Goal: Information Seeking & Learning: Learn about a topic

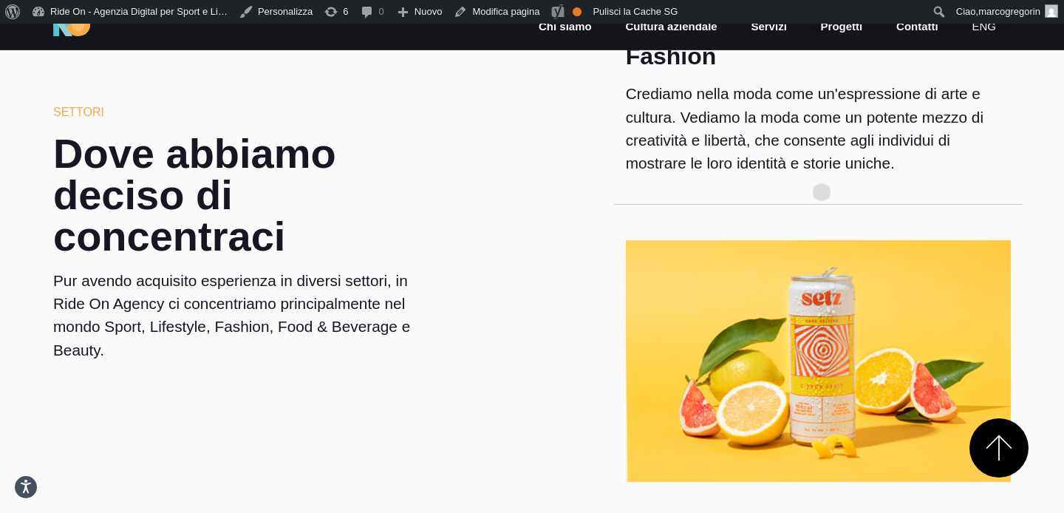
scroll to position [2248, 0]
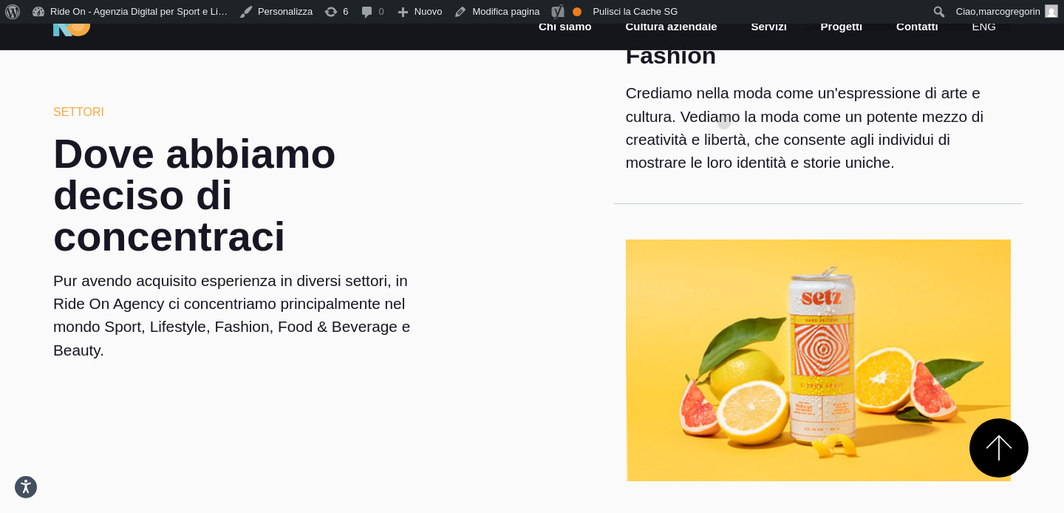
click at [724, 98] on p "Crediamo nella moda come un'espressione di arte e cultura. Vediamo la moda come…" at bounding box center [818, 127] width 385 height 92
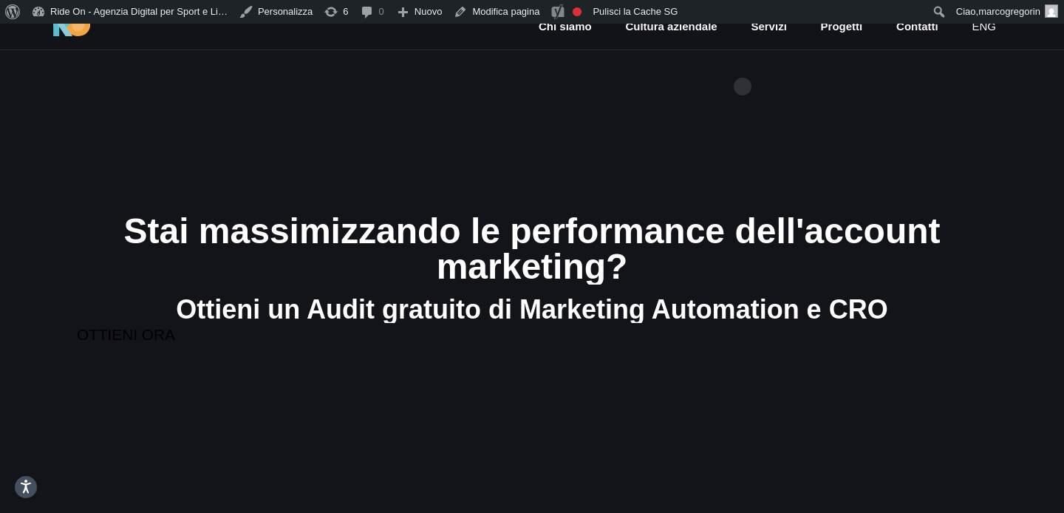
scroll to position [19, 0]
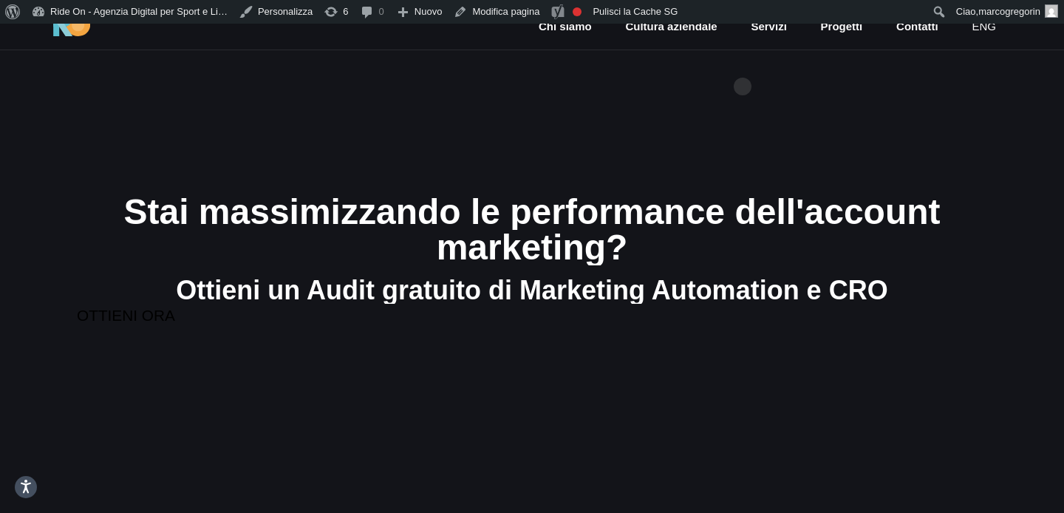
click at [752, 92] on section "Stai massimizzando le performance dell'account marketing? Ottieni un Audit grat…" at bounding box center [532, 260] width 1064 height 513
click at [791, 102] on section "Stai massimizzando le performance dell'account marketing? Ottieni un Audit grat…" at bounding box center [532, 260] width 1064 height 513
click at [791, 101] on section "Stai massimizzando le performance dell'account marketing? Ottieni un Audit grat…" at bounding box center [532, 260] width 1064 height 513
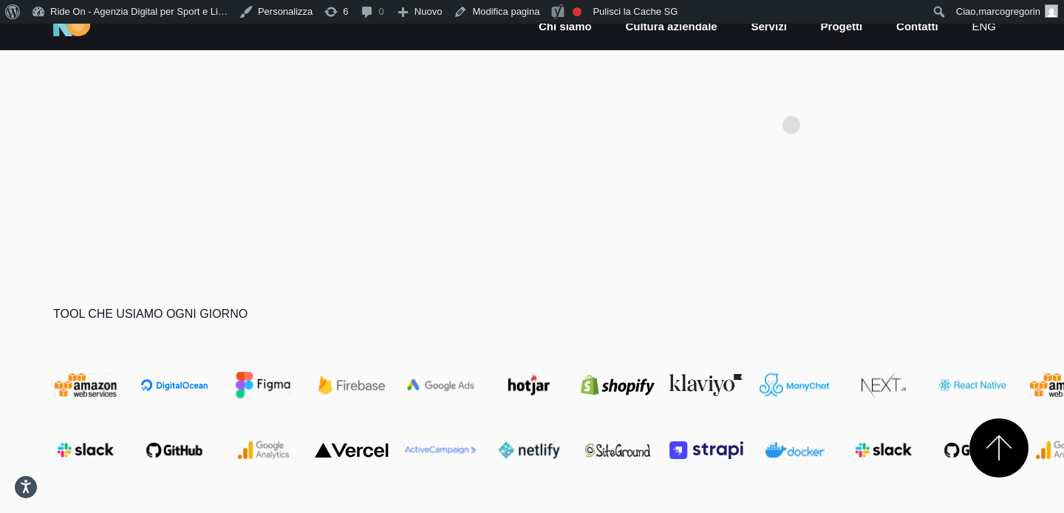
scroll to position [871, 0]
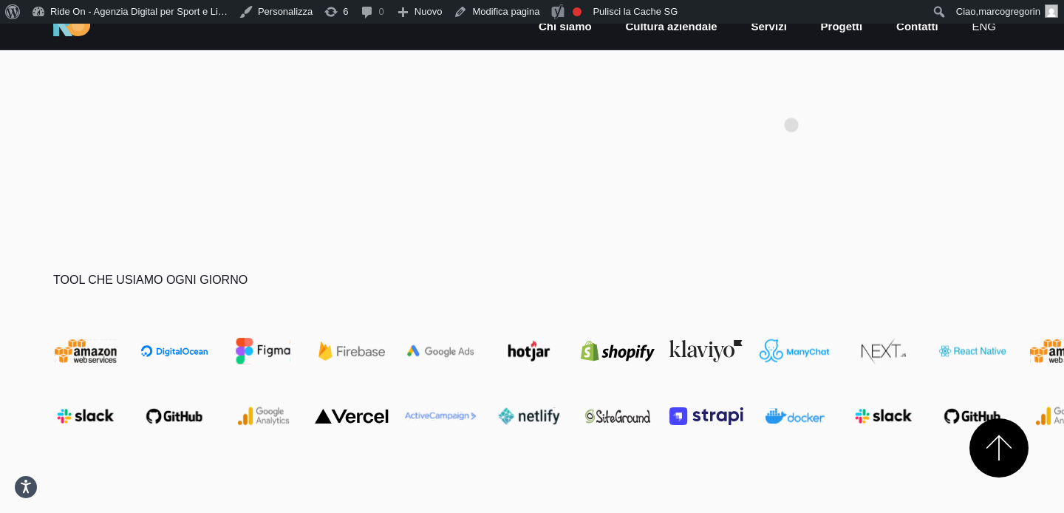
click at [791, 101] on section at bounding box center [532, 86] width 1064 height 192
click at [790, 154] on section at bounding box center [532, 86] width 1064 height 192
click at [731, 154] on section at bounding box center [532, 86] width 1064 height 192
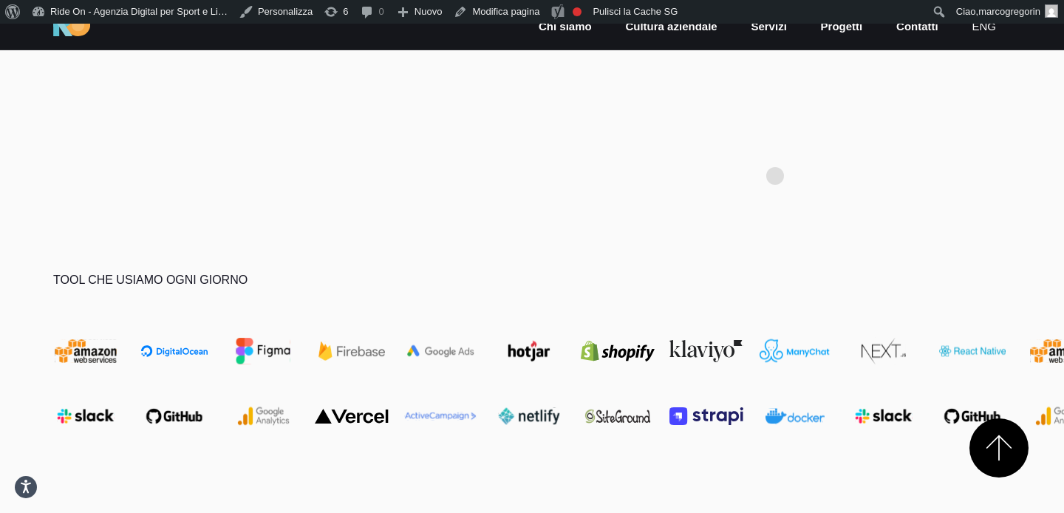
click at [776, 152] on section at bounding box center [532, 86] width 1064 height 192
click at [718, 242] on section "Tool che usiamo ogni giorno" at bounding box center [532, 358] width 1064 height 352
click at [788, 192] on section "Tool che usiamo ogni giorno" at bounding box center [532, 358] width 1064 height 352
click at [788, 172] on section at bounding box center [532, 86] width 1064 height 192
click at [798, 164] on section at bounding box center [532, 86] width 1064 height 192
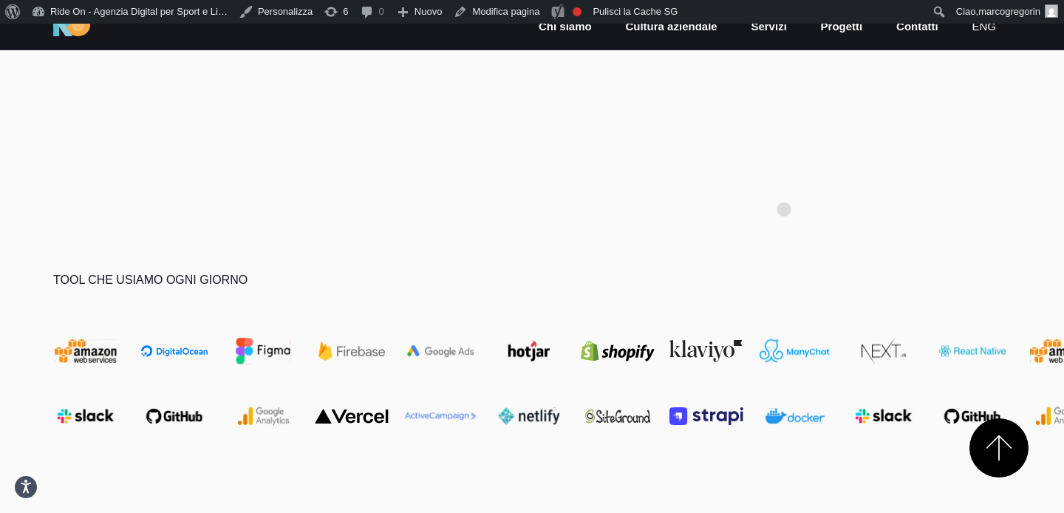
click at [784, 185] on section "Tool che usiamo ogni giorno" at bounding box center [532, 358] width 1064 height 352
click at [796, 167] on section at bounding box center [532, 86] width 1064 height 192
click at [661, 166] on section at bounding box center [532, 86] width 1064 height 192
click at [733, 134] on section at bounding box center [532, 86] width 1064 height 192
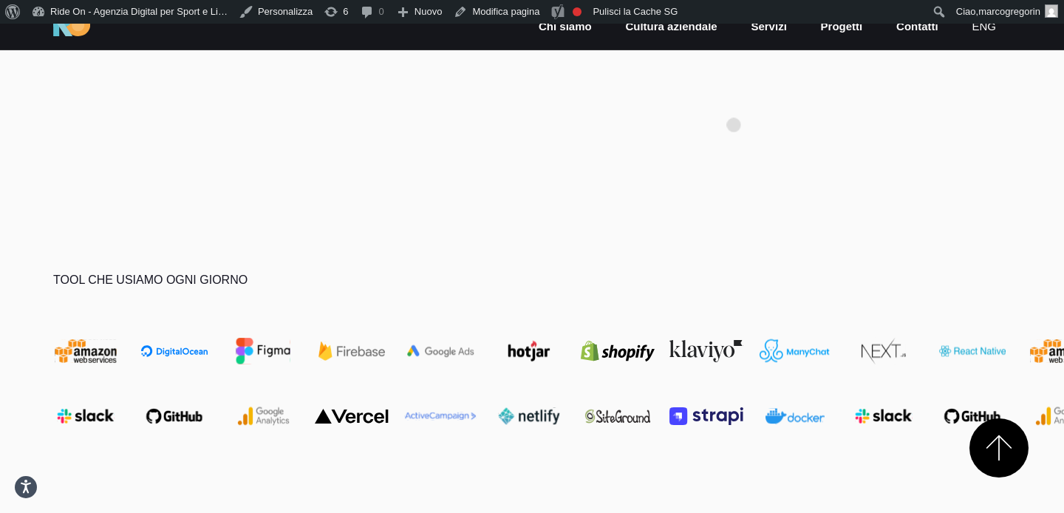
click at [733, 101] on section at bounding box center [532, 86] width 1064 height 192
click at [747, 104] on section at bounding box center [532, 86] width 1064 height 192
click at [776, 158] on section at bounding box center [532, 86] width 1064 height 192
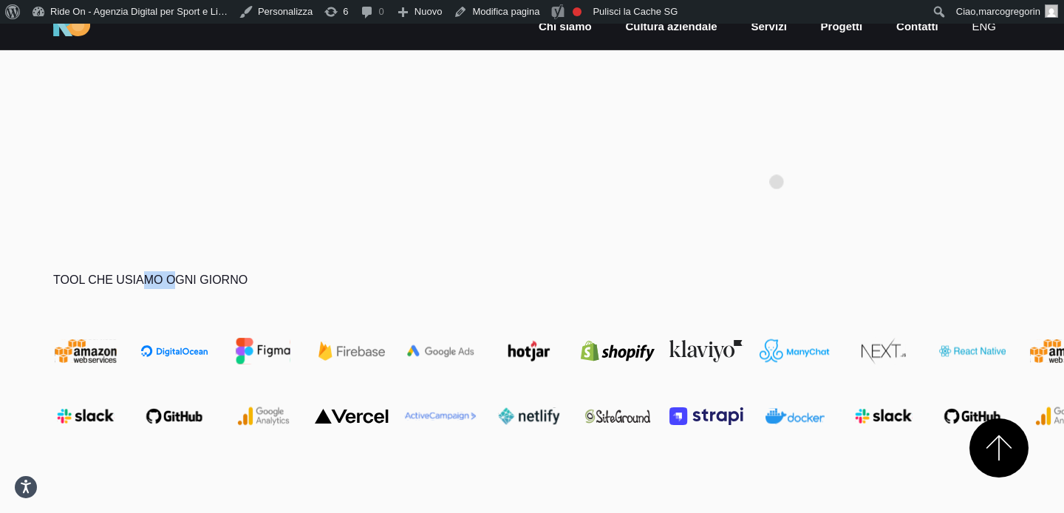
click at [776, 158] on section at bounding box center [532, 86] width 1064 height 192
click at [796, 148] on section at bounding box center [532, 86] width 1064 height 192
click at [609, 155] on section at bounding box center [532, 86] width 1064 height 192
click at [668, 137] on section at bounding box center [532, 86] width 1064 height 192
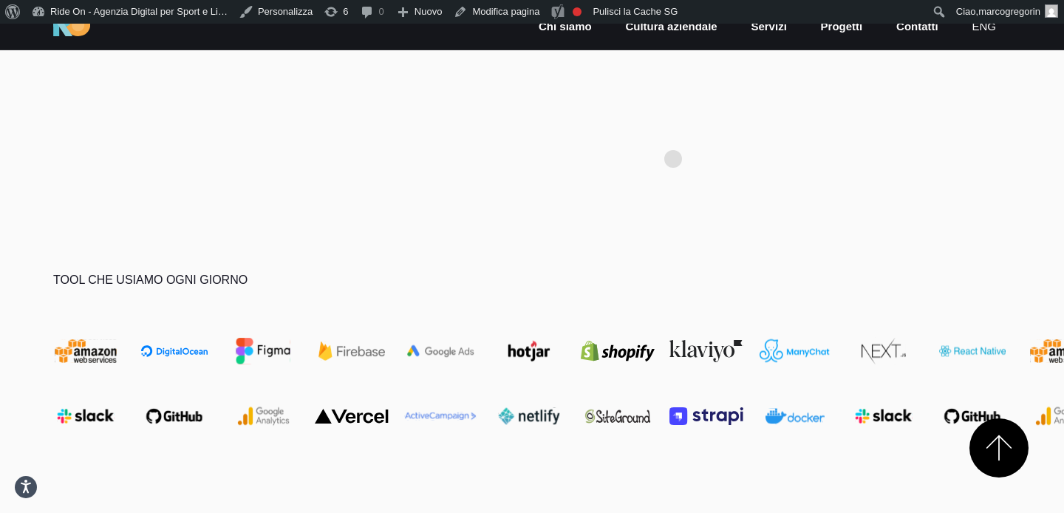
click at [674, 135] on section at bounding box center [532, 86] width 1064 height 192
click at [789, 114] on section at bounding box center [532, 86] width 1064 height 192
click at [979, 221] on section "Tool che usiamo ogni giorno" at bounding box center [532, 358] width 1064 height 352
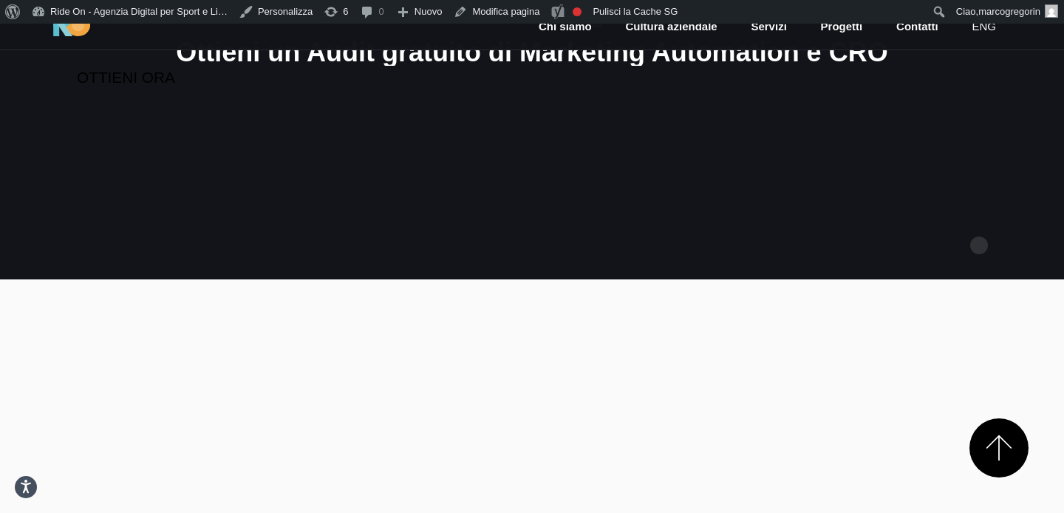
scroll to position [0, 0]
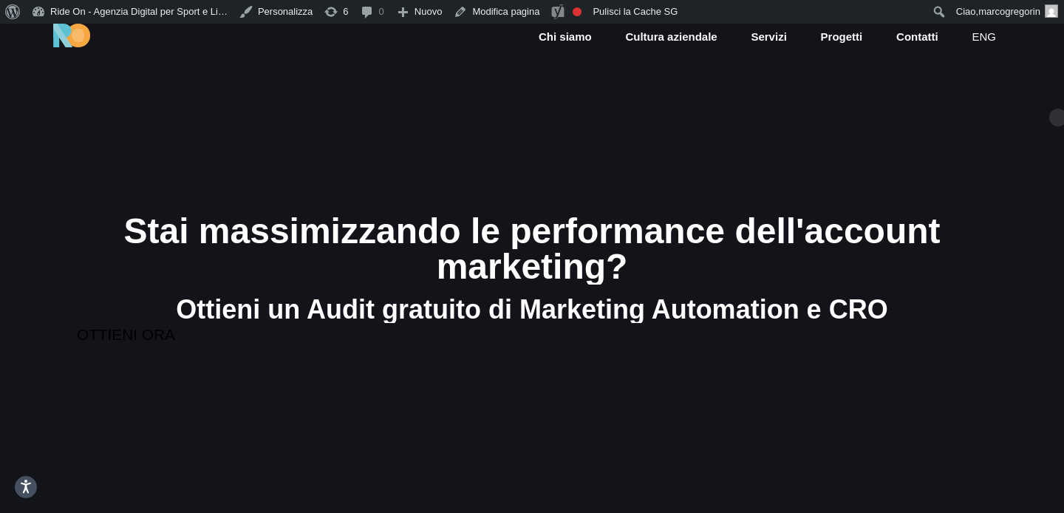
click at [1055, 95] on section "Stai massimizzando le performance dell'account marketing? Ottieni un Audit grat…" at bounding box center [532, 280] width 1064 height 513
click at [978, 143] on section "Stai massimizzando le performance dell'account marketing? Ottieni un Audit grat…" at bounding box center [532, 280] width 1064 height 513
click at [654, 38] on link "Cultura aziendale" at bounding box center [670, 37] width 95 height 17
click at [787, 227] on div "Stai massimizzando le performance dell'account" at bounding box center [532, 230] width 886 height 35
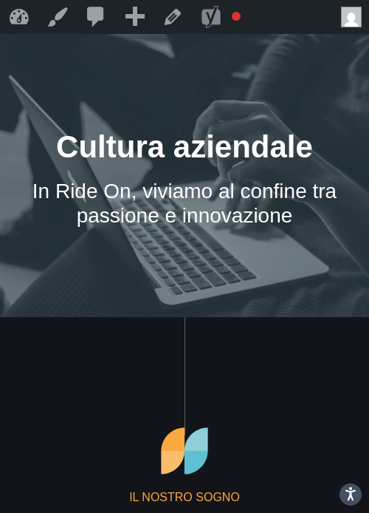
click at [202, 219] on div "In Ride On, viviamo al confine tra passione e innovazione" at bounding box center [185, 203] width 334 height 49
click at [202, 199] on div "In Ride On, viviamo al confine tra passione e innovazione" at bounding box center [185, 203] width 334 height 49
click at [202, 190] on div "In Ride On, viviamo al confine tra passione e innovazione" at bounding box center [185, 203] width 334 height 49
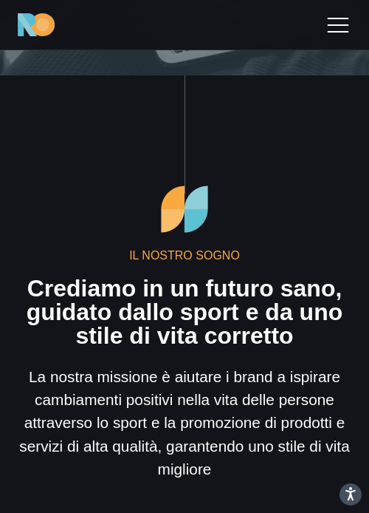
scroll to position [258, 0]
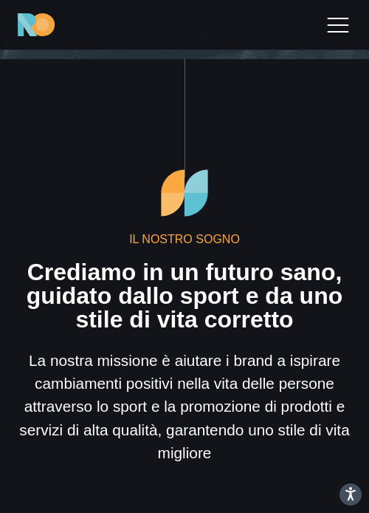
click at [203, 208] on img at bounding box center [185, 193] width 52 height 52
click at [275, 191] on div "Il nostro sogno Crediamo in un futuro sano, guidato dallo sport e da uno stile …" at bounding box center [185, 315] width 334 height 297
click at [266, 197] on div "Il nostro sogno Crediamo in un futuro sano, guidato dallo sport e da uno stile …" at bounding box center [185, 315] width 334 height 297
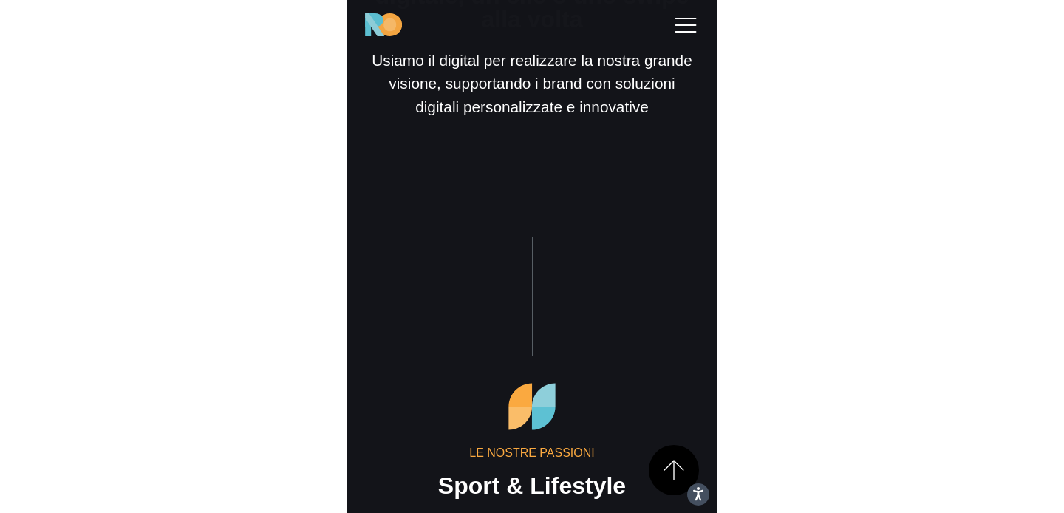
scroll to position [1126, 0]
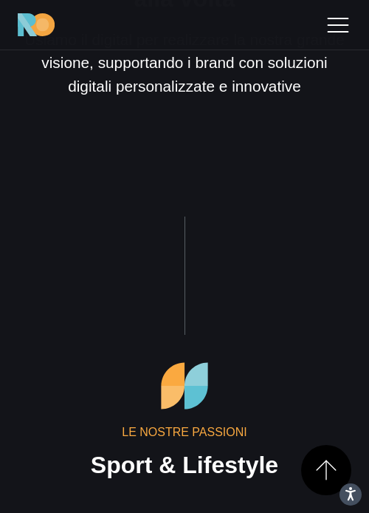
click at [249, 236] on section "Le nostre passioni Sport & Lifestyle Siamo convinti che il vero cambiamento pos…" at bounding box center [184, 472] width 369 height 513
click at [300, 229] on section "Le nostre passioni Sport & Lifestyle Siamo convinti che il vero cambiamento pos…" at bounding box center [184, 472] width 369 height 513
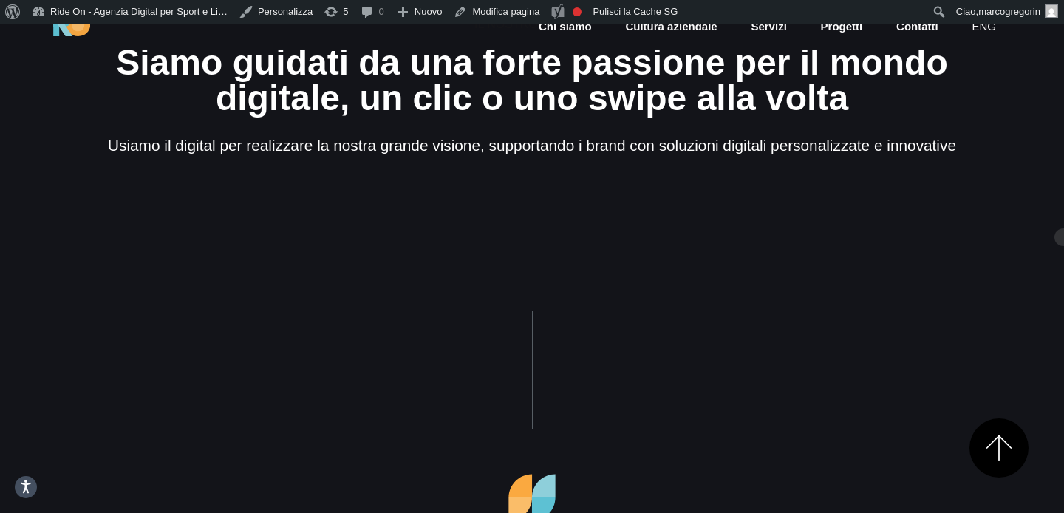
click at [1016, 213] on section "Il nostro potere Siamo guidati da una forte passione per il mondo digitale, un …" at bounding box center [532, 54] width 1064 height 513
click at [971, 211] on section "Il nostro potere Siamo guidati da una forte passione per il mondo digitale, un …" at bounding box center [532, 54] width 1064 height 513
click at [1020, 154] on section "Il nostro potere Siamo guidati da una forte passione per il mondo digitale, un …" at bounding box center [532, 54] width 1064 height 513
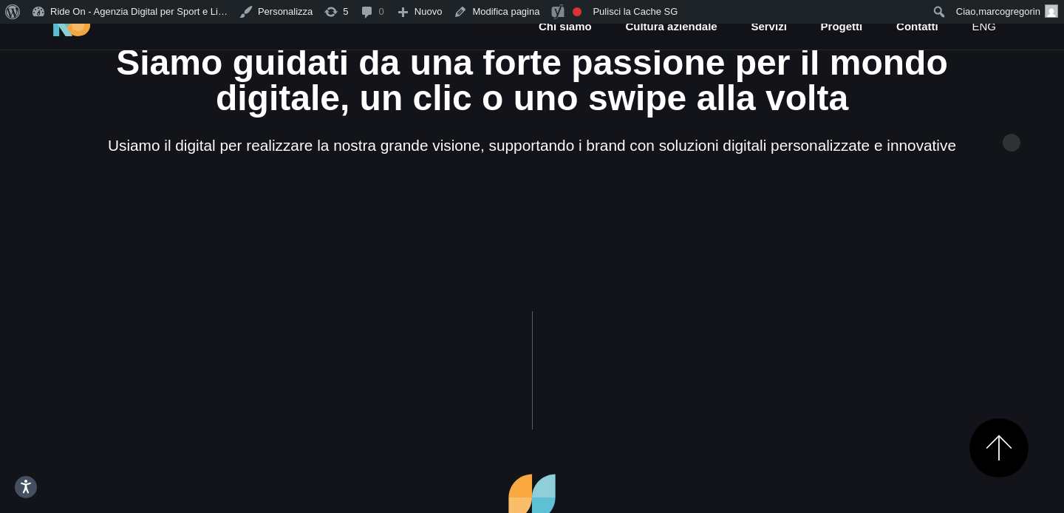
click at [1011, 119] on section "Il nostro potere Siamo guidati da una forte passione per il mondo digitale, un …" at bounding box center [532, 54] width 1064 height 513
click at [1011, 143] on section "Il nostro potere Siamo guidati da una forte passione per il mondo digitale, un …" at bounding box center [532, 54] width 1064 height 513
click at [1011, 175] on section "Il nostro potere Siamo guidati da una forte passione per il mondo digitale, un …" at bounding box center [532, 54] width 1064 height 513
click at [1011, 179] on section "Il nostro potere Siamo guidati da una forte passione per il mondo digitale, un …" at bounding box center [532, 54] width 1064 height 513
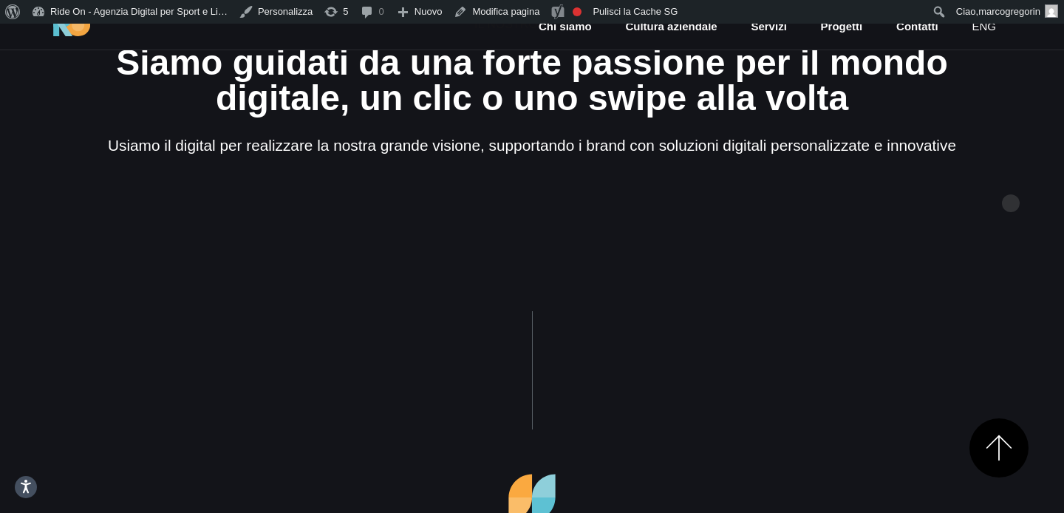
click at [1008, 182] on section "Il nostro potere Siamo guidati da una forte passione per il mondo digitale, un …" at bounding box center [532, 54] width 1064 height 513
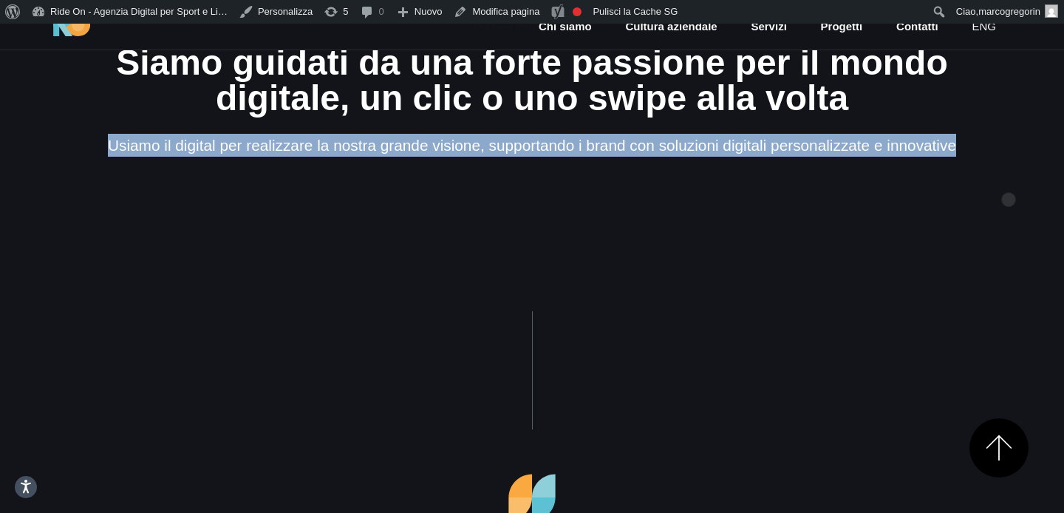
click at [1008, 176] on section "Il nostro potere Siamo guidati da una forte passione per il mondo digitale, un …" at bounding box center [532, 54] width 1064 height 513
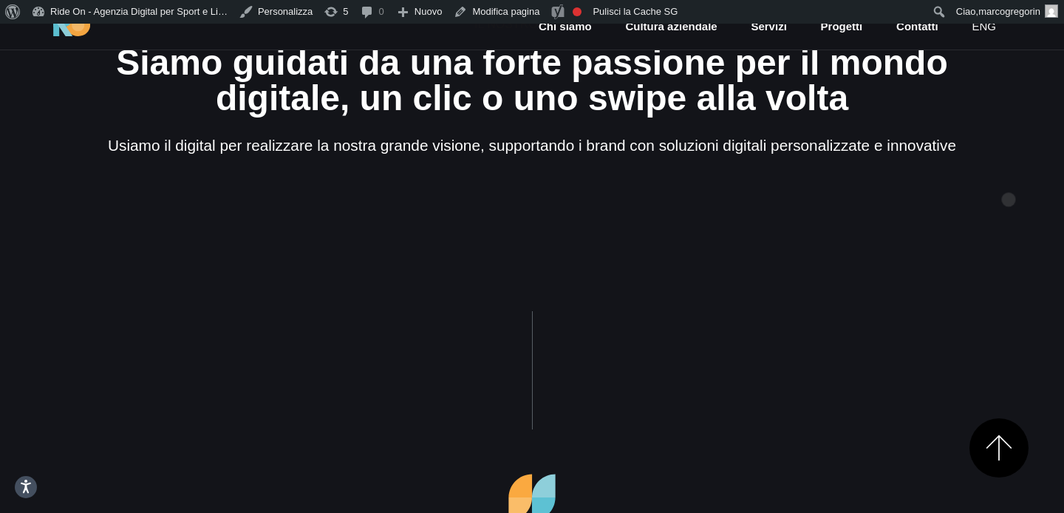
click at [1008, 187] on section "Il nostro potere Siamo guidati da una forte passione per il mondo digitale, un …" at bounding box center [532, 54] width 1064 height 513
click at [988, 187] on section "Il nostro potere Siamo guidati da una forte passione per il mondo digitale, un …" at bounding box center [532, 54] width 1064 height 513
click at [1036, 175] on section "Il nostro potere Siamo guidati da una forte passione per il mondo digitale, un …" at bounding box center [532, 54] width 1064 height 513
click at [1028, 175] on section "Il nostro potere Siamo guidati da una forte passione per il mondo digitale, un …" at bounding box center [532, 54] width 1064 height 513
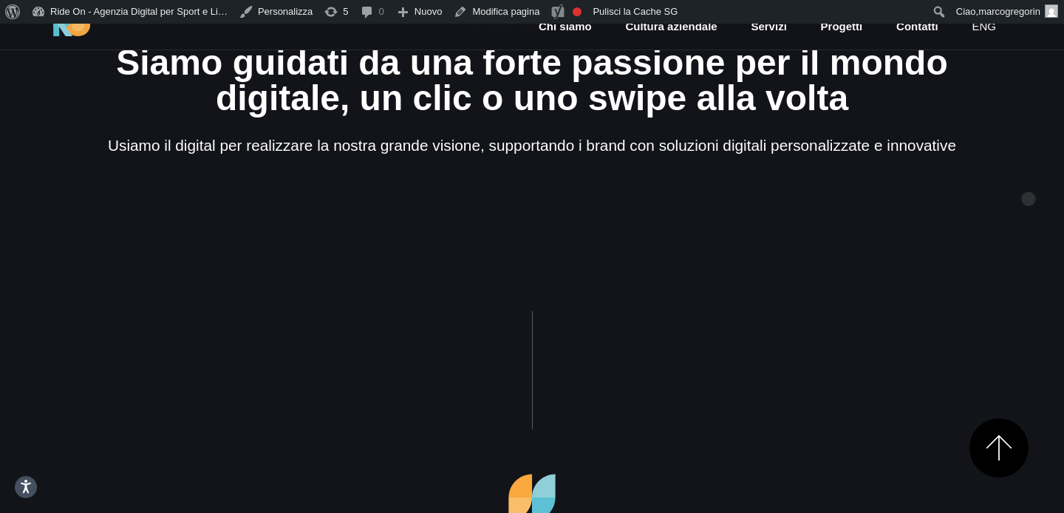
click at [1028, 175] on section "Il nostro potere Siamo guidati da una forte passione per il mondo digitale, un …" at bounding box center [532, 54] width 1064 height 513
click at [1005, 184] on section "Il nostro potere Siamo guidati da una forte passione per il mondo digitale, un …" at bounding box center [532, 54] width 1064 height 513
click at [1030, 182] on section "Il nostro potere Siamo guidati da una forte passione per il mondo digitale, un …" at bounding box center [532, 54] width 1064 height 513
click at [983, 192] on section "Il nostro potere Siamo guidati da una forte passione per il mondo digitale, un …" at bounding box center [532, 54] width 1064 height 513
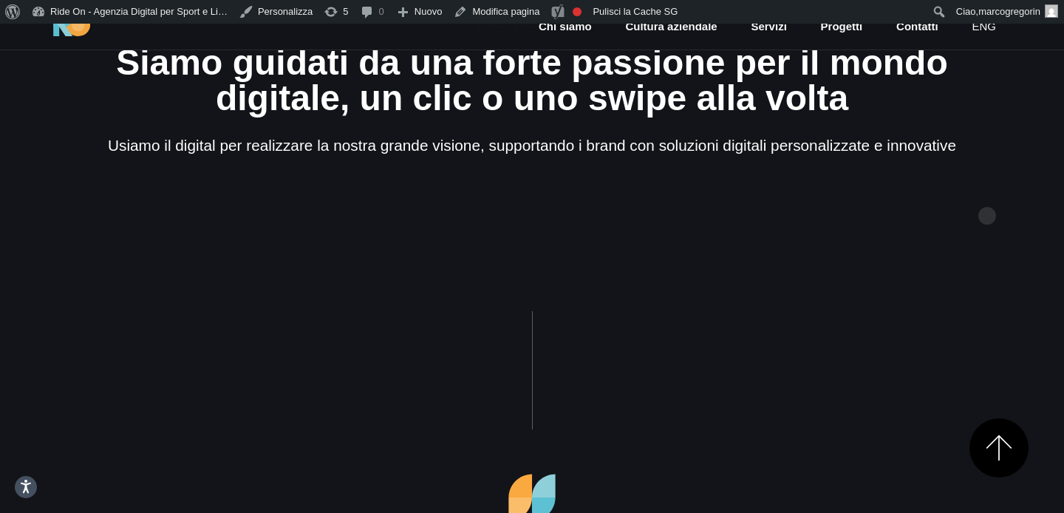
click at [988, 192] on section "Il nostro potere Siamo guidati da una forte passione per il mondo digitale, un …" at bounding box center [532, 54] width 1064 height 513
click at [993, 192] on section "Il nostro potere Siamo guidati da una forte passione per il mondo digitale, un …" at bounding box center [532, 54] width 1064 height 513
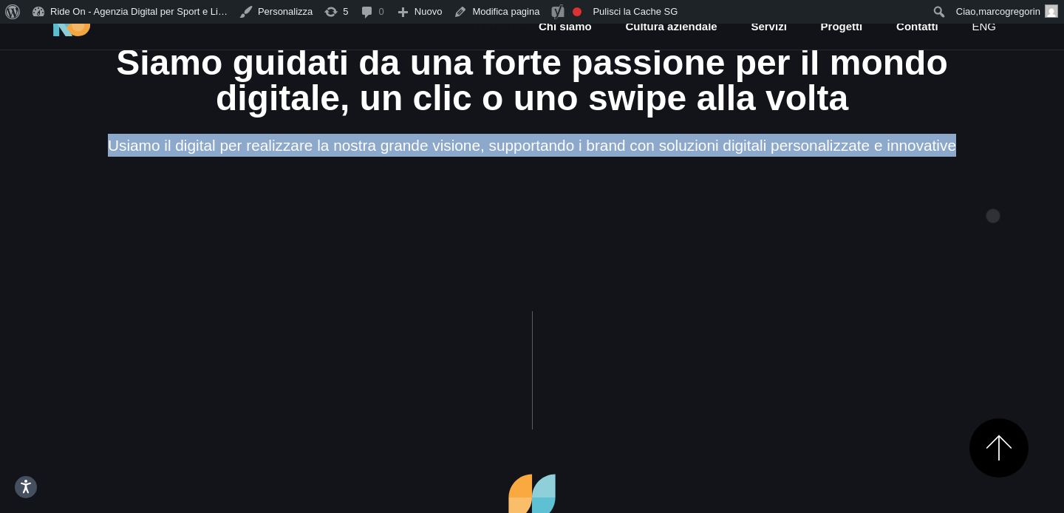
click at [993, 192] on section "Il nostro potere Siamo guidati da una forte passione per il mondo digitale, un …" at bounding box center [532, 54] width 1064 height 513
click at [1022, 150] on section "Il nostro potere Siamo guidati da una forte passione per il mondo digitale, un …" at bounding box center [532, 54] width 1064 height 513
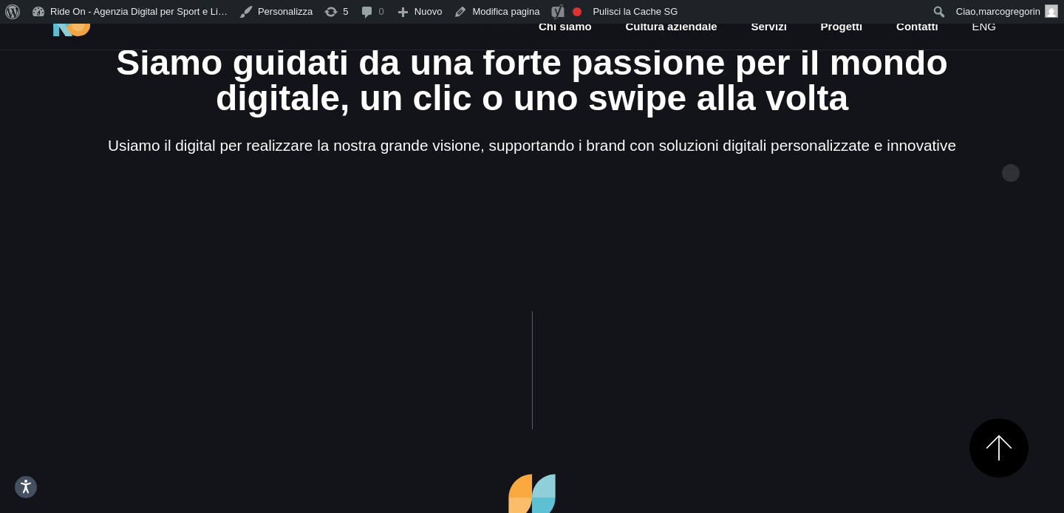
click at [1012, 129] on section "Il nostro potere Siamo guidati da una forte passione per il mondo digitale, un …" at bounding box center [532, 54] width 1064 height 513
click at [1012, 108] on section "Il nostro potere Siamo guidati da una forte passione per il mondo digitale, un …" at bounding box center [532, 54] width 1064 height 513
click at [961, 270] on section "Il nostro potere Siamo guidati da una forte passione per il mondo digitale, un …" at bounding box center [532, 54] width 1064 height 513
click at [973, 256] on section "Il nostro potere Siamo guidati da una forte passione per il mondo digitale, un …" at bounding box center [532, 54] width 1064 height 513
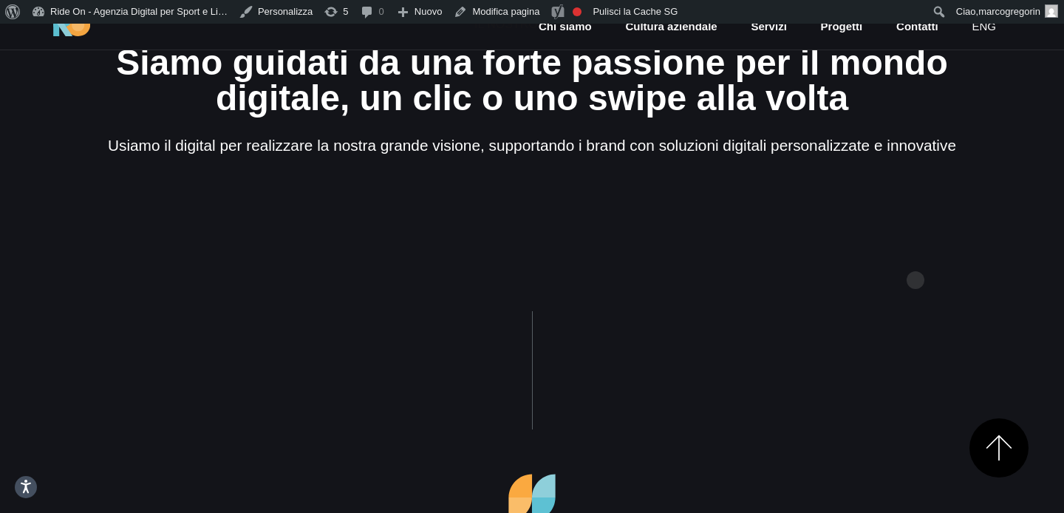
click at [915, 256] on section "Il nostro potere Siamo guidati da una forte passione per il mondo digitale, un …" at bounding box center [532, 54] width 1064 height 513
click at [957, 256] on section "Il nostro potere Siamo guidati da una forte passione per il mondo digitale, un …" at bounding box center [532, 54] width 1064 height 513
click at [988, 236] on section "Il nostro potere Siamo guidati da una forte passione per il mondo digitale, un …" at bounding box center [532, 54] width 1064 height 513
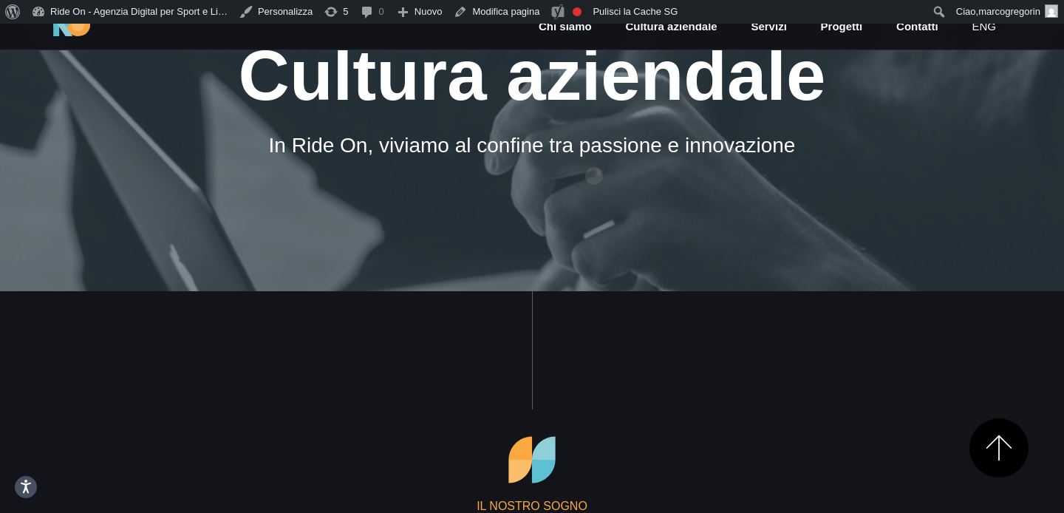
scroll to position [0, 0]
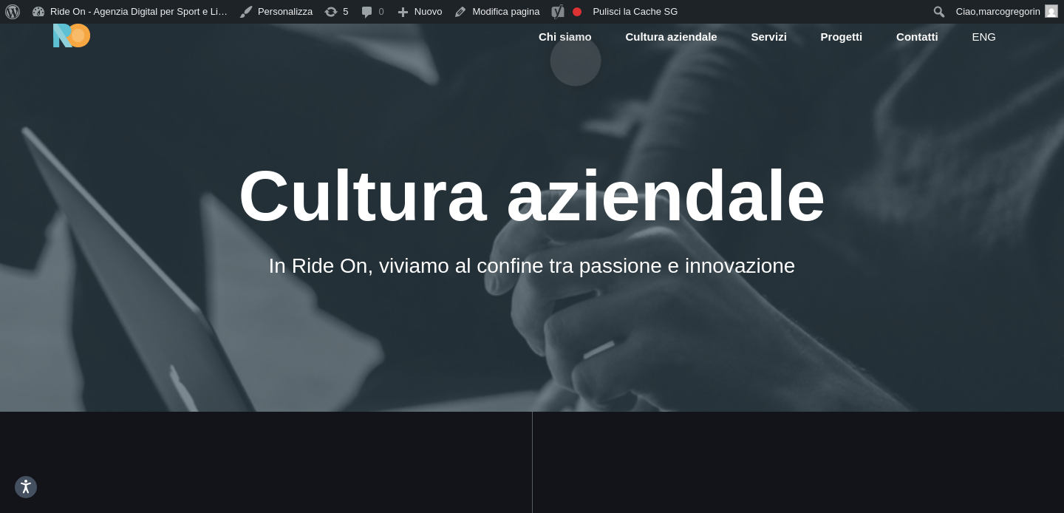
click at [575, 37] on link "Chi siamo" at bounding box center [565, 37] width 56 height 17
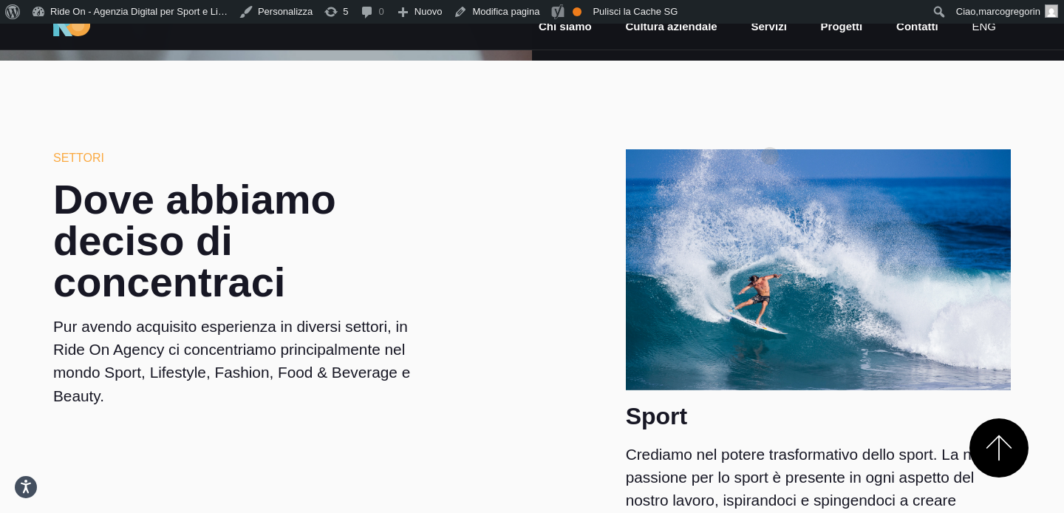
scroll to position [1419, 0]
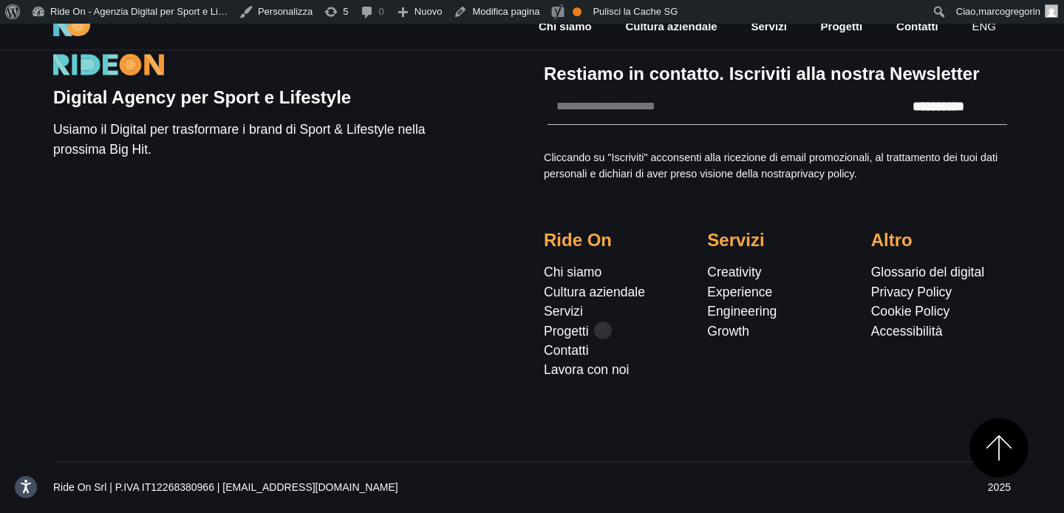
scroll to position [0, 0]
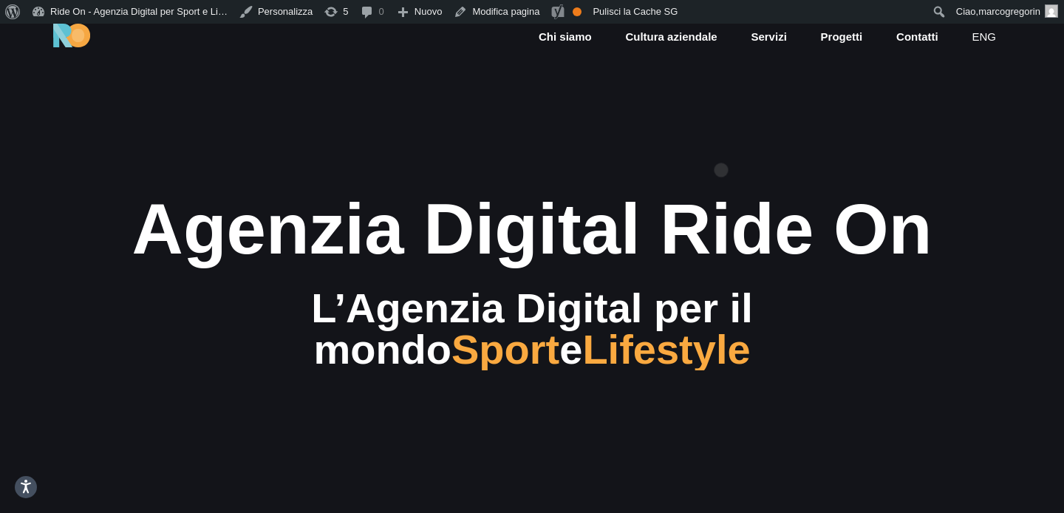
click at [721, 146] on section "Agenzia Digital Ride On L’Agenzia Digital per il mondo Sport e Lifestyle" at bounding box center [532, 280] width 1064 height 513
click at [788, 160] on section "Agenzia Digital Ride On L’Agenzia Digital per il mondo Sport e Lifestyle" at bounding box center [532, 280] width 1064 height 513
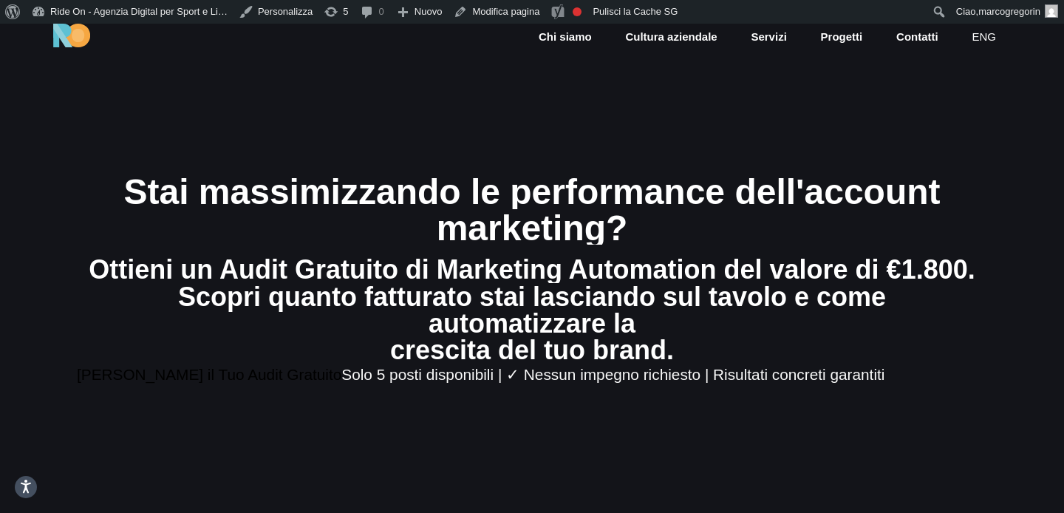
click at [787, 227] on div "marketing?" at bounding box center [532, 228] width 886 height 35
click at [749, 336] on div "crescita del tuo brand." at bounding box center [532, 349] width 886 height 27
click at [766, 304] on div "Scopri quanto fatturato stai lasciando sul tavolo e come automatizzare la" at bounding box center [532, 309] width 886 height 53
click at [758, 318] on div "Scopri quanto fatturato stai lasciando sul tavolo e come automatizzare la" at bounding box center [532, 309] width 886 height 53
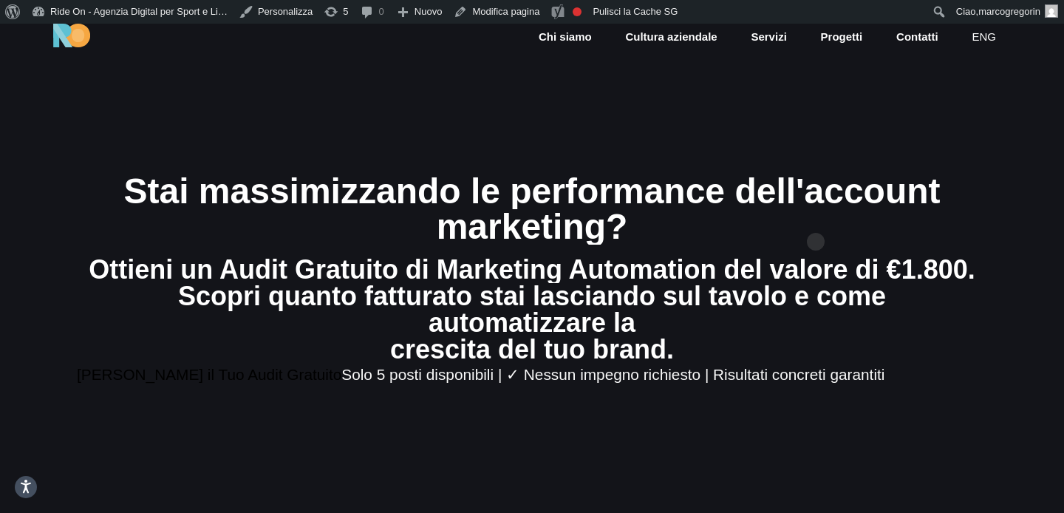
click at [811, 223] on div "marketing?" at bounding box center [532, 226] width 886 height 35
click at [804, 236] on div "marketing?" at bounding box center [532, 226] width 886 height 35
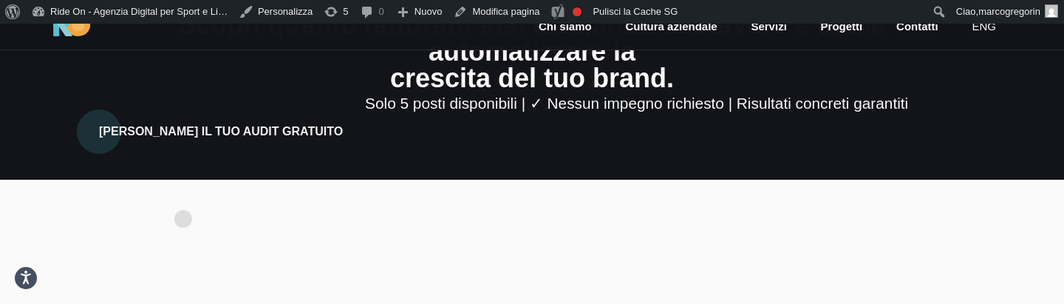
scroll to position [129, 0]
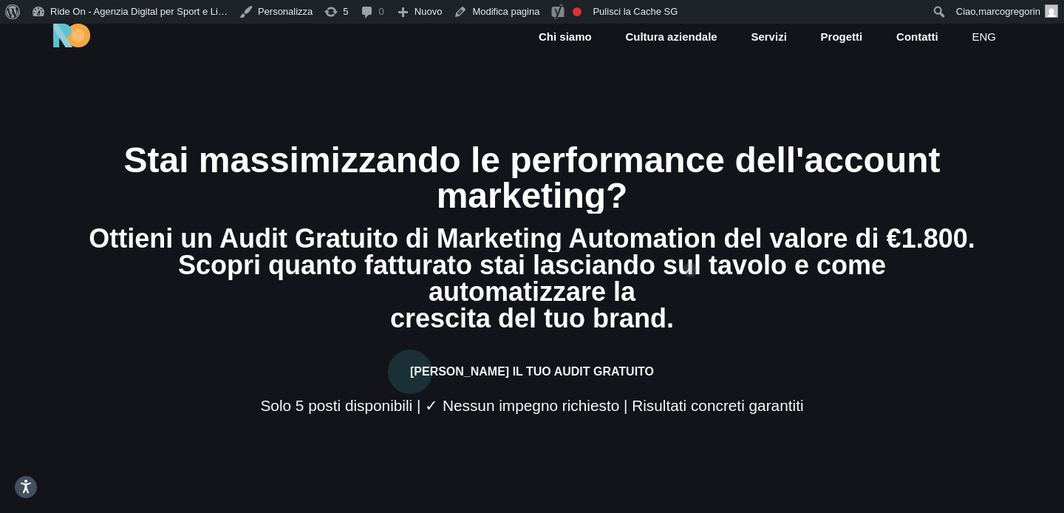
click at [690, 246] on div "Ottieni un Audit Gratuito di Marketing Automation del valore di €1.800." at bounding box center [532, 238] width 886 height 27
click at [682, 252] on div "Ottieni un Audit Gratuito di Marketing Automation del valore di €1.800." at bounding box center [532, 238] width 886 height 27
click at [707, 252] on div "Ottieni un Audit Gratuito di Marketing Automation del valore di €1.800." at bounding box center [532, 238] width 886 height 27
click at [691, 267] on div "Scopri quanto fatturato stai lasciando sul tavolo e come automatizzare la" at bounding box center [532, 278] width 886 height 53
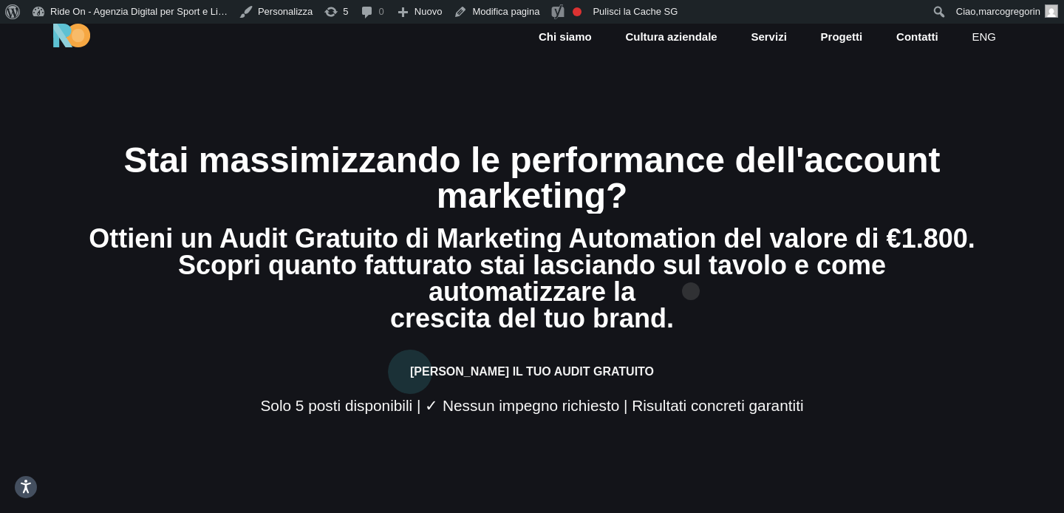
click at [691, 252] on div "Ottieni un Audit Gratuito di Marketing Automation del valore di €1.800." at bounding box center [532, 238] width 886 height 27
click at [691, 266] on div "Scopri quanto fatturato stai lasciando sul tavolo e come automatizzare la" at bounding box center [532, 278] width 886 height 53
click at [697, 231] on div "Stai massimizzando le performance dell'account marketing? Ottieni un Audit Grat…" at bounding box center [532, 280] width 886 height 274
click at [700, 213] on div "marketing?" at bounding box center [532, 195] width 886 height 35
click at [724, 178] on div "Stai massimizzando le performance dell'account" at bounding box center [532, 160] width 886 height 35
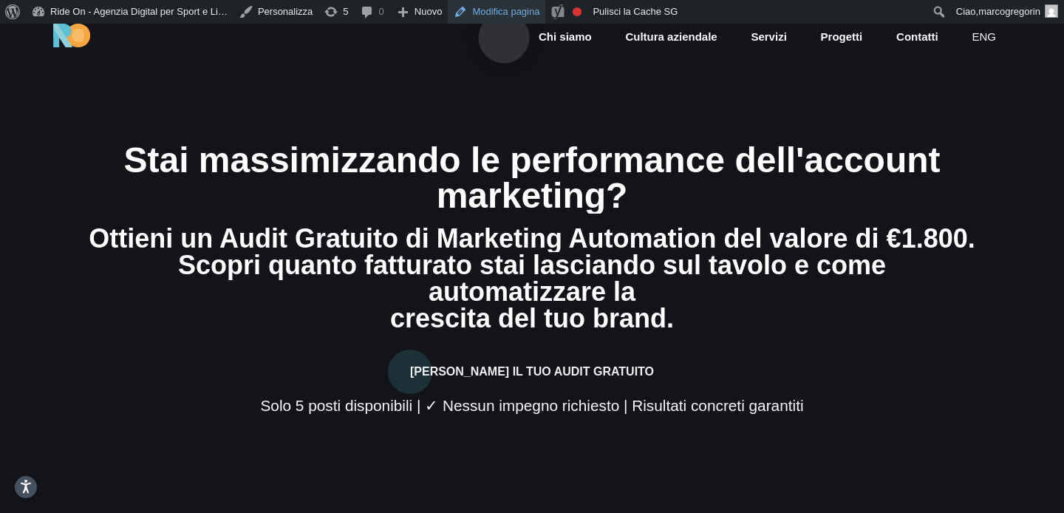
click at [504, 14] on link "Modifica pagina" at bounding box center [497, 12] width 98 height 24
click at [803, 168] on div "Stai massimizzando le performance dell'account" at bounding box center [532, 160] width 886 height 35
click at [843, 136] on section "Stai massimizzando le performance dell'account marketing? Ottieni un Audit Grat…" at bounding box center [532, 280] width 1064 height 513
click at [652, 69] on div "Chi siamo Cultura aziendale Servizi Progetti Contatti eng" at bounding box center [532, 35] width 1064 height 71
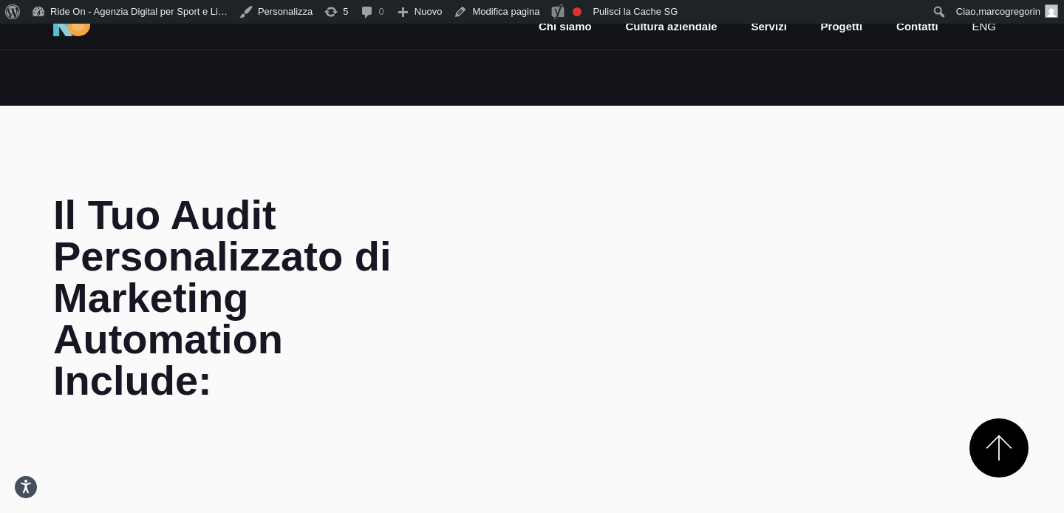
scroll to position [444, 0]
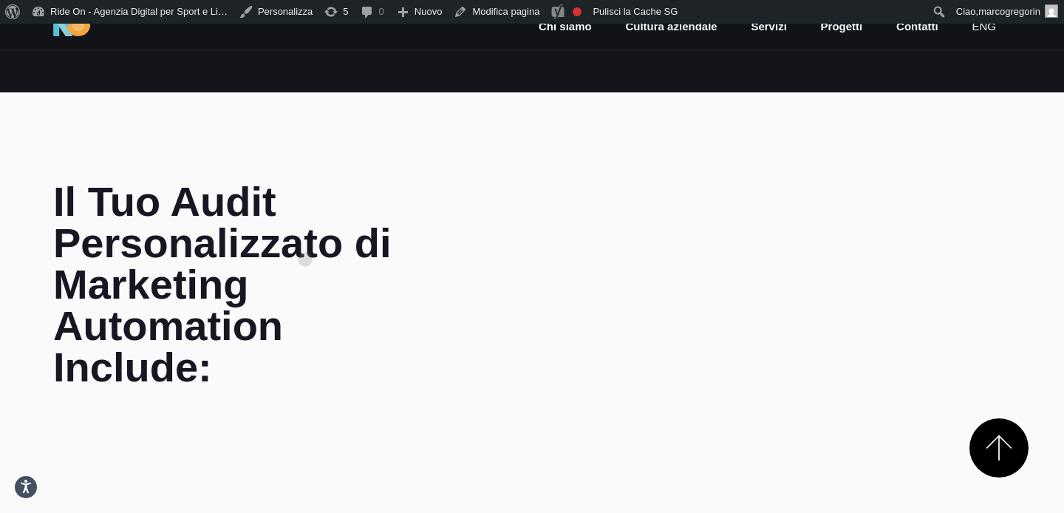
drag, startPoint x: 305, startPoint y: 236, endPoint x: 305, endPoint y: 219, distance: 17.0
click at [305, 219] on h2 "Il Tuo Audit Personalizzato di Marketing Automation Include:" at bounding box center [245, 284] width 385 height 207
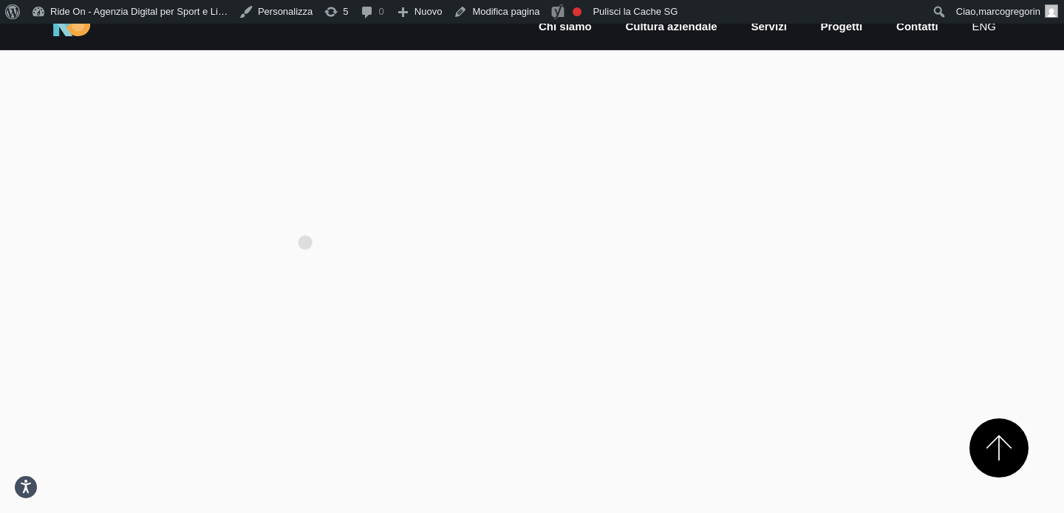
click at [305, 219] on section at bounding box center [532, 264] width 1064 height 192
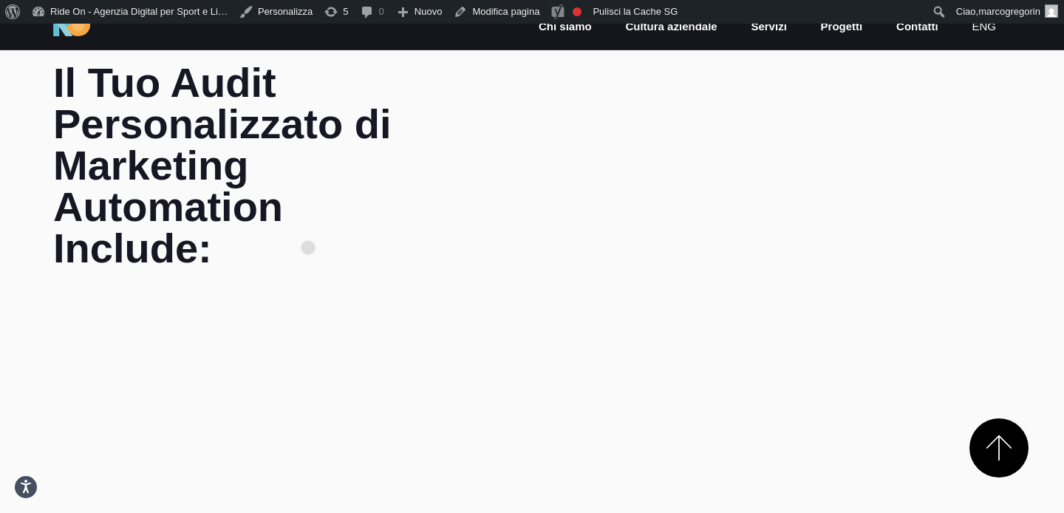
click at [308, 224] on h2 "Il Tuo Audit Personalizzato di Marketing Automation Include:" at bounding box center [245, 165] width 385 height 207
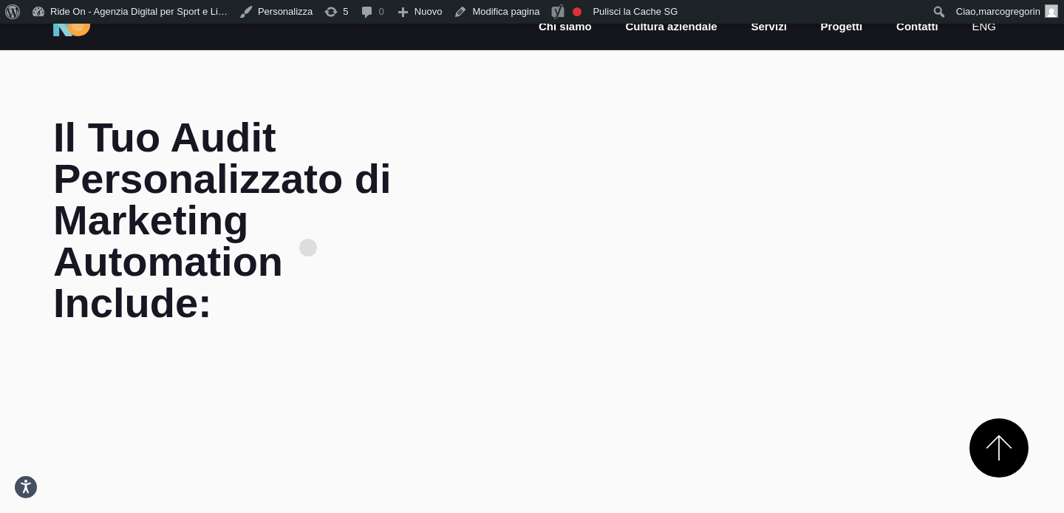
scroll to position [394, 0]
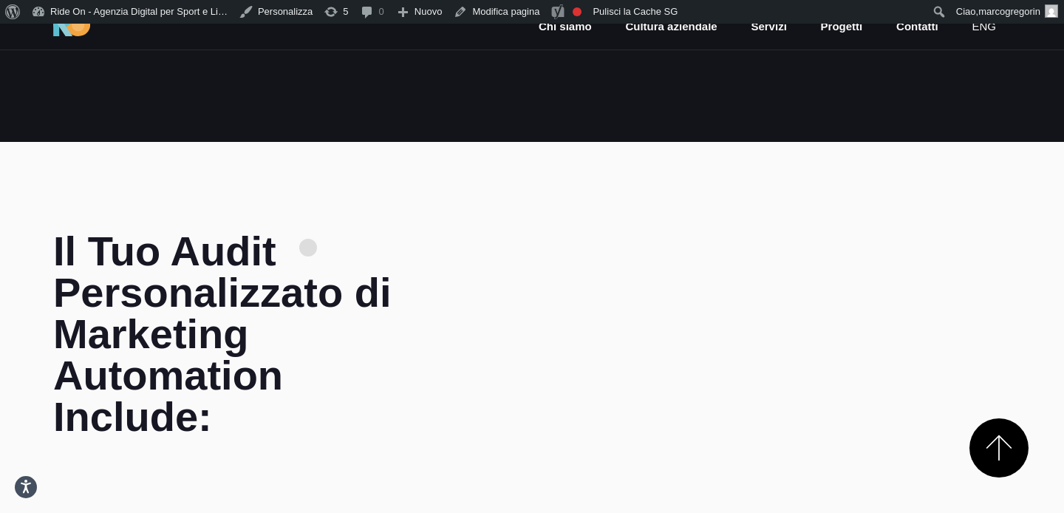
click at [308, 224] on section "Il Tuo Audit Personalizzato di Marketing Automation Include: No services found." at bounding box center [532, 312] width 1064 height 340
click at [326, 239] on h2 "Il Tuo Audit Personalizzato di Marketing Automation Include:" at bounding box center [245, 333] width 385 height 207
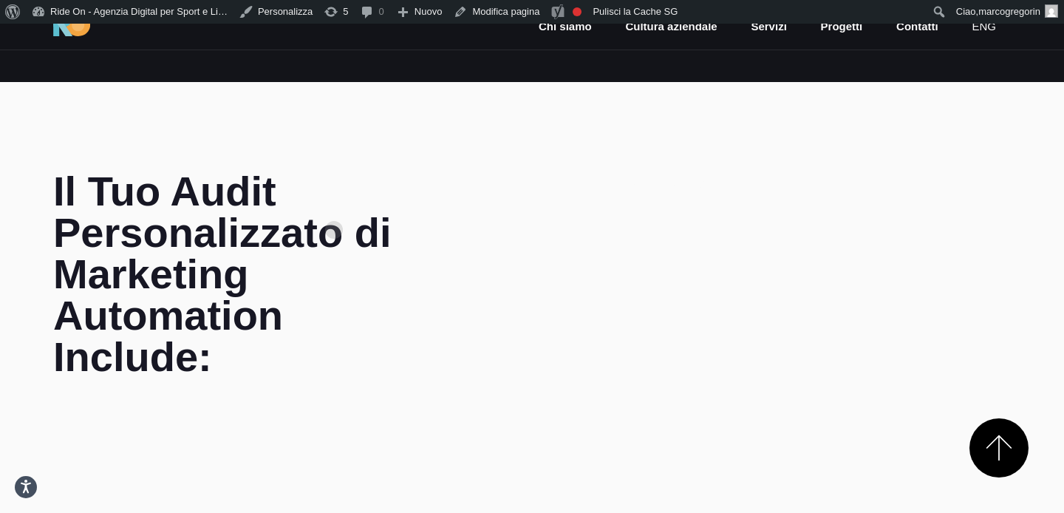
scroll to position [457, 0]
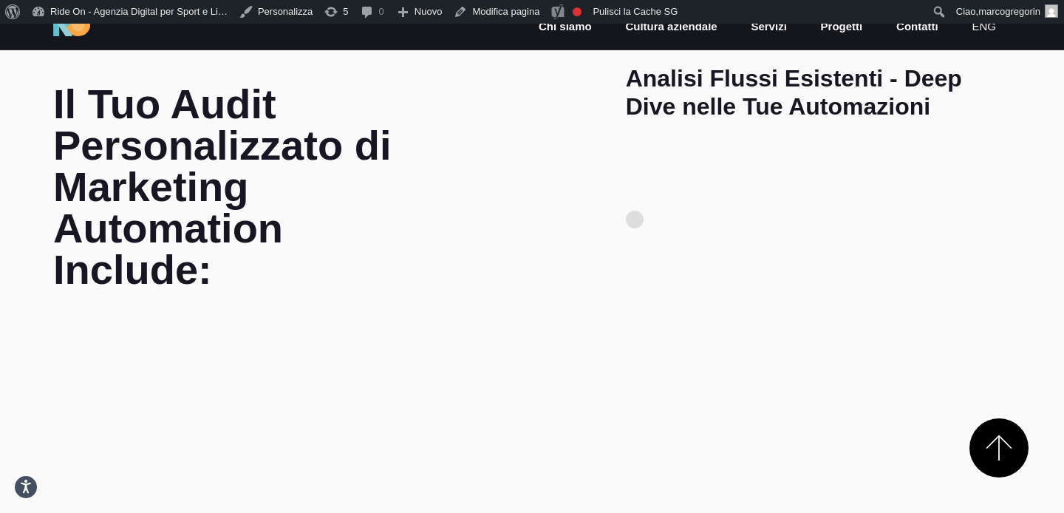
scroll to position [529, 0]
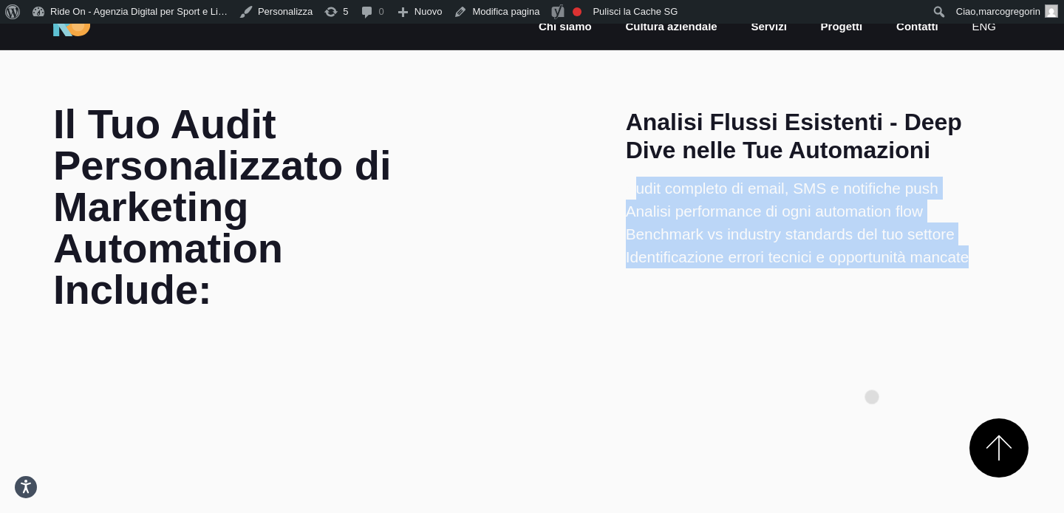
drag, startPoint x: 635, startPoint y: 196, endPoint x: 880, endPoint y: 383, distance: 308.3
click at [880, 383] on section at bounding box center [532, 474] width 1064 height 192
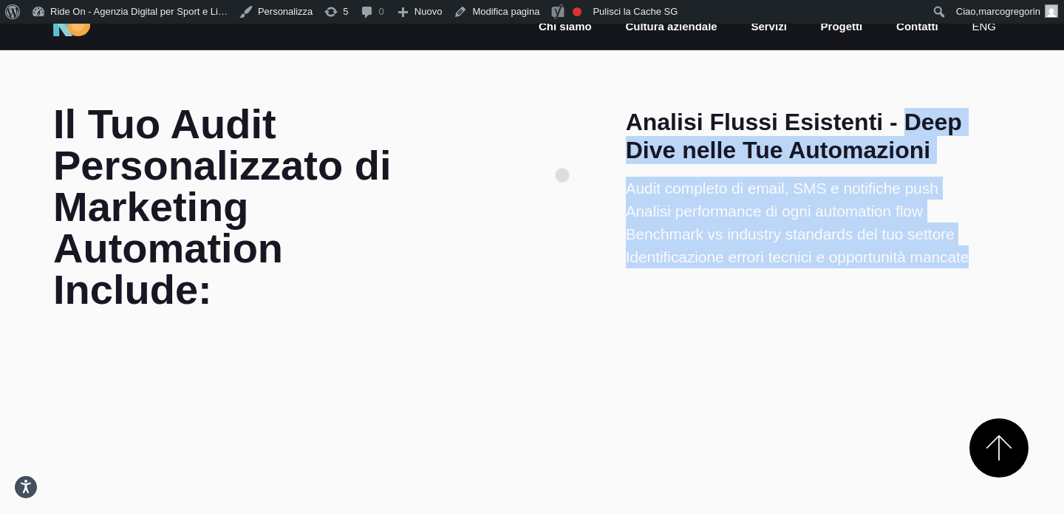
drag, startPoint x: 941, startPoint y: 345, endPoint x: 551, endPoint y: 121, distance: 449.7
click at [552, 127] on section "Il Tuo Audit Personalizzato di Marketing Automation Include: Analisi Flussi Esi…" at bounding box center [532, 192] width 1064 height 371
click at [551, 121] on div "Il Tuo Audit Personalizzato di Marketing Automation Include: Analisi Flussi Esi…" at bounding box center [531, 215] width 981 height 238
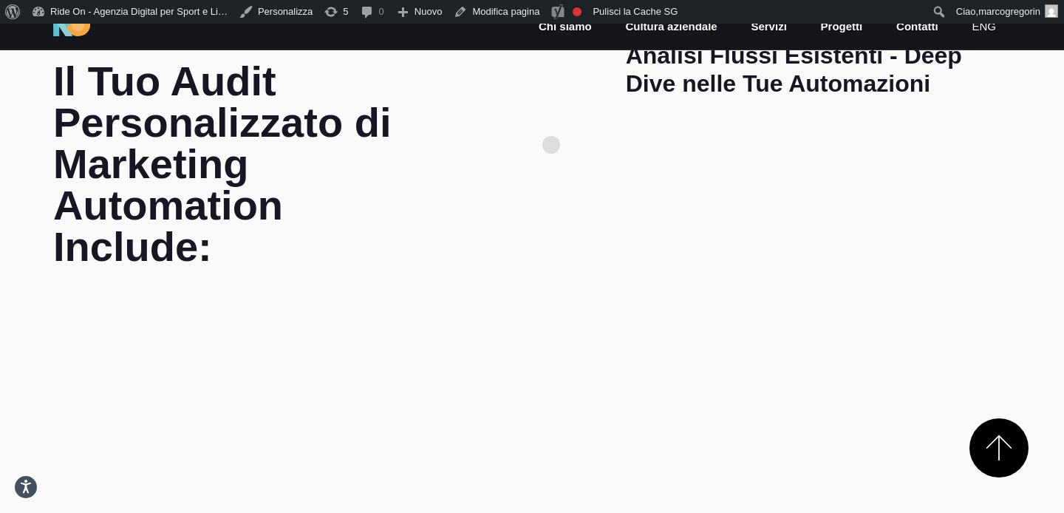
scroll to position [597, 0]
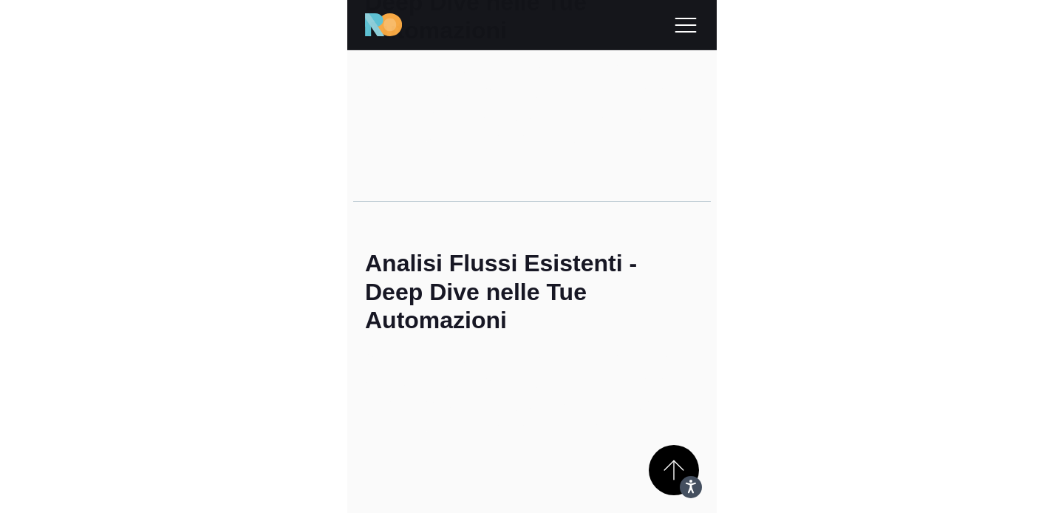
scroll to position [1036, 0]
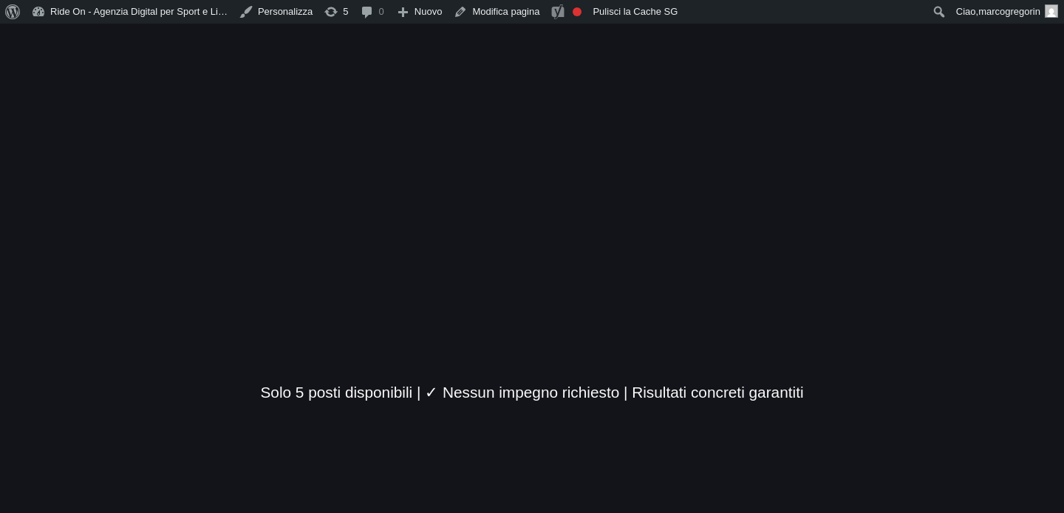
scroll to position [24, 0]
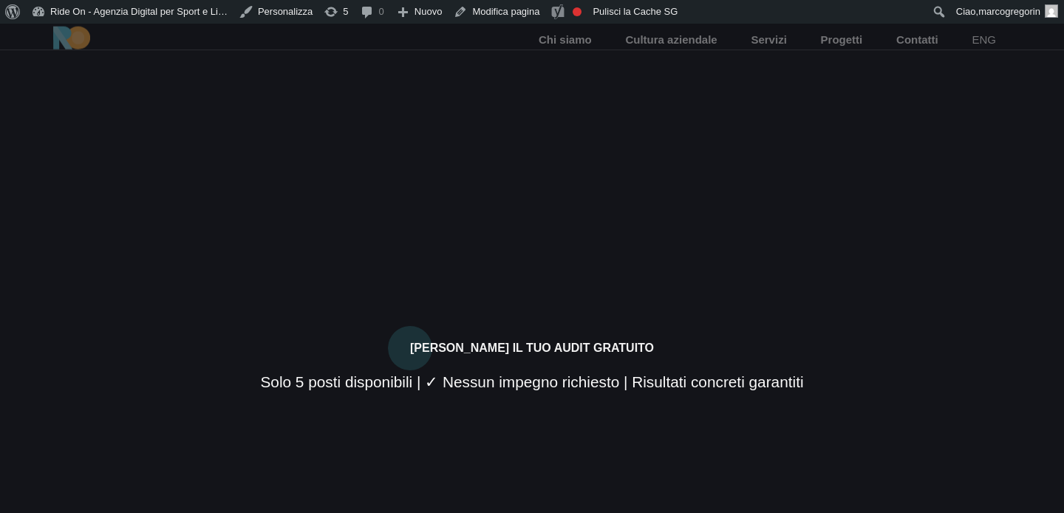
click at [372, 281] on div "Scopri quanto fatturato stai lasciando sul tavolo e come automatizzare la" at bounding box center [532, 307] width 886 height 53
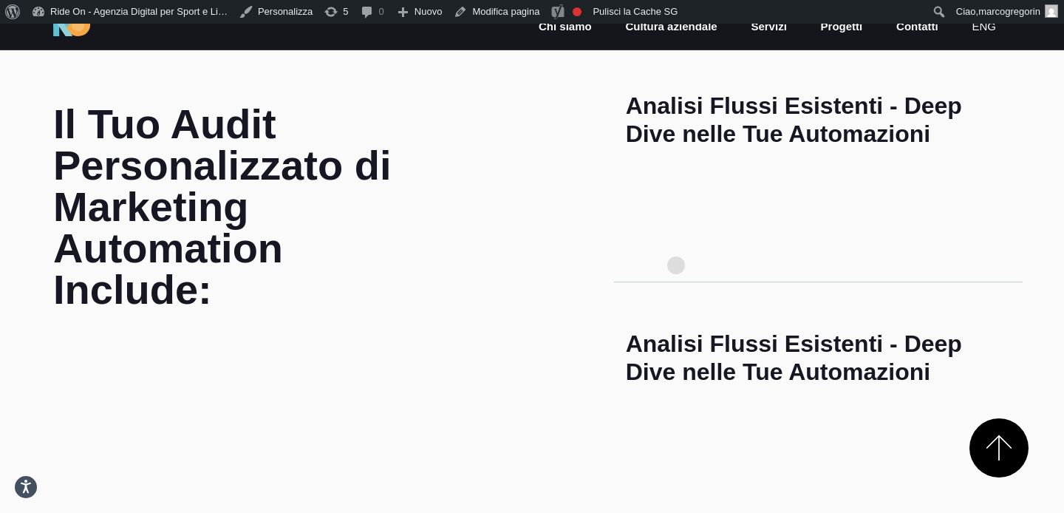
scroll to position [789, 0]
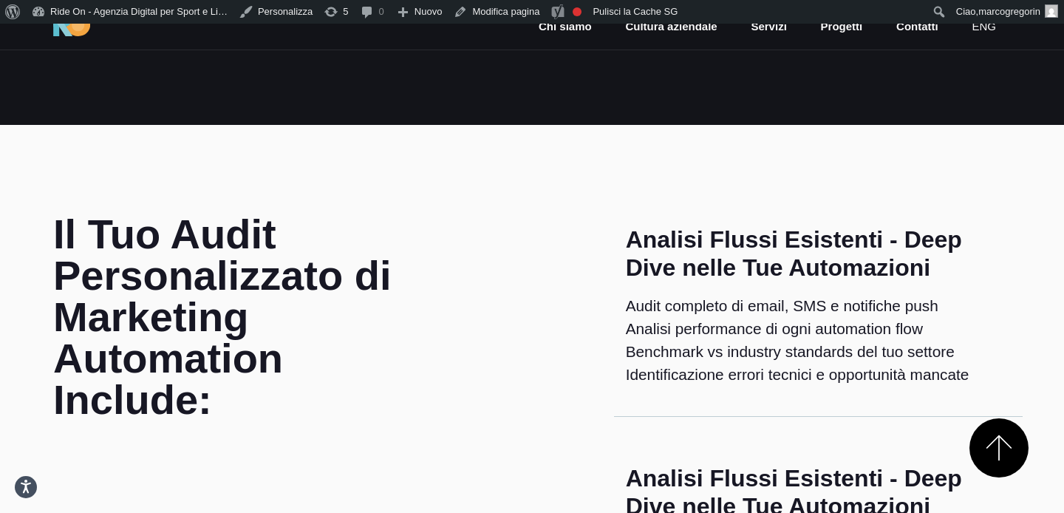
click at [676, 242] on h4 "Analisi Flussi Esistenti - Deep Dive nelle Tue Automazioni" at bounding box center [818, 253] width 385 height 57
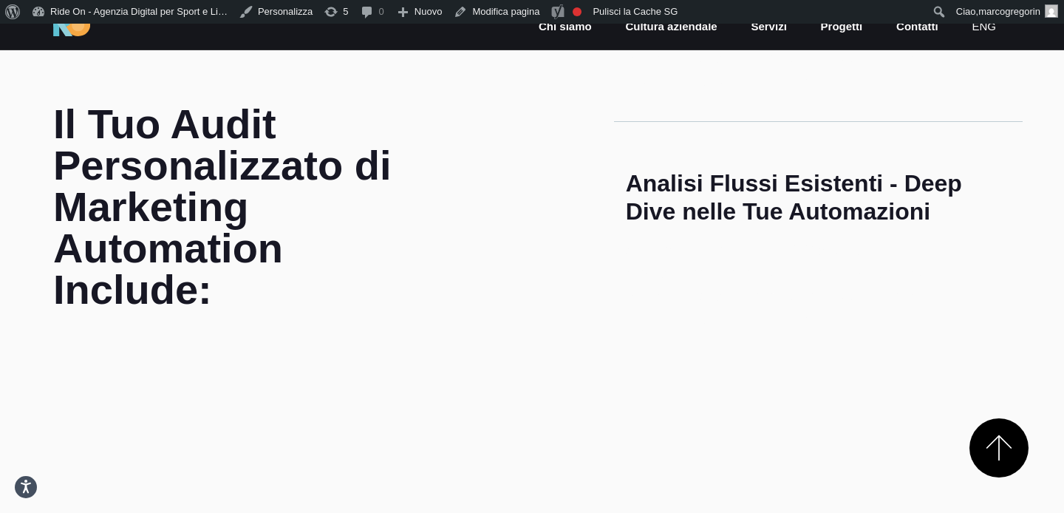
scroll to position [946, 0]
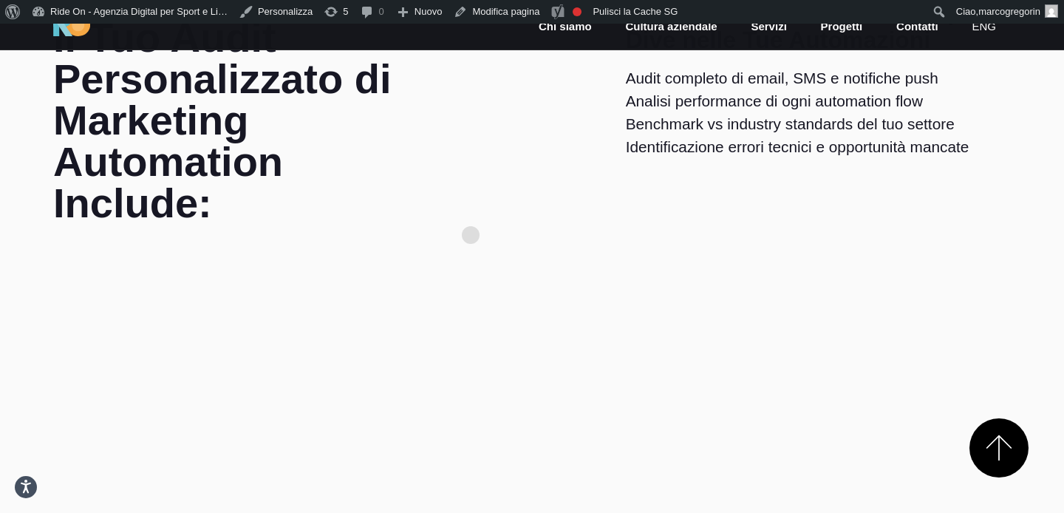
scroll to position [1118, 0]
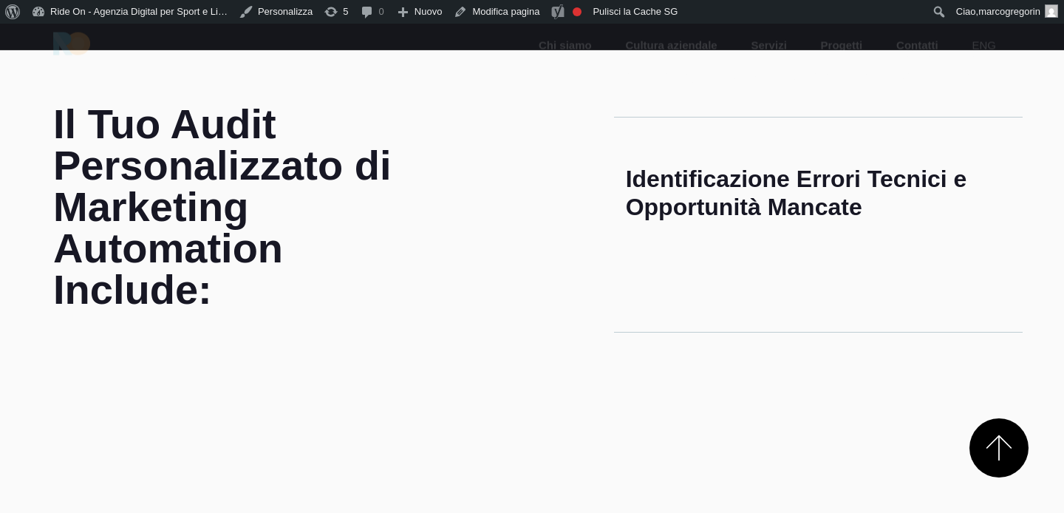
click at [653, 87] on p "Scomponiamo open rate, click rate, conversion rate di ogni automation attiva. T…" at bounding box center [818, 52] width 385 height 69
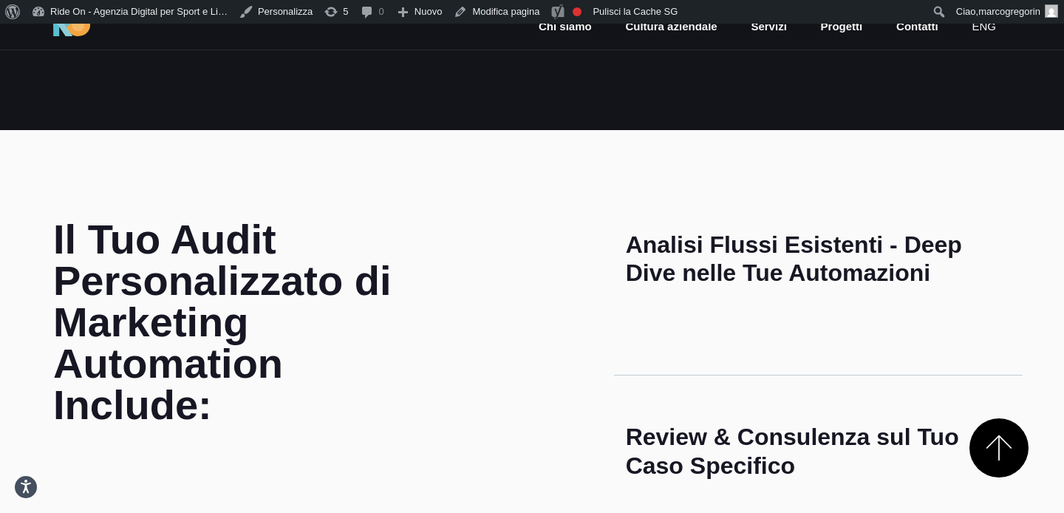
scroll to position [470, 0]
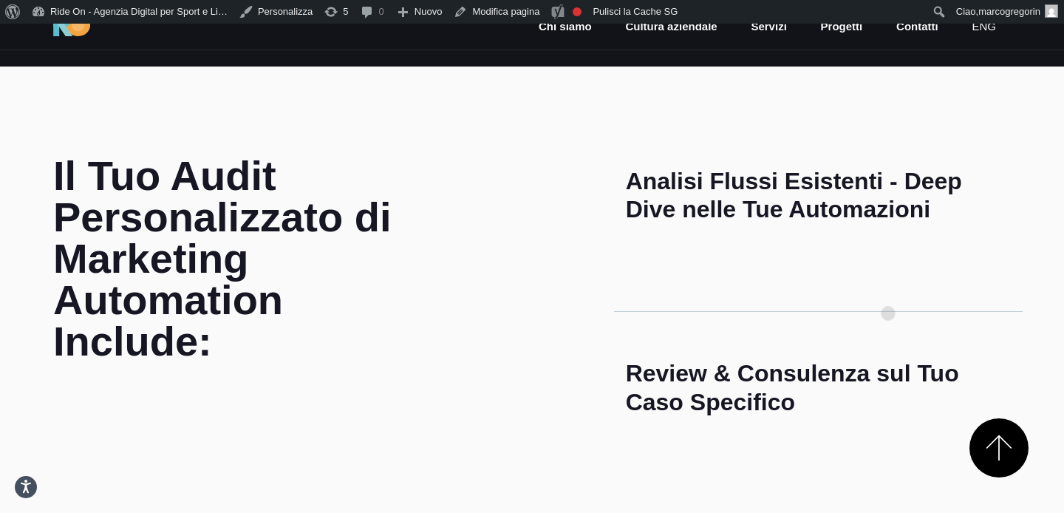
drag, startPoint x: 632, startPoint y: 238, endPoint x: 920, endPoint y: 306, distance: 295.3
click at [920, 306] on div "Analisi Flussi Esistenti - Deep Dive nelle Tue Automazioni Parlerai direttament…" at bounding box center [818, 233] width 408 height 157
drag, startPoint x: 583, startPoint y: 242, endPoint x: 906, endPoint y: 285, distance: 326.5
click at [906, 285] on div "Analisi Flussi Esistenti - Deep Dive nelle Tue Automazioni Parlerai direttament…" at bounding box center [818, 233] width 408 height 157
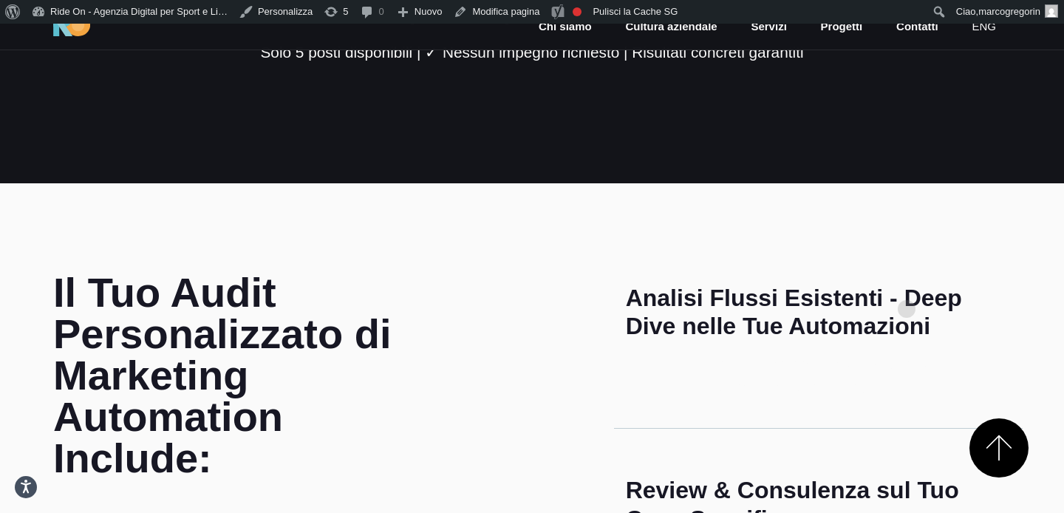
scroll to position [341, 0]
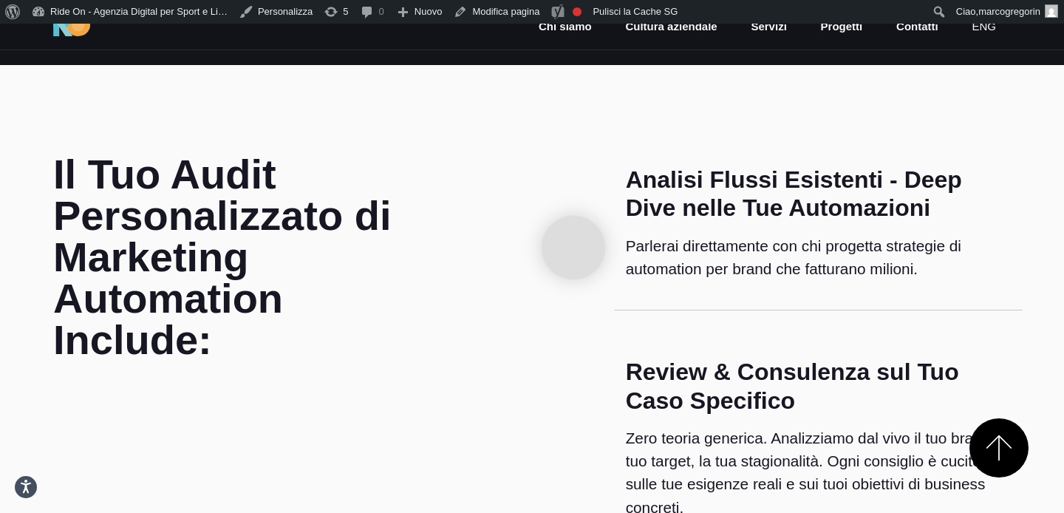
scroll to position [498, 0]
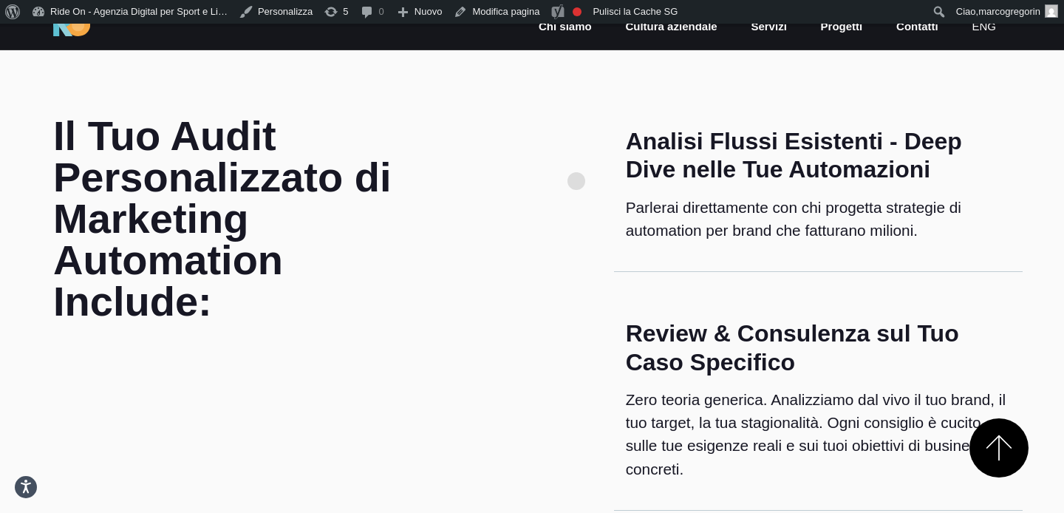
scroll to position [524, 0]
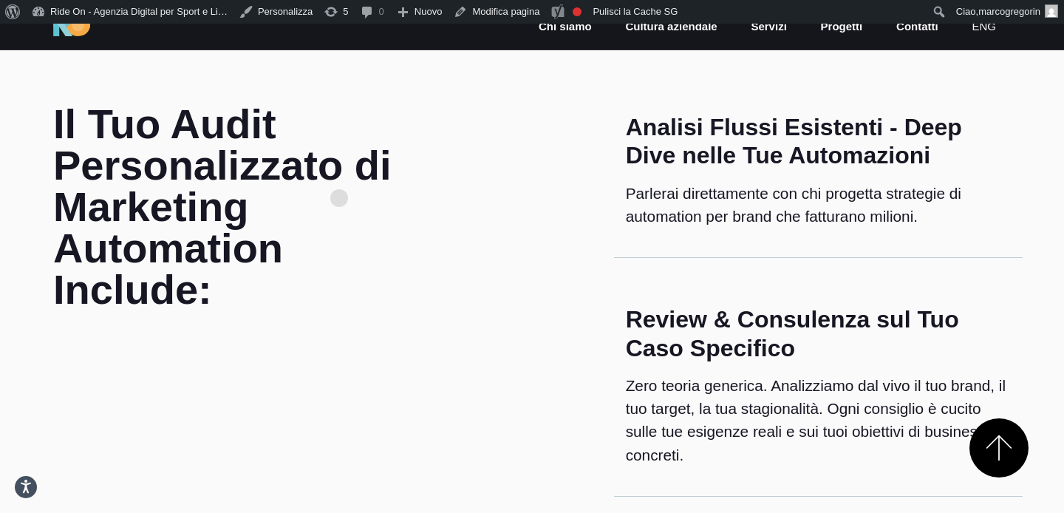
click at [339, 174] on h2 "Il Tuo Audit Personalizzato di Marketing Automation Include:" at bounding box center [245, 206] width 385 height 207
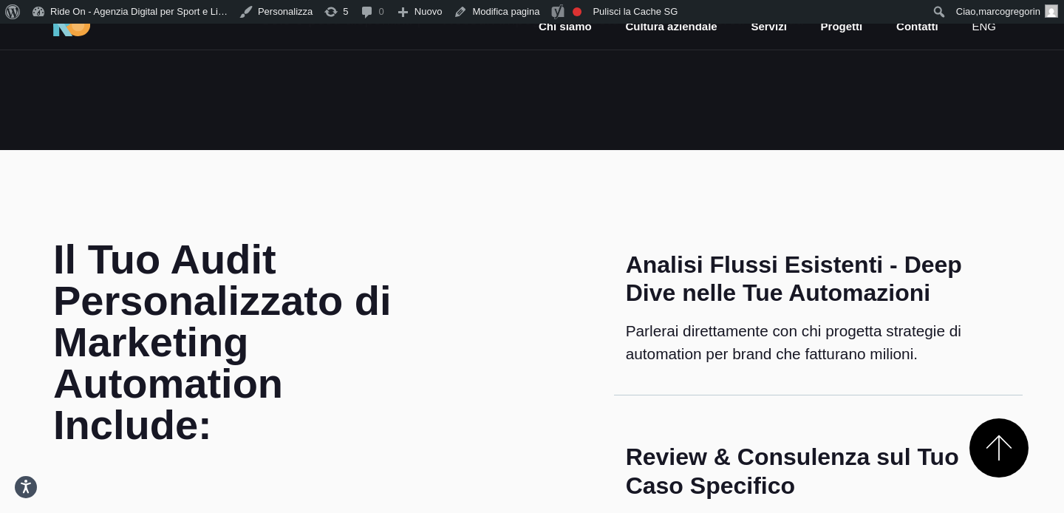
scroll to position [385, 0]
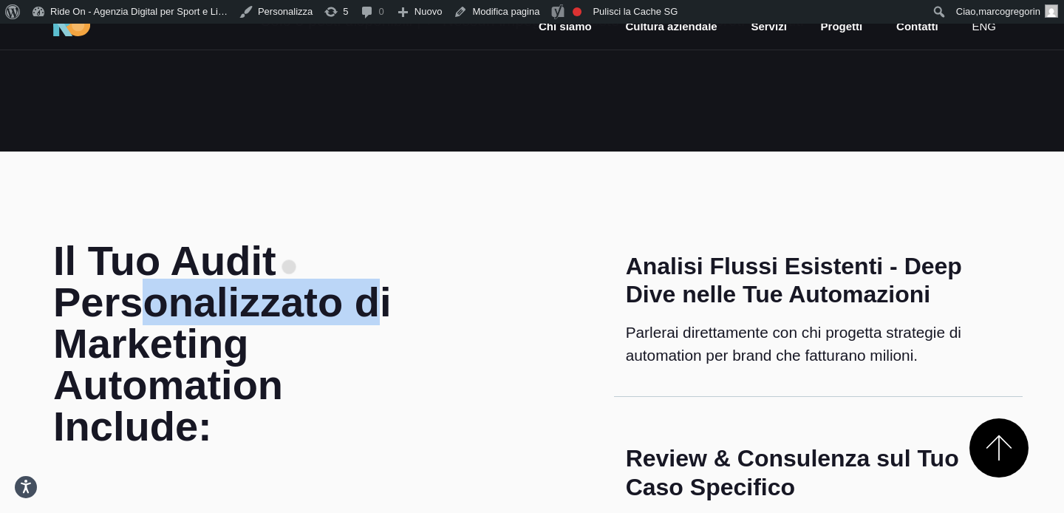
drag, startPoint x: 41, startPoint y: 182, endPoint x: 295, endPoint y: 249, distance: 263.4
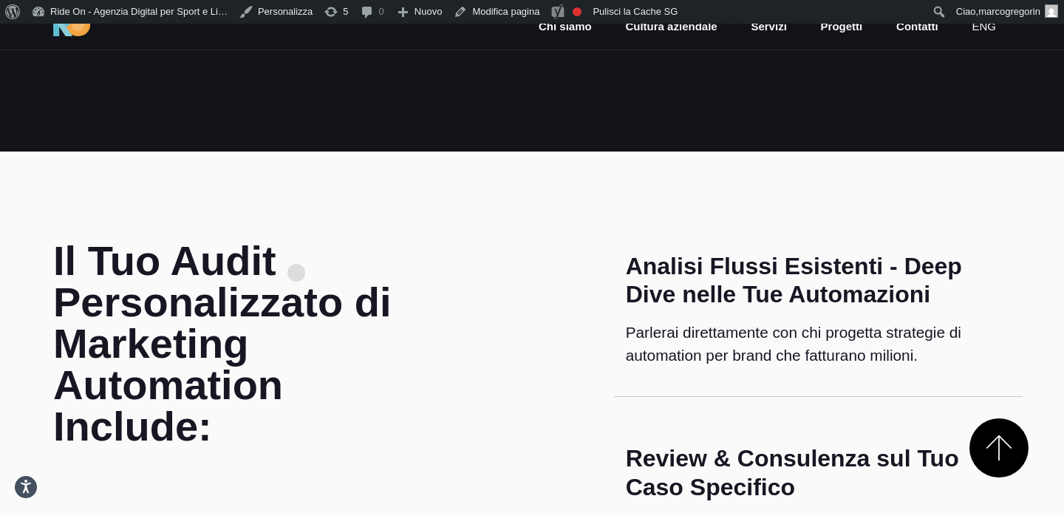
click at [339, 250] on h2 "Il Tuo Audit Personalizzato di Marketing Automation Include:" at bounding box center [245, 343] width 385 height 207
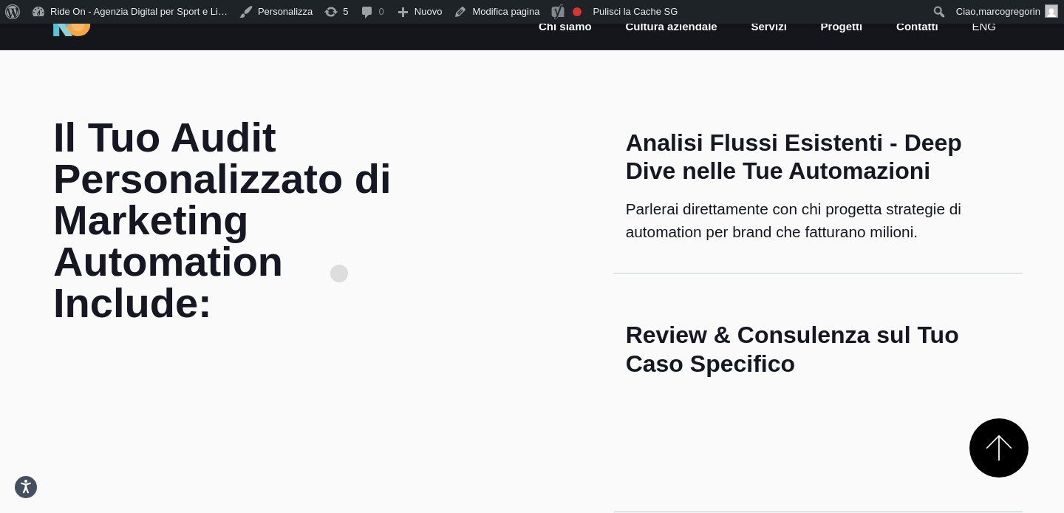
scroll to position [513, 0]
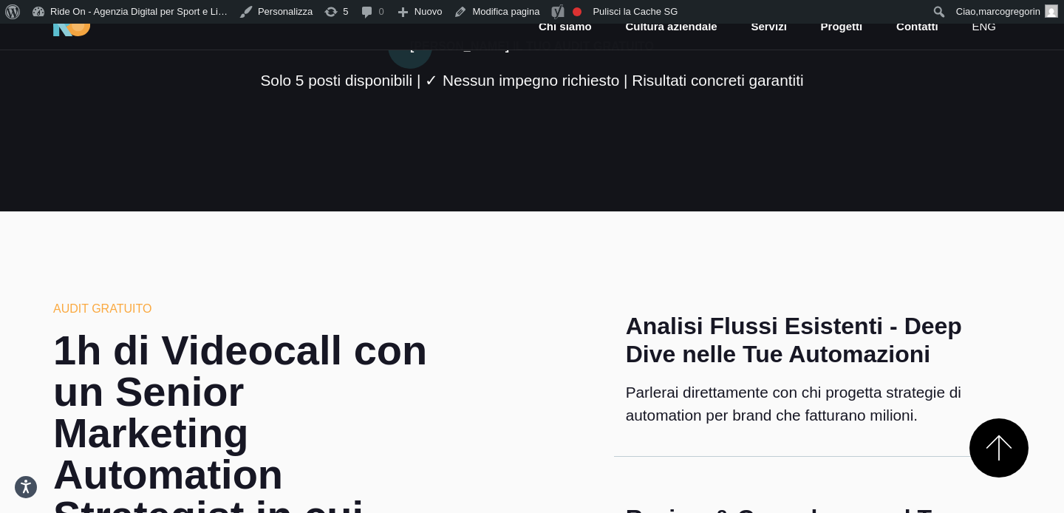
scroll to position [314, 0]
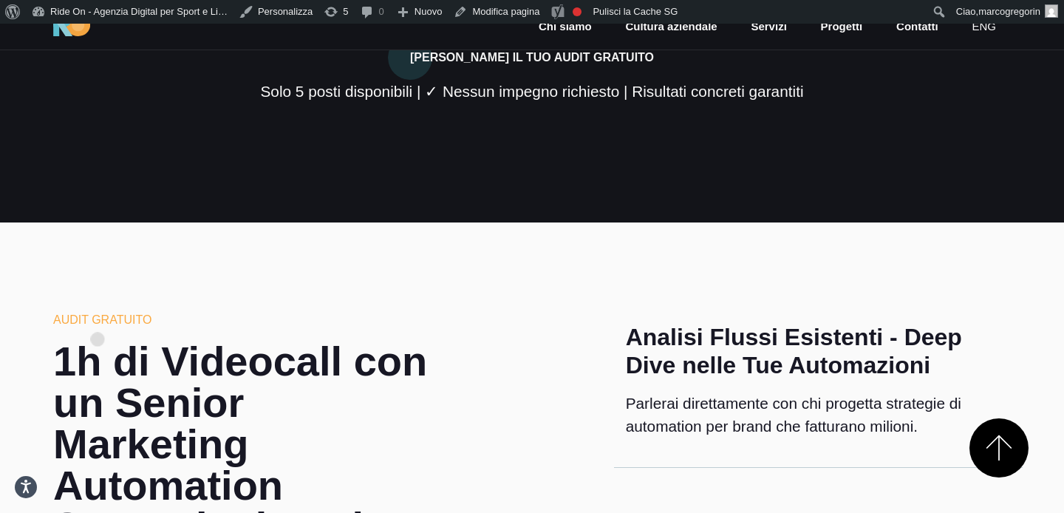
drag, startPoint x: 50, startPoint y: 315, endPoint x: 238, endPoint y: 318, distance: 187.6
click at [238, 318] on h6 "AUDIT GRATUITO" at bounding box center [245, 320] width 385 height 18
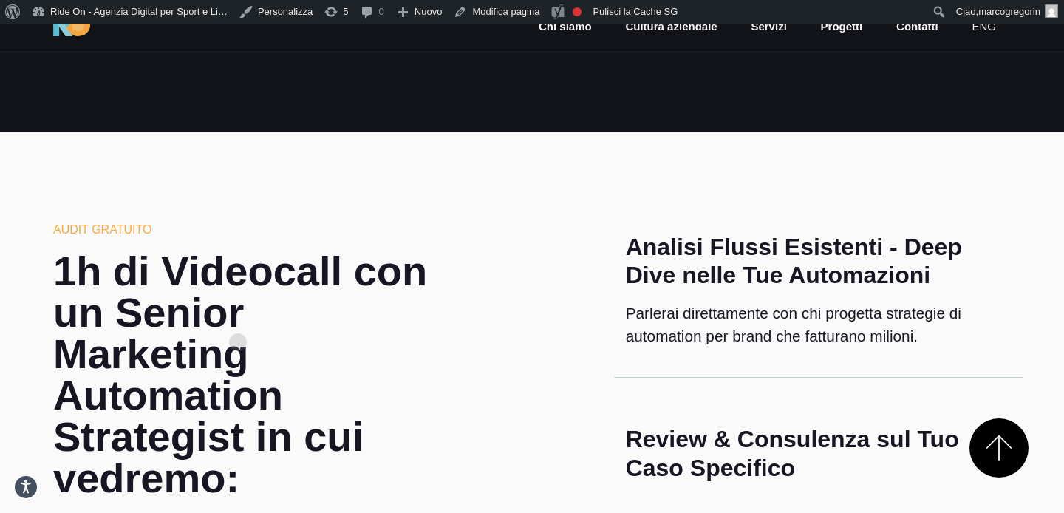
scroll to position [406, 0]
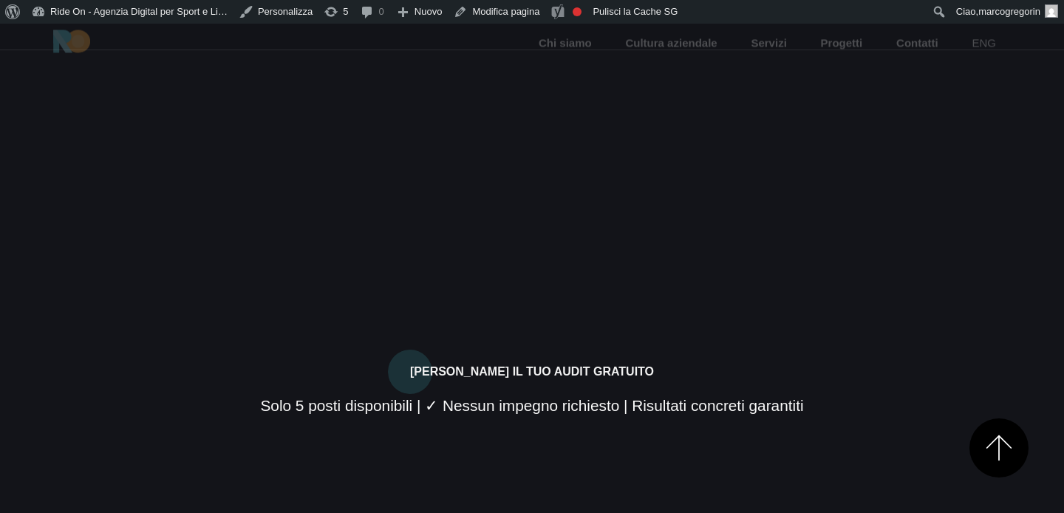
scroll to position [406, 0]
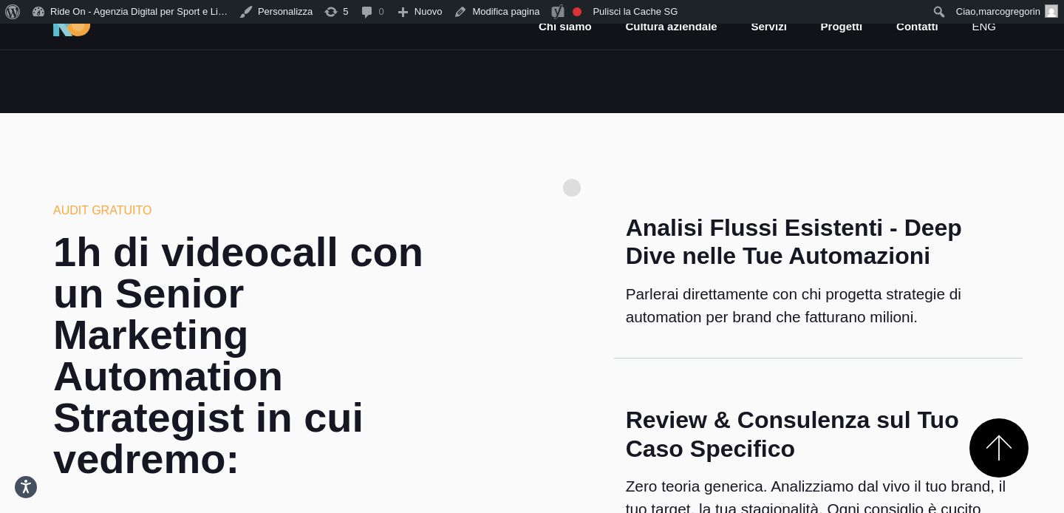
scroll to position [420, 0]
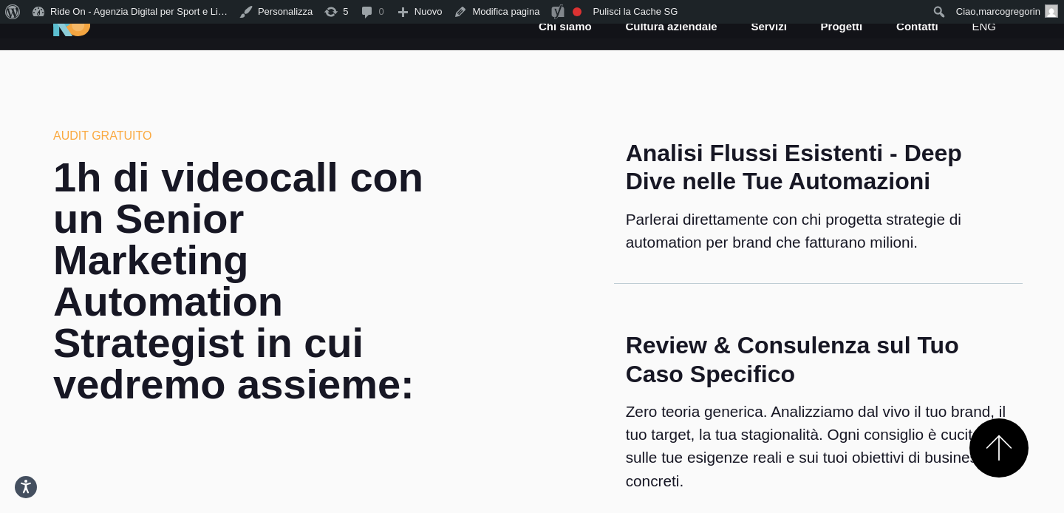
scroll to position [495, 0]
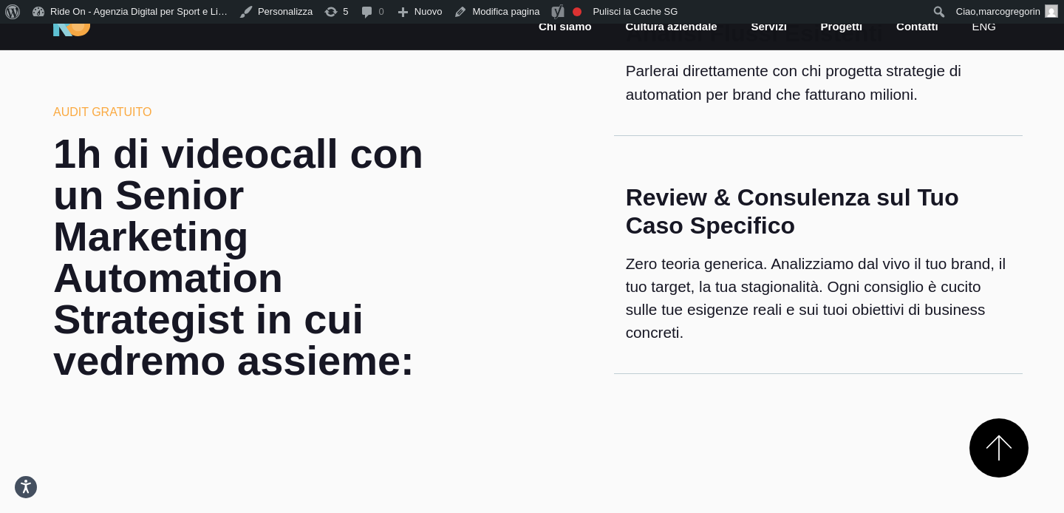
scroll to position [620, 0]
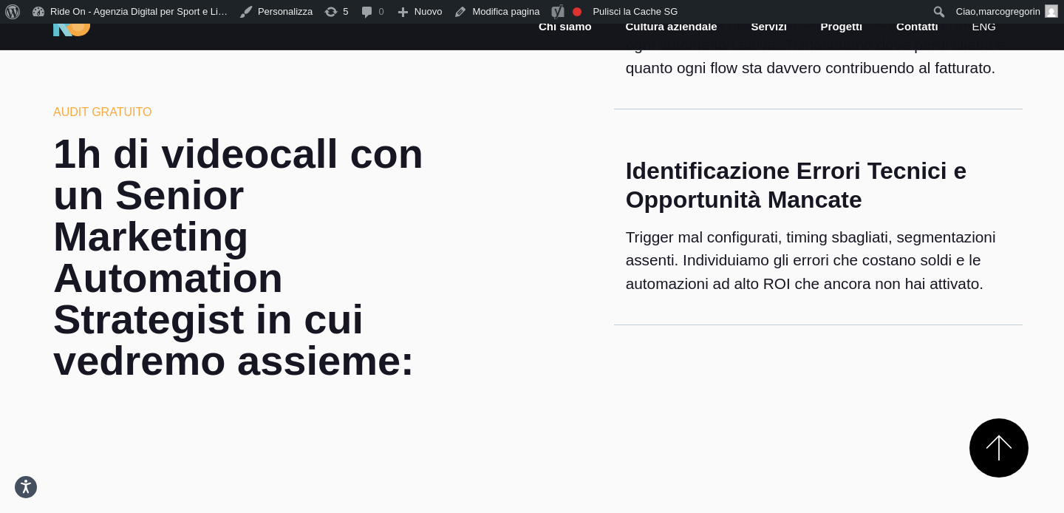
scroll to position [1077, 0]
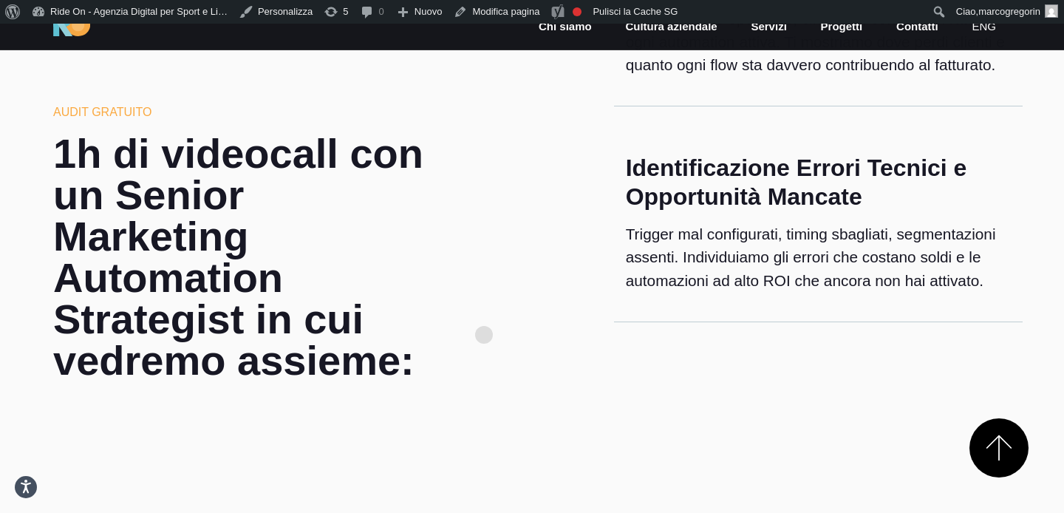
click at [484, 310] on div "AUDIT GRATUITO 1h di videocall con un Senior Marketing Automation Strategist in…" at bounding box center [531, 165] width 981 height 1234
drag, startPoint x: 490, startPoint y: 284, endPoint x: 516, endPoint y: 264, distance: 32.7
click at [491, 284] on div "AUDIT GRATUITO 1h di videocall con un Senior Marketing Automation Strategist in…" at bounding box center [531, 165] width 981 height 1234
click at [502, 266] on div "AUDIT GRATUITO 1h di videocall con un Senior Marketing Automation Strategist in…" at bounding box center [531, 165] width 981 height 1234
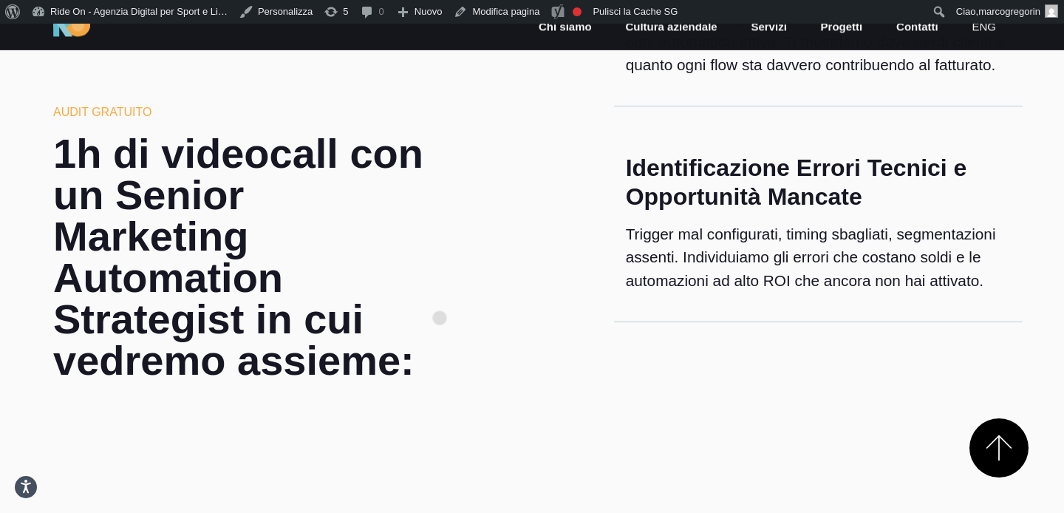
click at [439, 294] on div "AUDIT GRATUITO 1h di videocall con un Senior Marketing Automation Strategist in…" at bounding box center [245, 165] width 408 height 1234
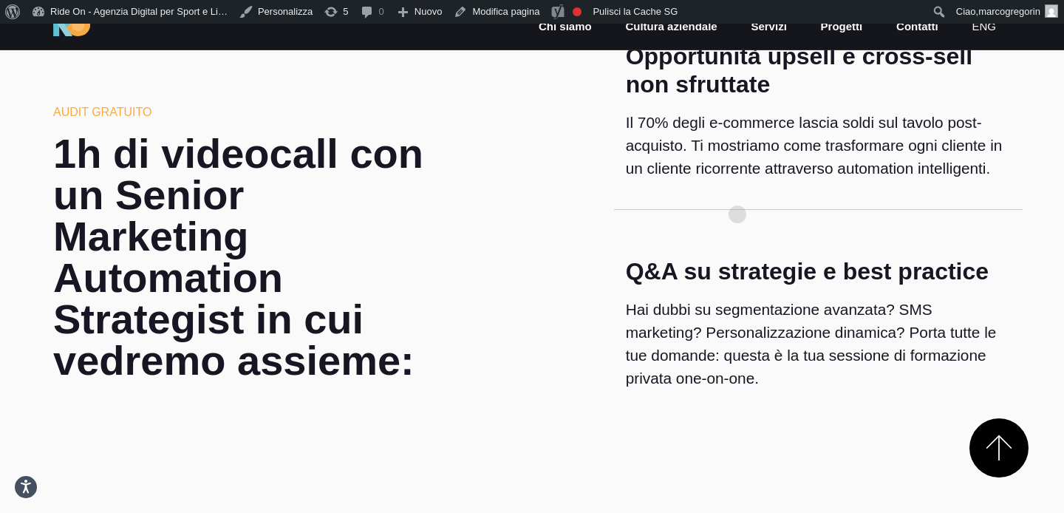
scroll to position [1389, 0]
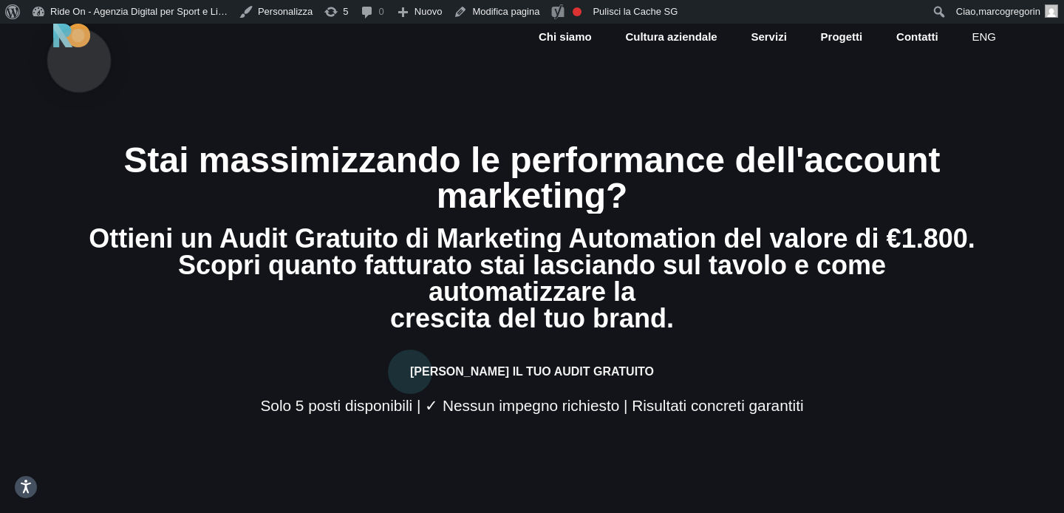
click at [79, 38] on img at bounding box center [71, 36] width 37 height 24
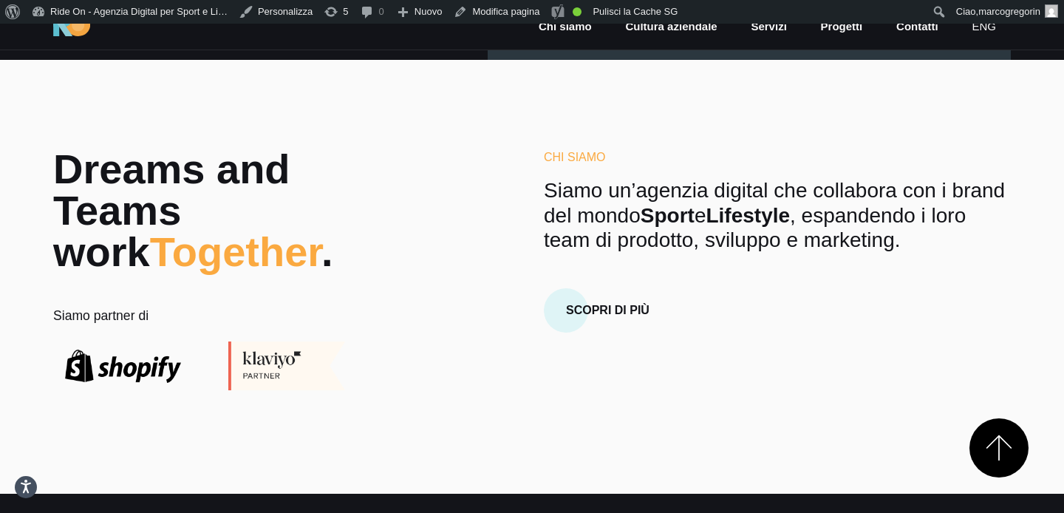
scroll to position [477, 0]
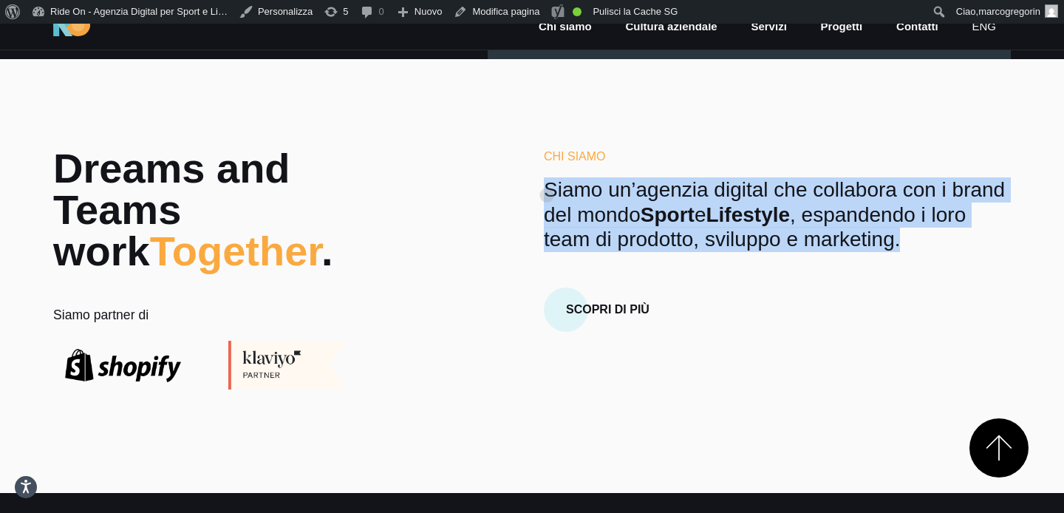
drag, startPoint x: 921, startPoint y: 239, endPoint x: 540, endPoint y: 172, distance: 386.9
click at [540, 172] on div "Chi Siamo Siamo un’agenzia digital che collabora con i brand del mondo Sport e …" at bounding box center [777, 269] width 490 height 242
copy p "Siamo un’agenzia digital che collabora con i brand del mondo Sport e Lifestyle …"
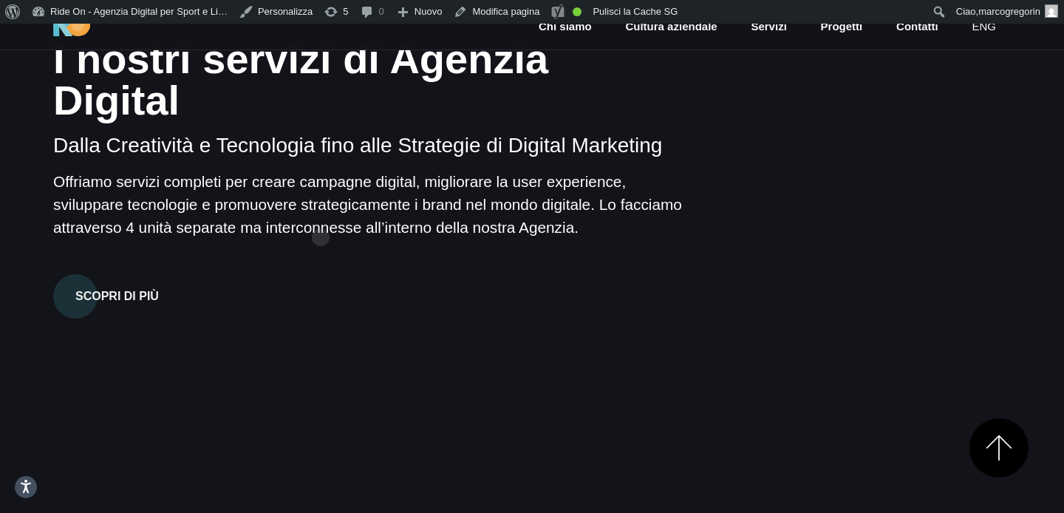
scroll to position [1076, 0]
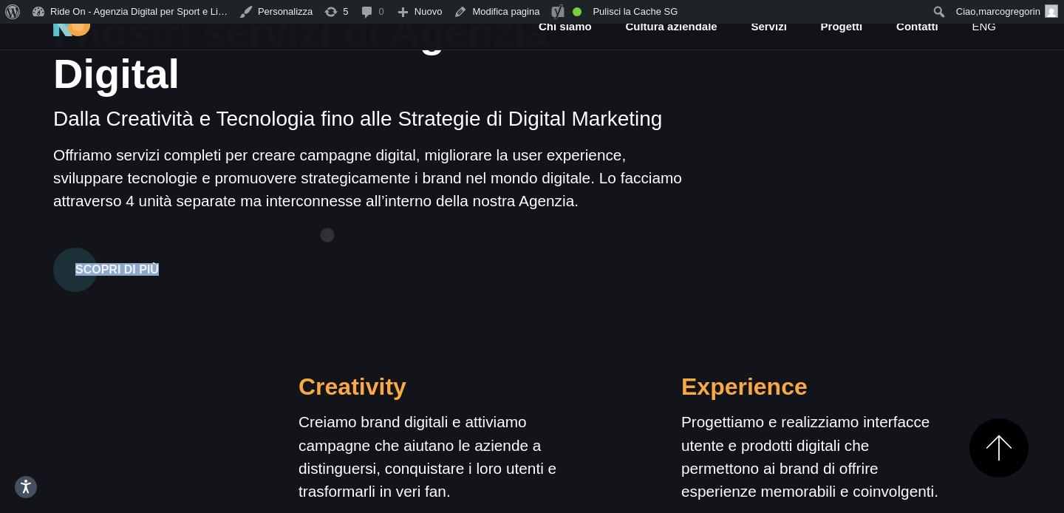
click at [326, 213] on div "Cosa Facciamo I nostri servizi di Agenzia Digital Dalla Creatività e Tecnologia…" at bounding box center [368, 136] width 654 height 309
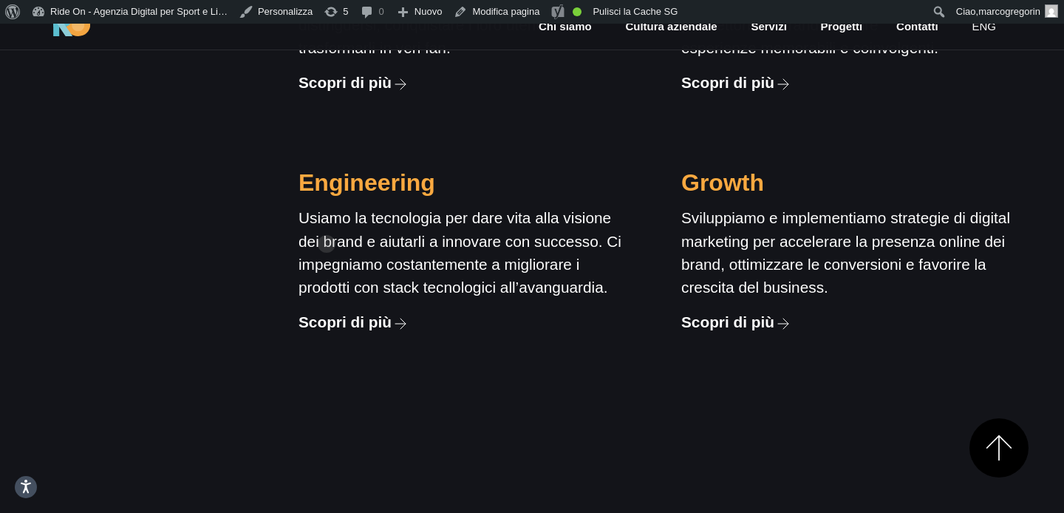
scroll to position [1612, 0]
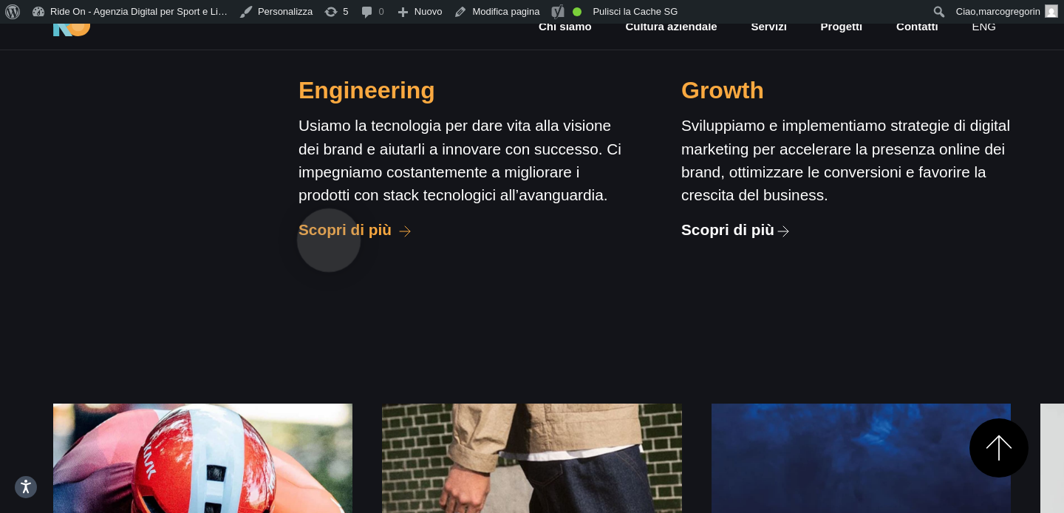
click at [329, 216] on div "Engineering Usiamo la tecnologia per dare vita alla visione dei brand e aiutarl…" at bounding box center [463, 147] width 383 height 239
click at [354, 141] on p "Usiamo la tecnologia per dare vita alla visione dei brand e aiutarli a innovare…" at bounding box center [462, 160] width 329 height 92
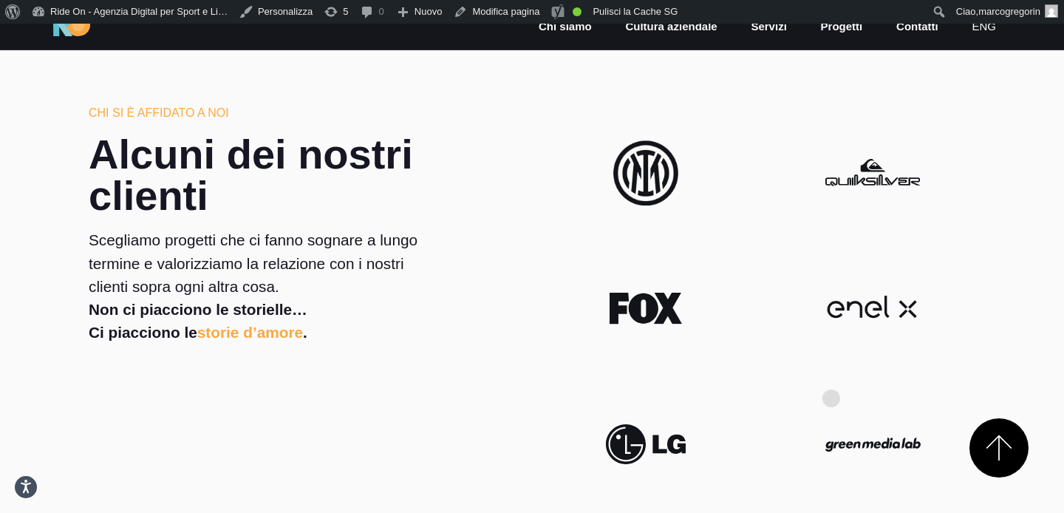
scroll to position [2606, 0]
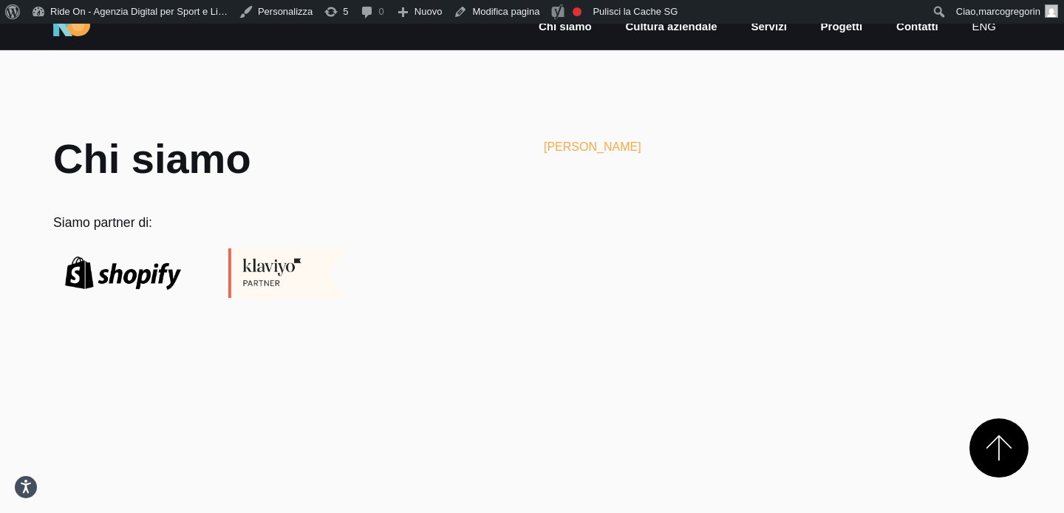
scroll to position [1856, 0]
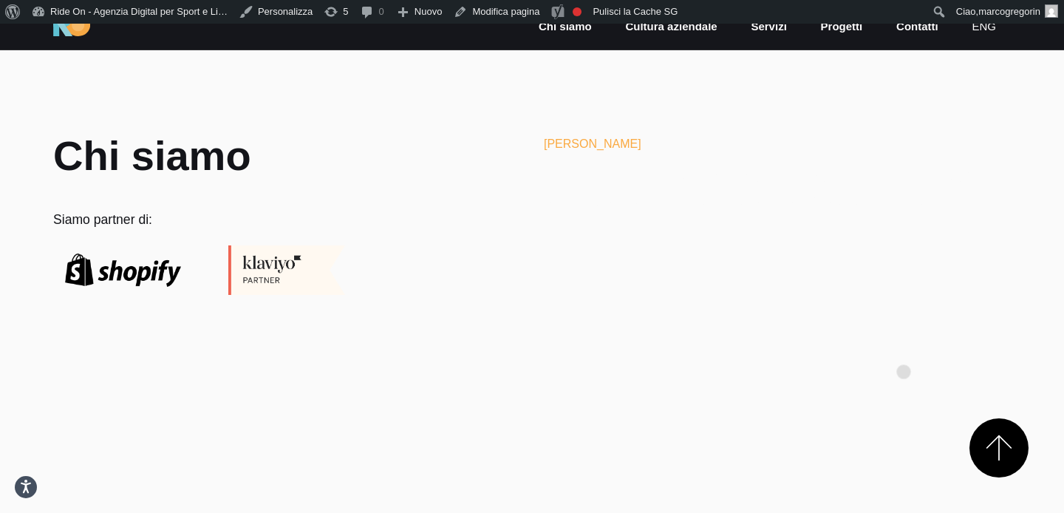
drag, startPoint x: 468, startPoint y: 157, endPoint x: 928, endPoint y: 368, distance: 506.4
click at [928, 368] on section "Chi siamo Siamo partner di: Chi simao Siamo un’agenzia digital che collabora co…" at bounding box center [532, 222] width 1064 height 351
drag, startPoint x: 862, startPoint y: 362, endPoint x: 465, endPoint y: 119, distance: 465.8
click at [465, 119] on section "Chi siamo Siamo partner di: Chi simao Siamo un’agenzia digital che collabora co…" at bounding box center [532, 222] width 1064 height 351
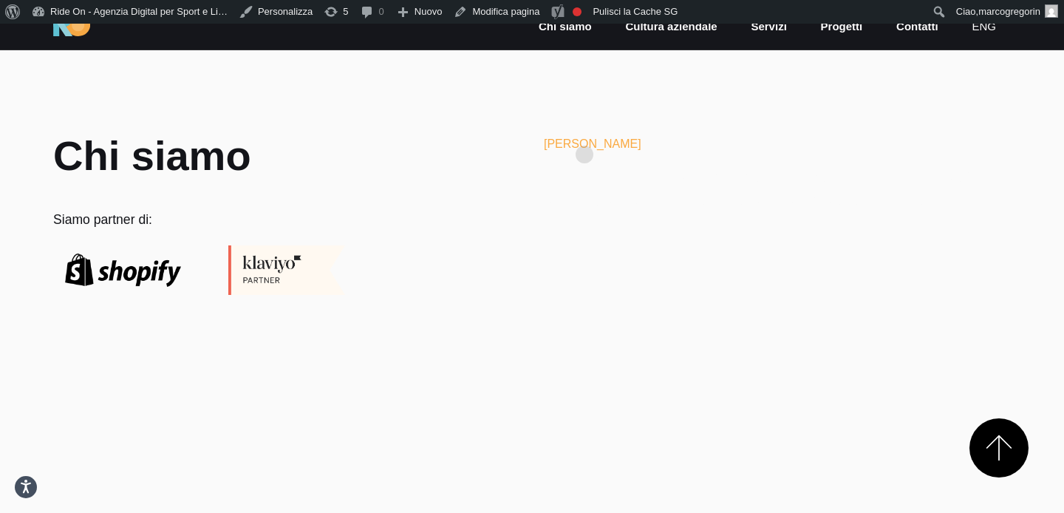
click at [584, 131] on section "Chi siamo Siamo partner di: Chi simao Siamo un’agenzia digital che collabora co…" at bounding box center [532, 222] width 1064 height 351
click at [538, 131] on section "Chi siamo Siamo partner di: Chi simao Siamo un’agenzia digital che collabora co…" at bounding box center [532, 222] width 1064 height 351
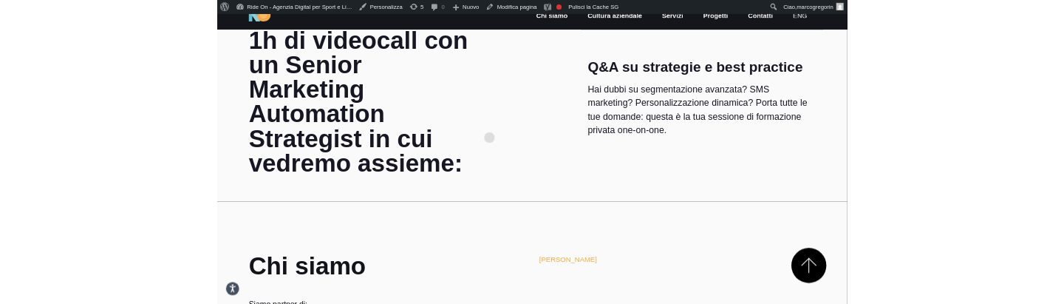
scroll to position [0, 0]
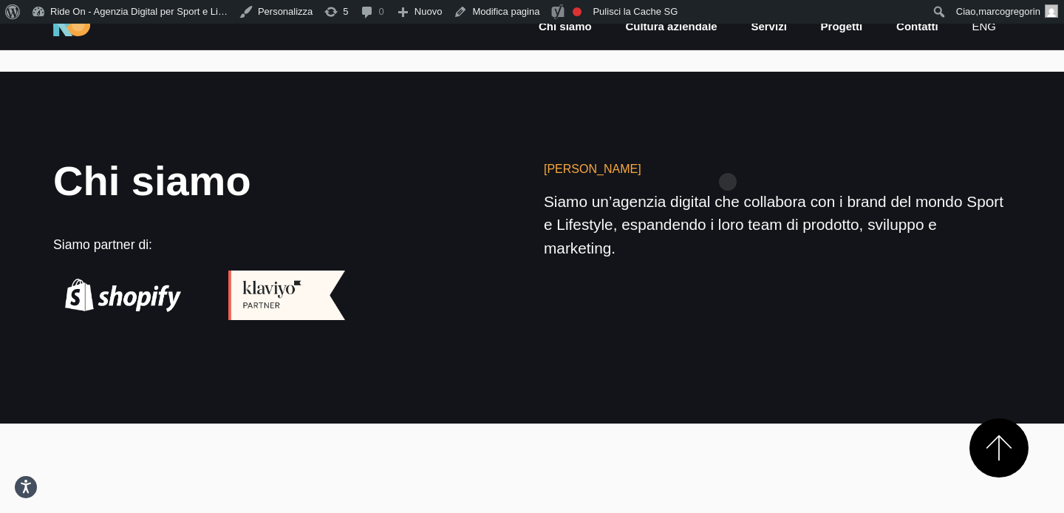
scroll to position [1830, 0]
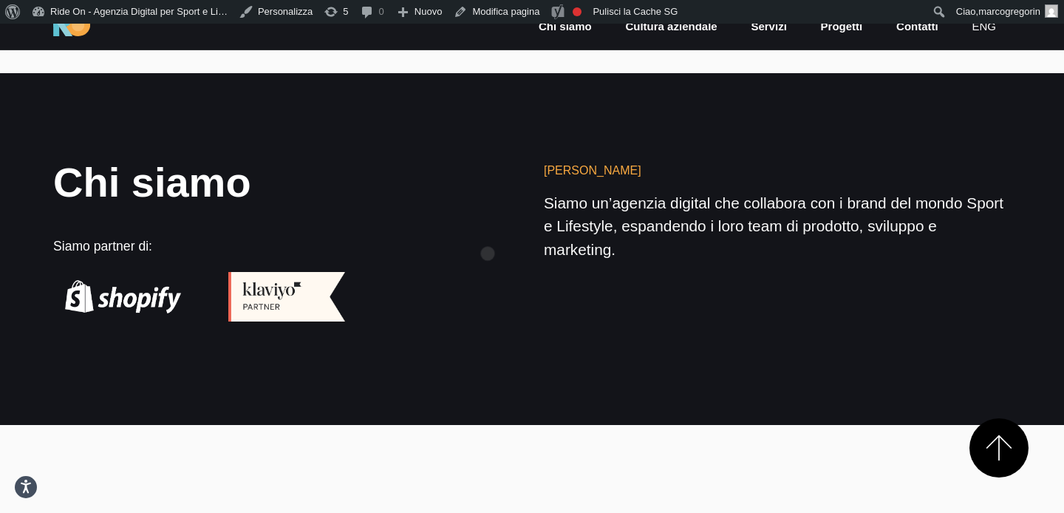
click at [488, 230] on div "Chi siamo Siamo partner di: Chi simao Siamo un’agenzia digital che collabora co…" at bounding box center [531, 241] width 981 height 159
click at [668, 140] on section "Chi siamo Siamo partner di: Chi simao Siamo un’agenzia digital che collabora co…" at bounding box center [532, 248] width 1064 height 351
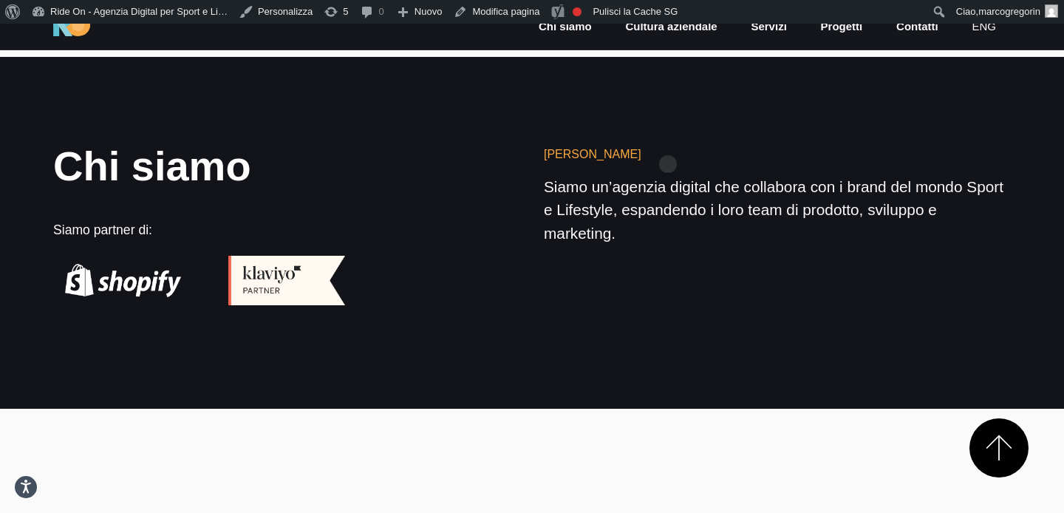
scroll to position [1851, 0]
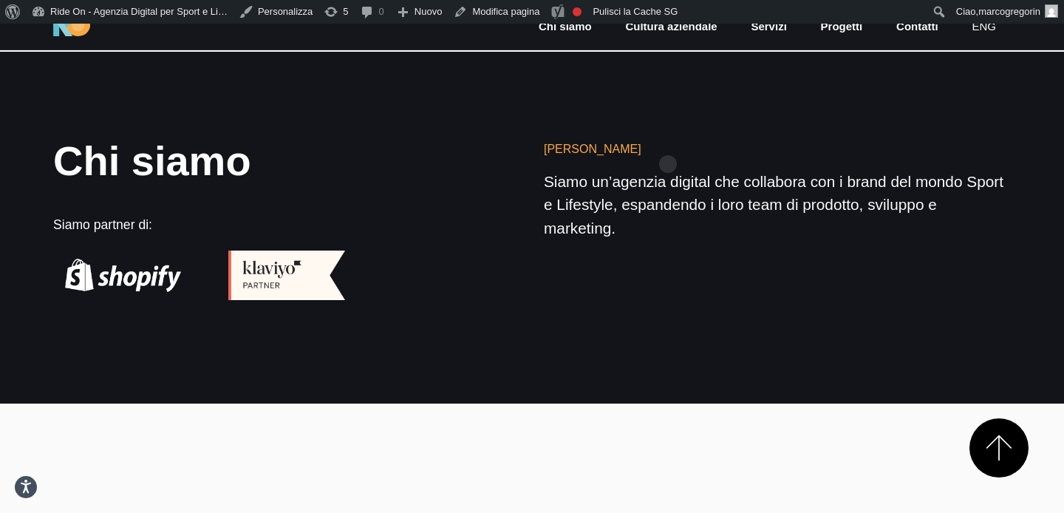
click at [668, 140] on section "Chi siamo Siamo partner di: Chi simao Siamo un’agenzia digital che collabora co…" at bounding box center [532, 227] width 1064 height 351
click at [708, 128] on section "Chi siamo Siamo partner di: Chi simao Siamo un’agenzia digital che collabora co…" at bounding box center [532, 227] width 1064 height 351
click at [704, 134] on section "Chi siamo Siamo partner di: Chi simao Siamo un’agenzia digital che collabora co…" at bounding box center [532, 227] width 1064 height 351
click at [706, 134] on section "Chi siamo Siamo partner di: Chi simao Siamo un’agenzia digital che collabora co…" at bounding box center [532, 227] width 1064 height 351
drag, startPoint x: 709, startPoint y: 134, endPoint x: 713, endPoint y: 128, distance: 7.6
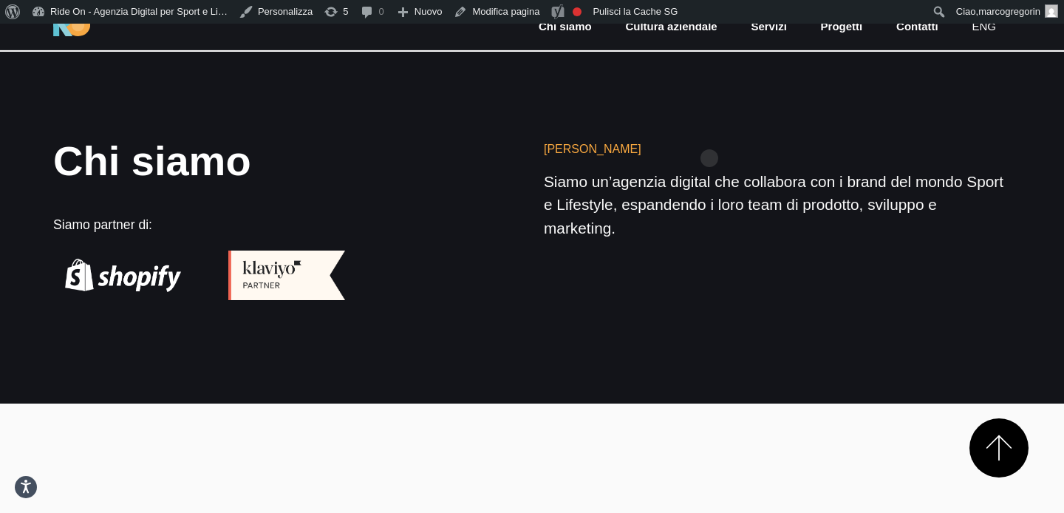
click at [709, 134] on section "Chi siamo Siamo partner di: Chi simao Siamo un’agenzia digital che collabora co…" at bounding box center [532, 227] width 1064 height 351
click at [716, 123] on section "Chi siamo Siamo partner di: Chi simao Siamo un’agenzia digital che collabora co…" at bounding box center [532, 227] width 1064 height 351
click at [697, 148] on section "Chi siamo Siamo partner di: Chi simao Siamo un’agenzia digital che collabora co…" at bounding box center [532, 227] width 1064 height 351
click at [717, 148] on section "Chi siamo Siamo partner di: Chi simao Siamo un’agenzia digital che collabora co…" at bounding box center [532, 227] width 1064 height 351
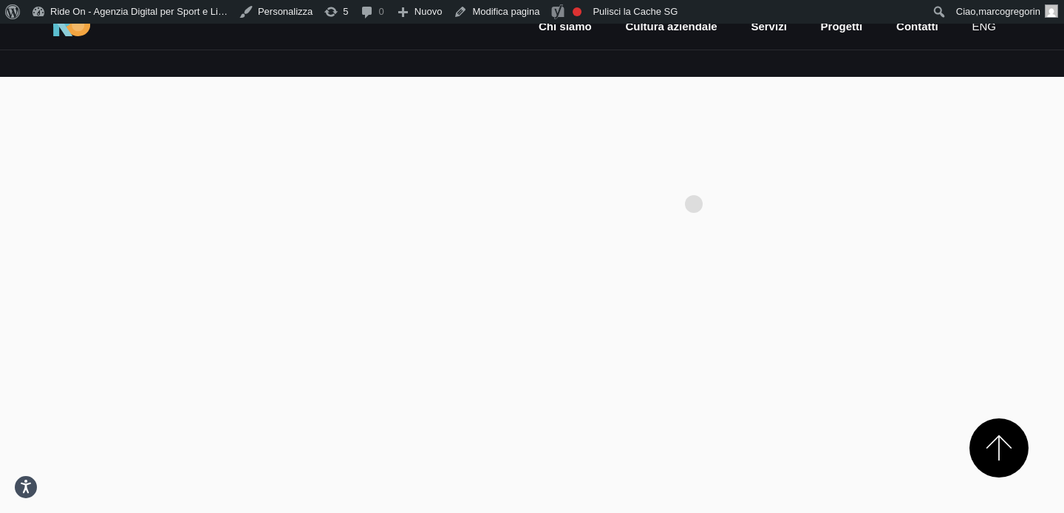
scroll to position [2208, 0]
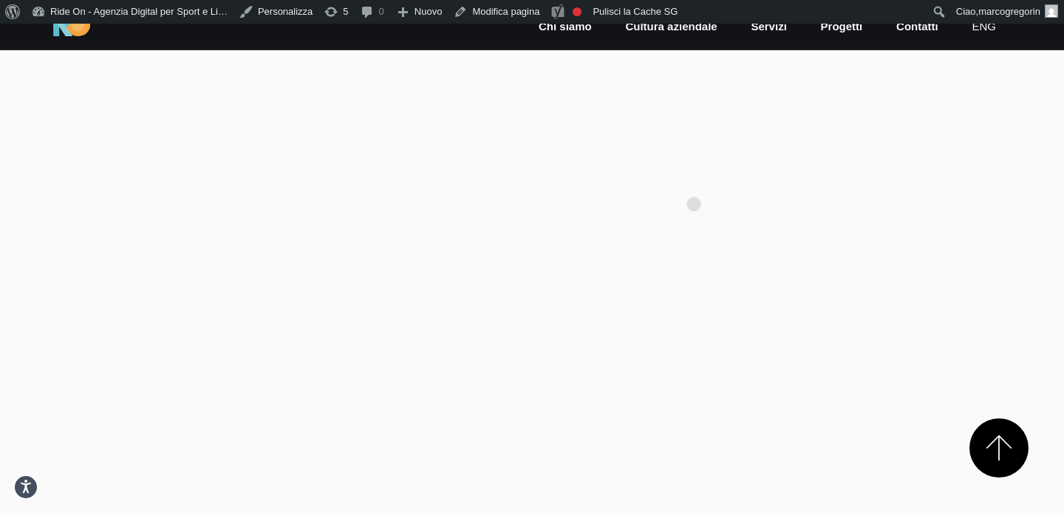
click at [694, 180] on section at bounding box center [532, 143] width 1064 height 192
click at [702, 160] on section at bounding box center [532, 143] width 1064 height 192
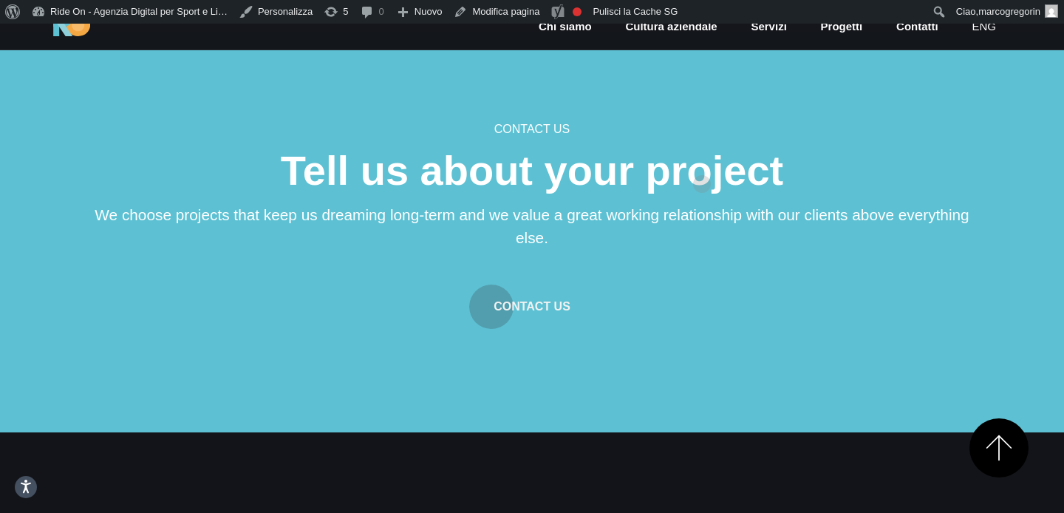
scroll to position [2976, 0]
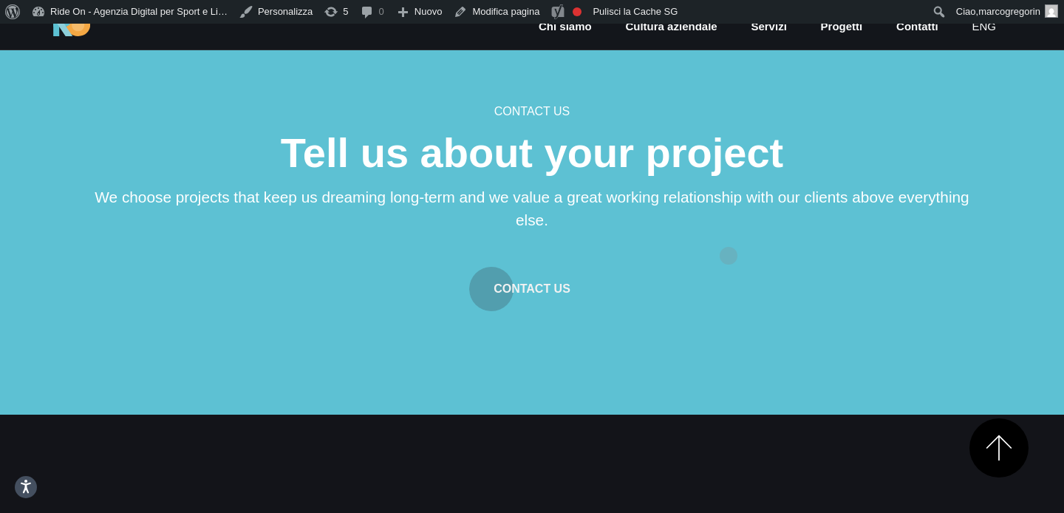
click at [729, 231] on p "We choose projects that keep us dreaming long-term and we value a great working…" at bounding box center [532, 208] width 886 height 46
click at [865, 143] on section "Contact us Tell us about your project We choose projects that keep us dreaming …" at bounding box center [532, 214] width 1064 height 400
click at [856, 120] on h6 "Contact us" at bounding box center [532, 112] width 886 height 18
click at [856, 169] on div "Contact us Tell us about your project We choose projects that keep us dreaming …" at bounding box center [532, 207] width 886 height 208
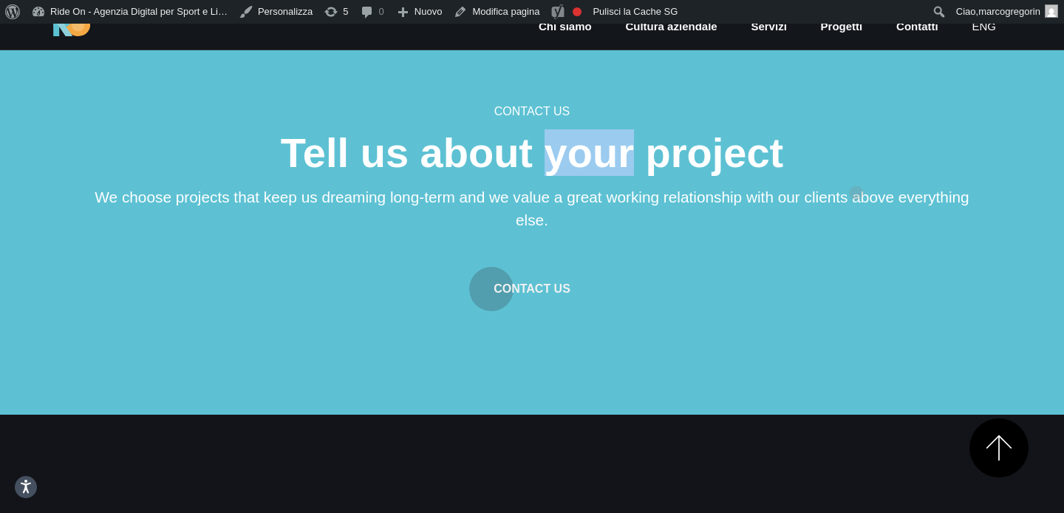
click at [856, 120] on h6 "Contact us" at bounding box center [532, 112] width 886 height 18
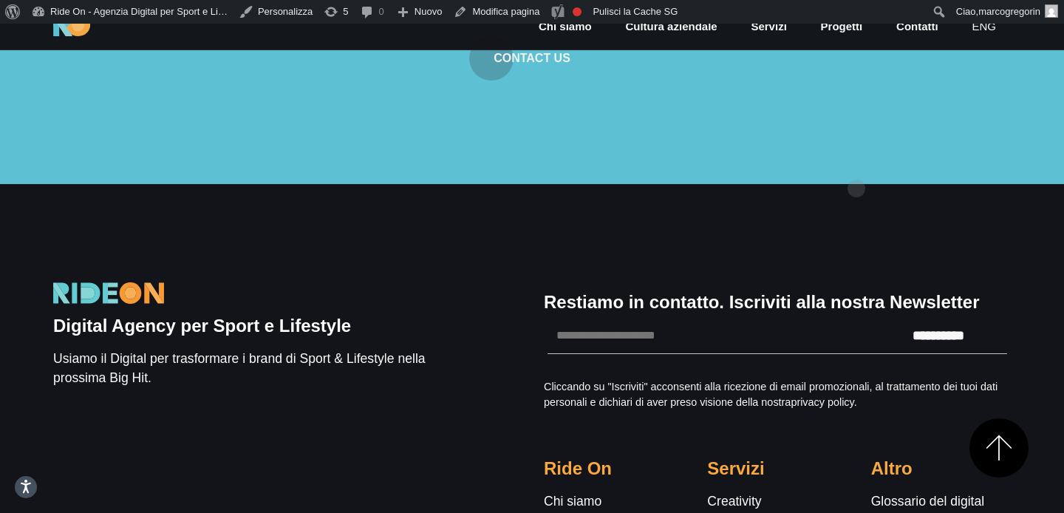
scroll to position [3260, 0]
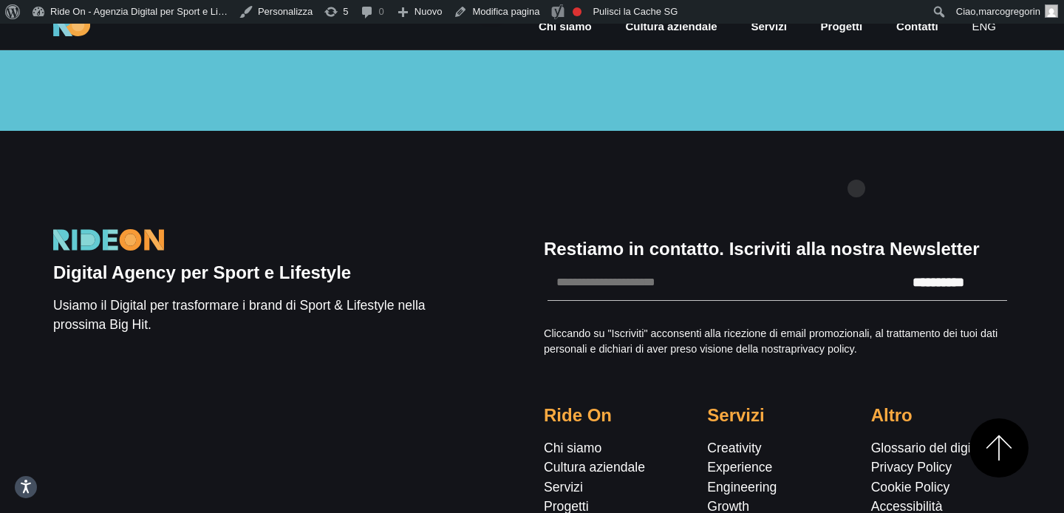
drag, startPoint x: 856, startPoint y: 165, endPoint x: 872, endPoint y: 126, distance: 41.7
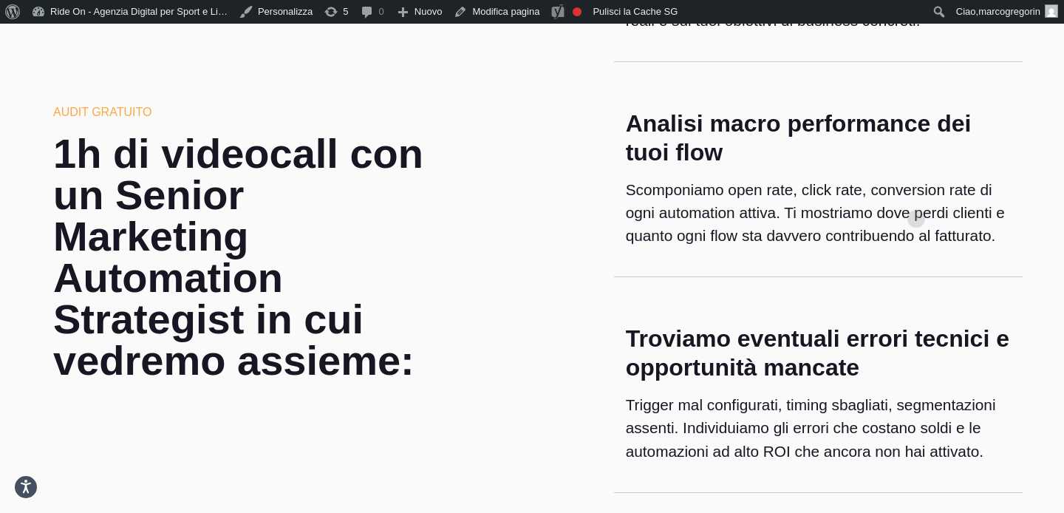
scroll to position [0, 0]
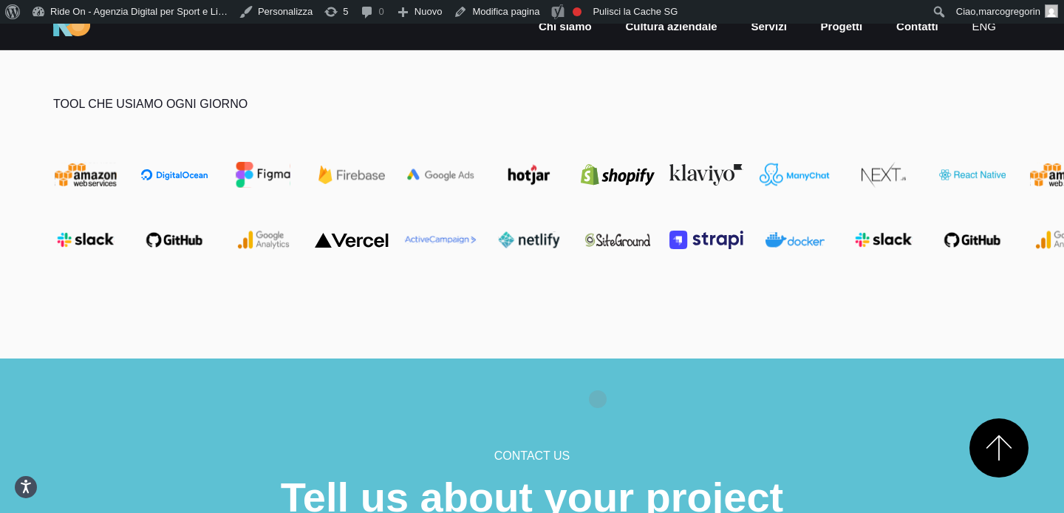
scroll to position [2630, 0]
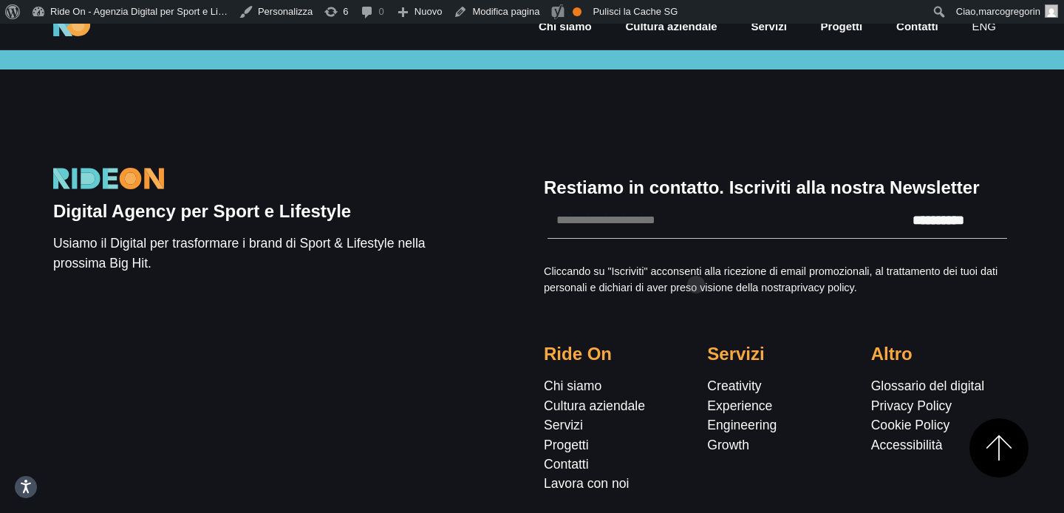
scroll to position [5046, 0]
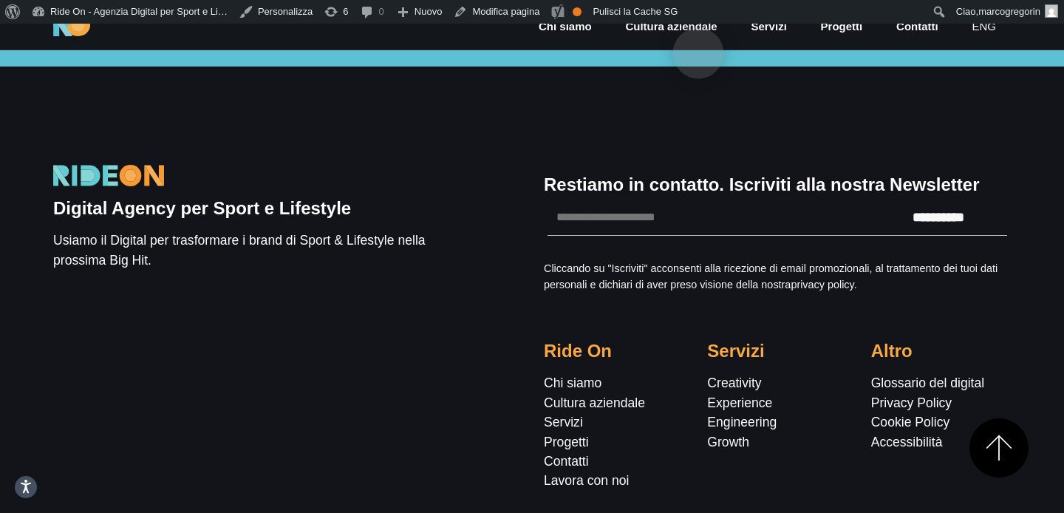
click at [698, 30] on link "Cultura aziendale" at bounding box center [670, 26] width 95 height 17
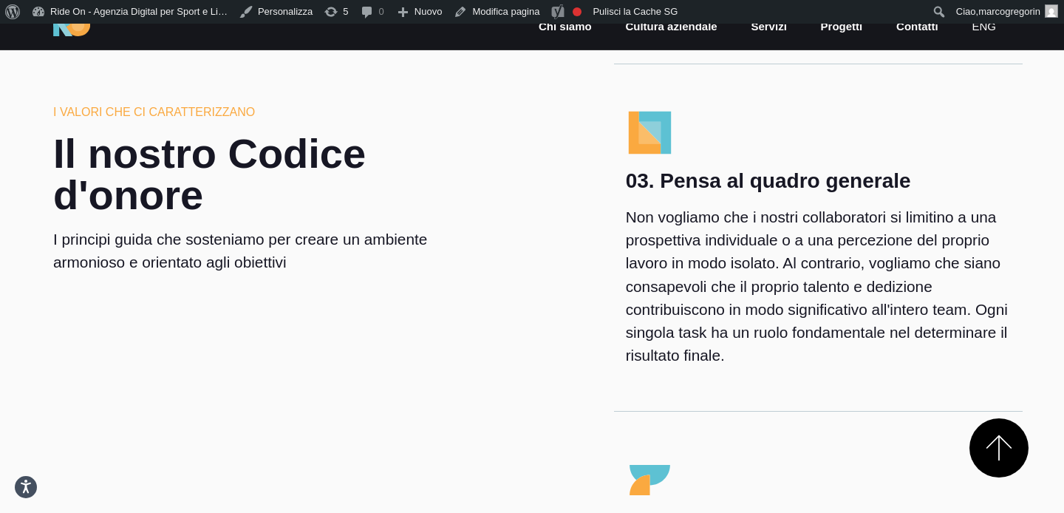
scroll to position [3619, 0]
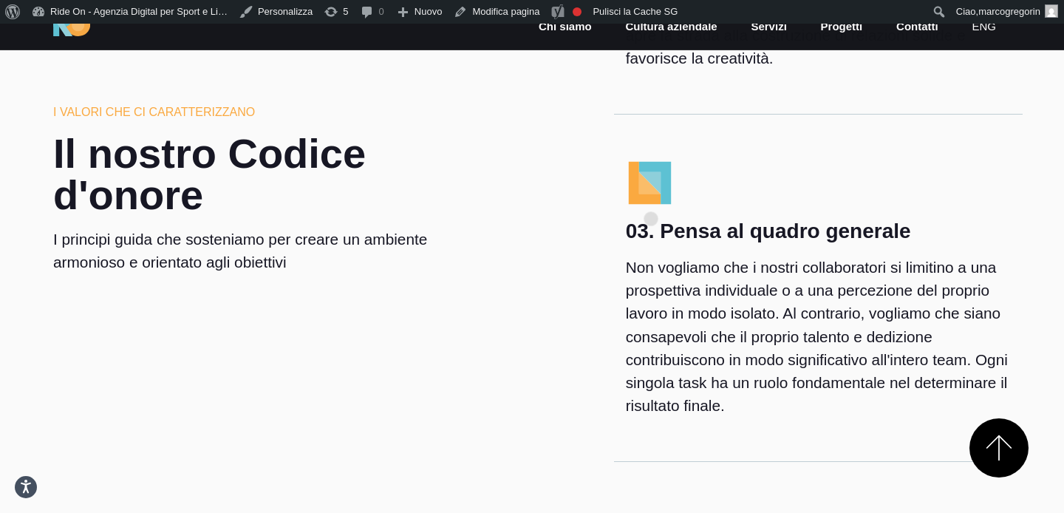
click at [748, 194] on div at bounding box center [818, 183] width 408 height 48
click at [728, 170] on div at bounding box center [818, 183] width 408 height 48
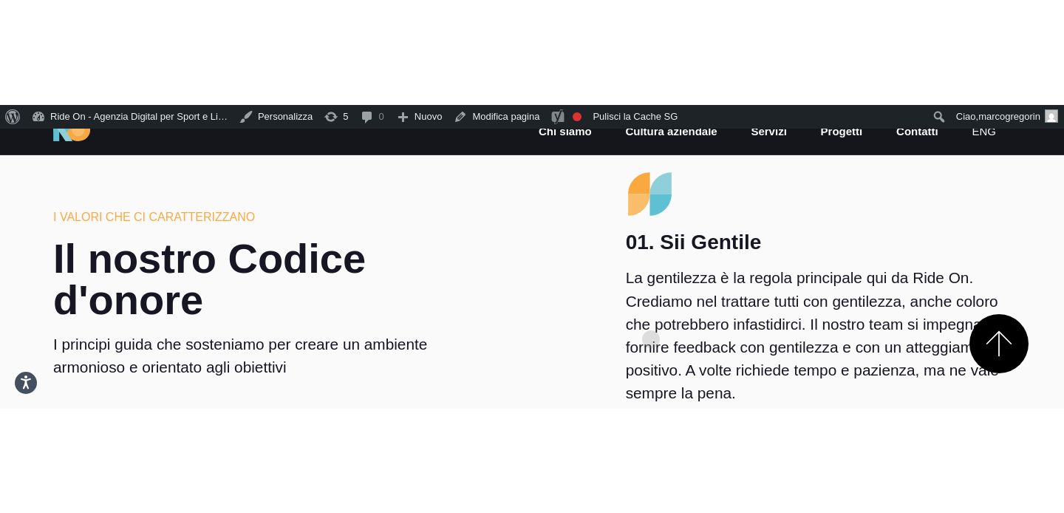
scroll to position [3043, 0]
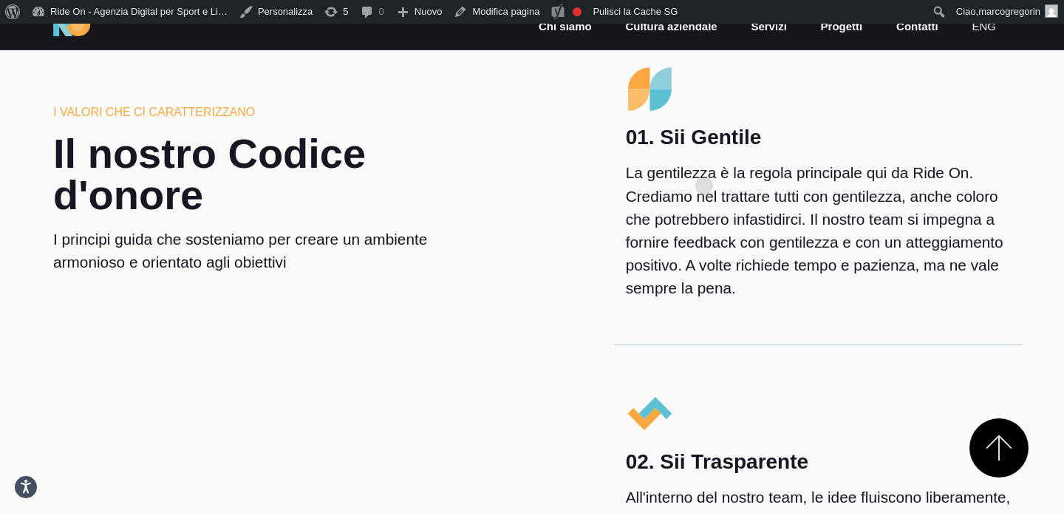
click at [719, 146] on h4 "01. Sii Gentile" at bounding box center [818, 137] width 385 height 25
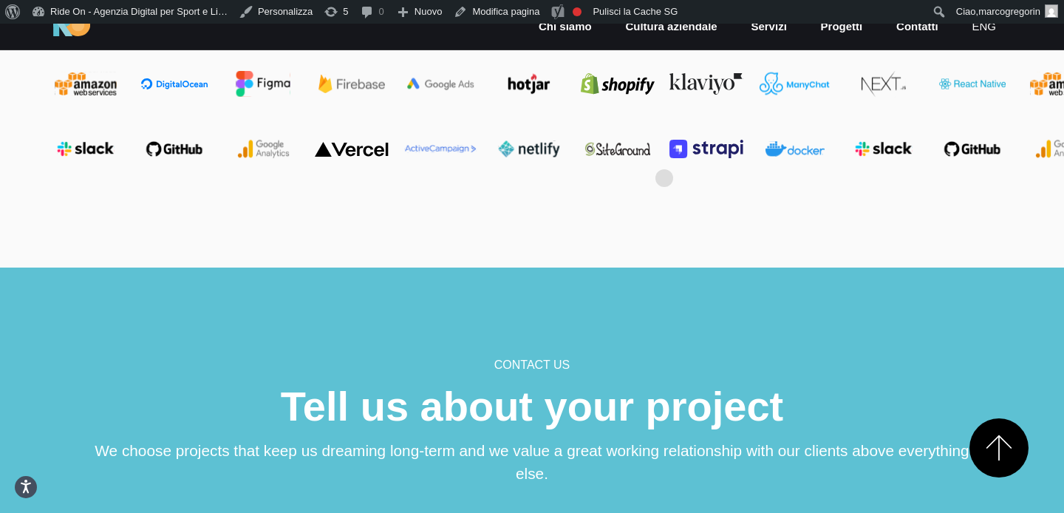
scroll to position [2342, 0]
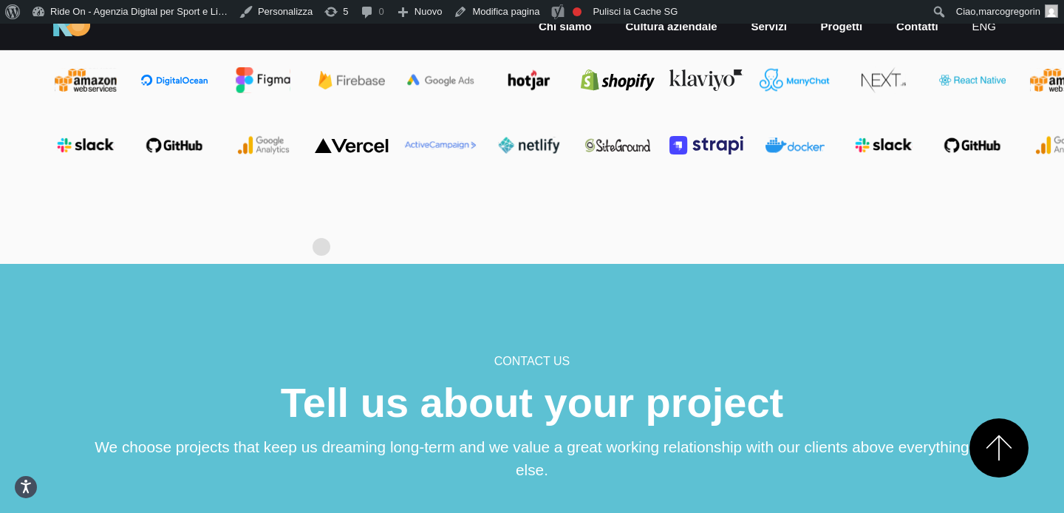
click at [322, 224] on section "Tool che usiamo ogni giorno" at bounding box center [532, 88] width 1064 height 352
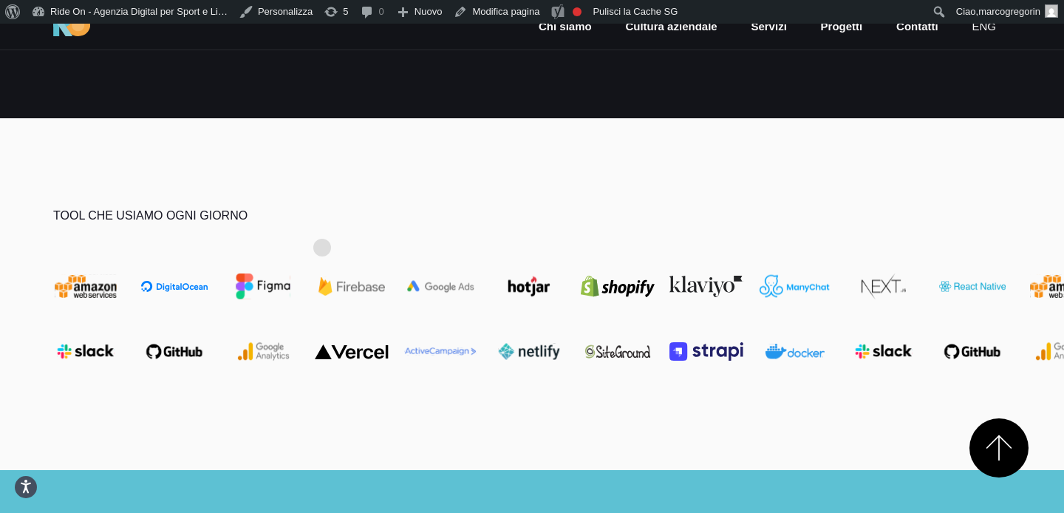
scroll to position [2086, 0]
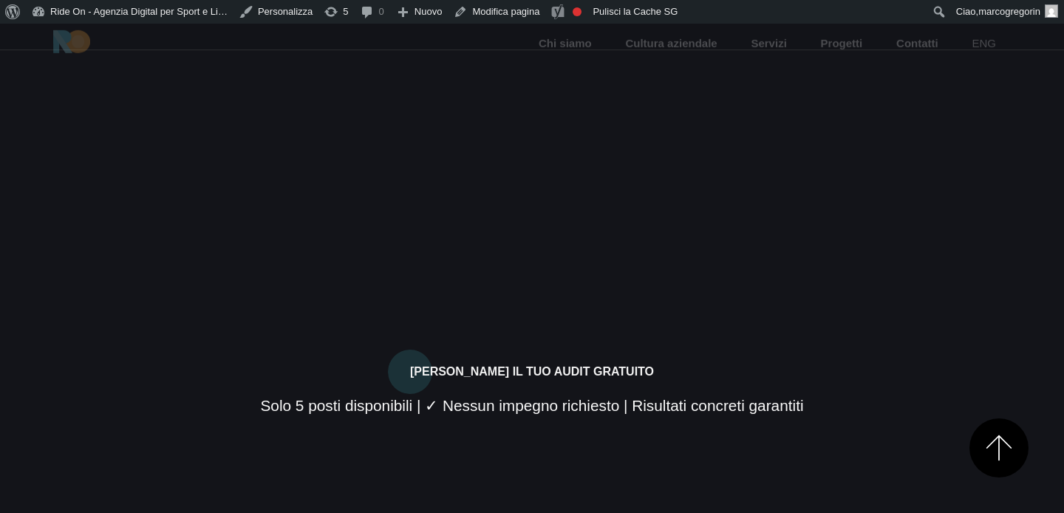
scroll to position [2111, 0]
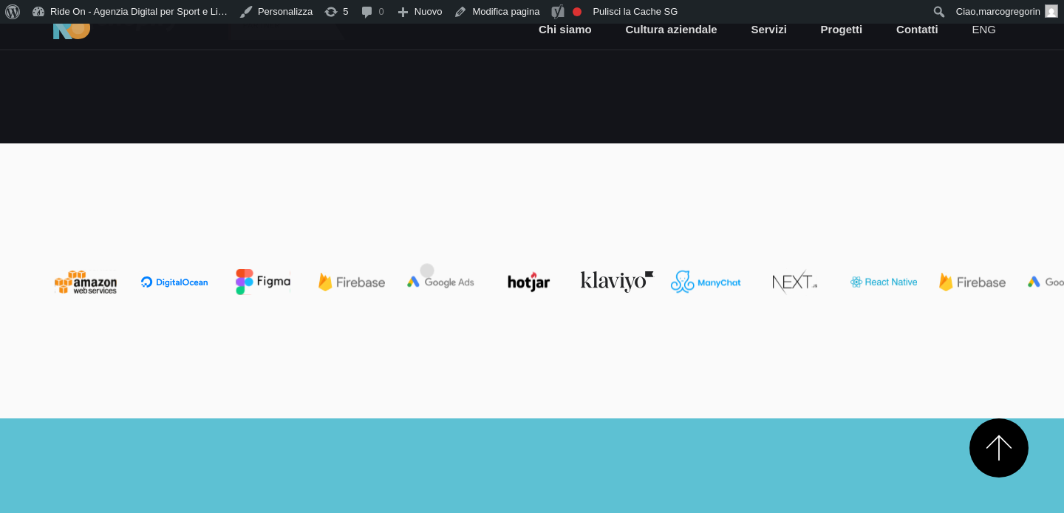
click at [427, 247] on section at bounding box center [532, 280] width 1064 height 275
click at [431, 246] on section at bounding box center [532, 280] width 1064 height 275
click at [584, 418] on section at bounding box center [532, 280] width 1064 height 275
click at [592, 278] on div at bounding box center [531, 273] width 981 height 83
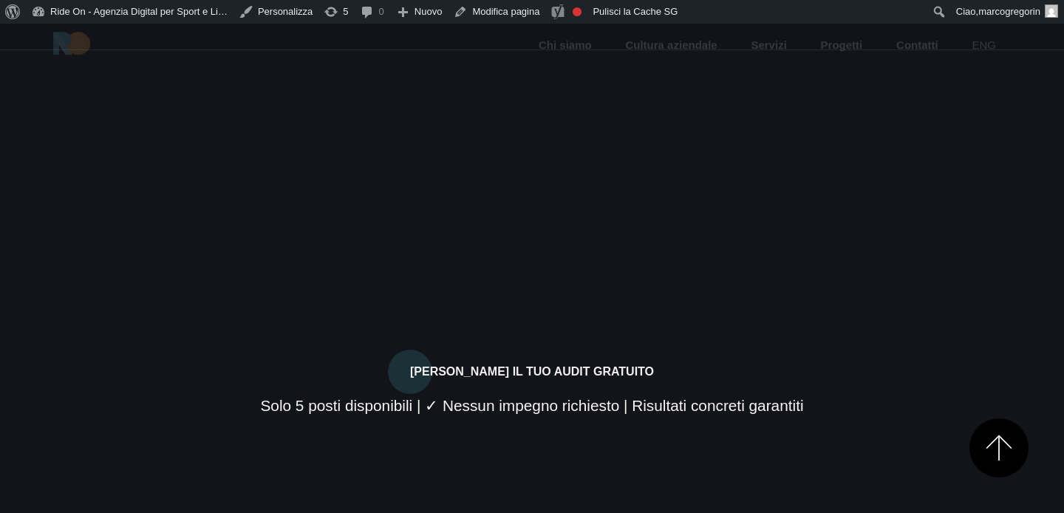
scroll to position [2136, 0]
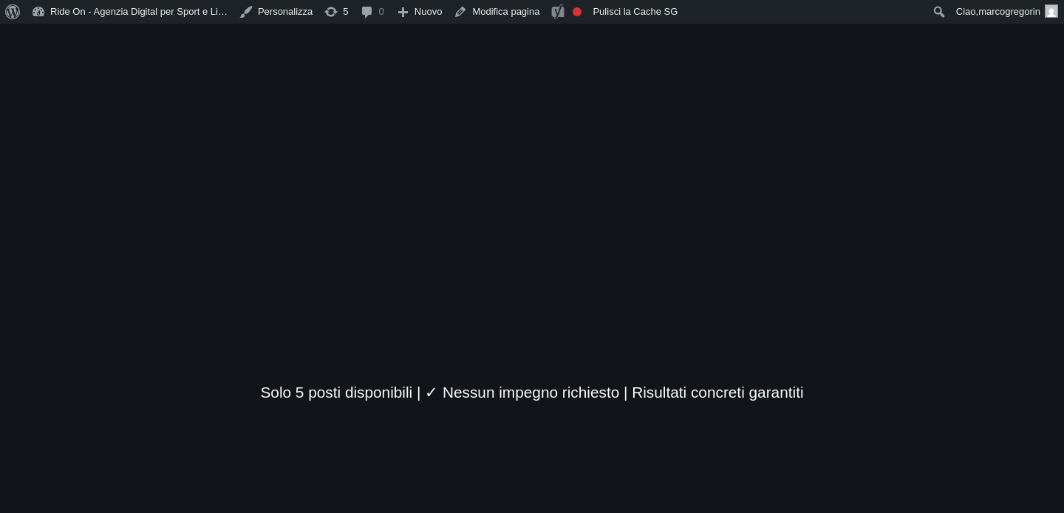
scroll to position [2186, 0]
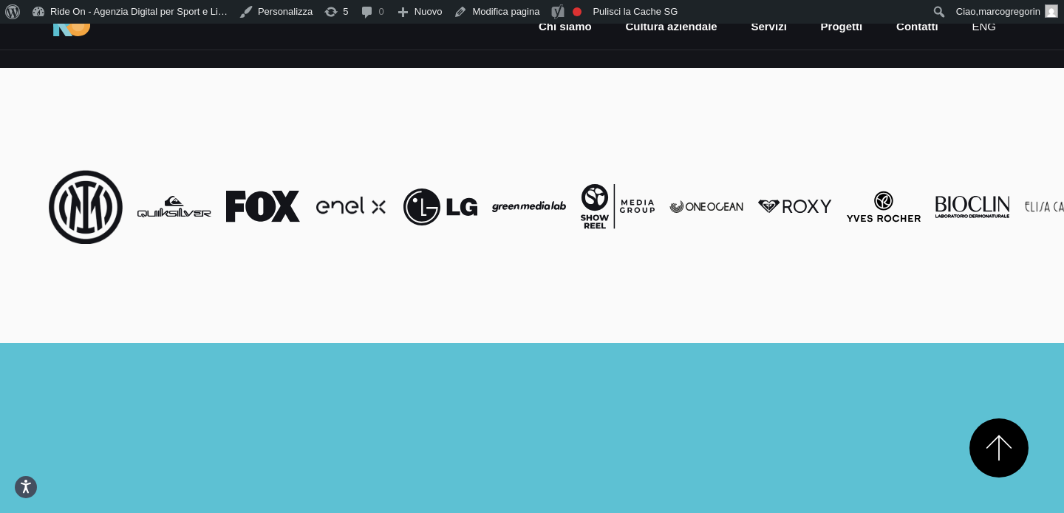
click at [693, 123] on section at bounding box center [532, 205] width 1064 height 275
click at [770, 160] on section at bounding box center [532, 205] width 1064 height 275
click at [819, 163] on section at bounding box center [532, 205] width 1064 height 275
click at [839, 153] on section at bounding box center [532, 205] width 1064 height 275
click at [848, 153] on section at bounding box center [532, 205] width 1064 height 275
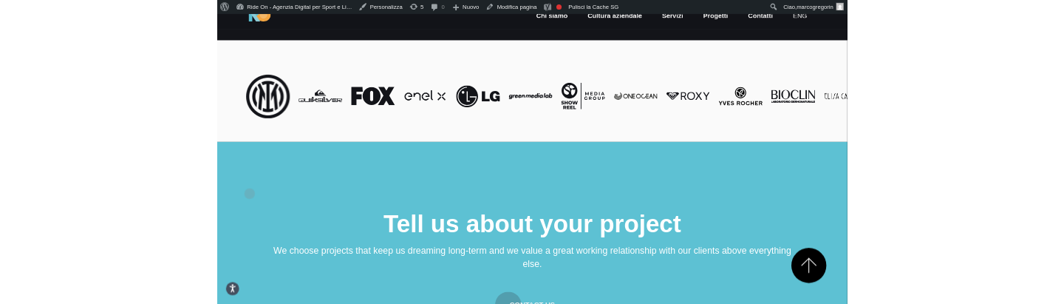
scroll to position [1977, 0]
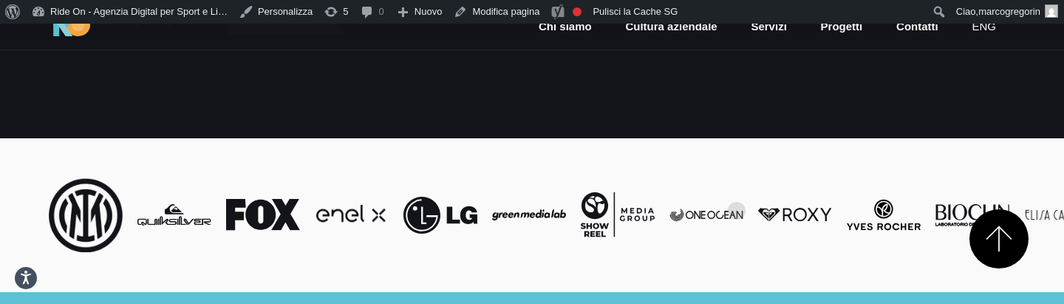
scroll to position [1965, 0]
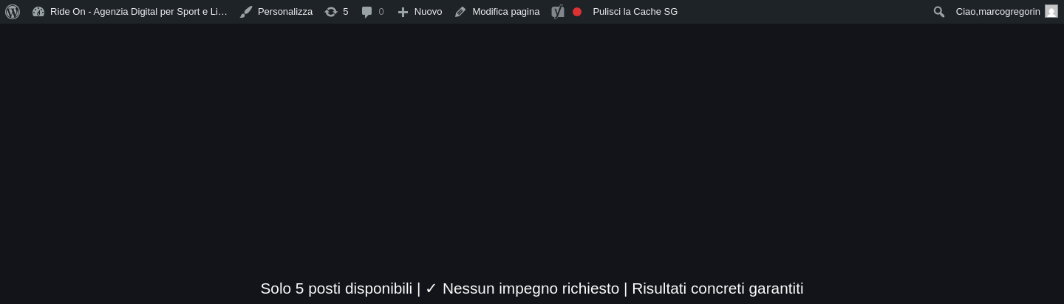
scroll to position [1965, 0]
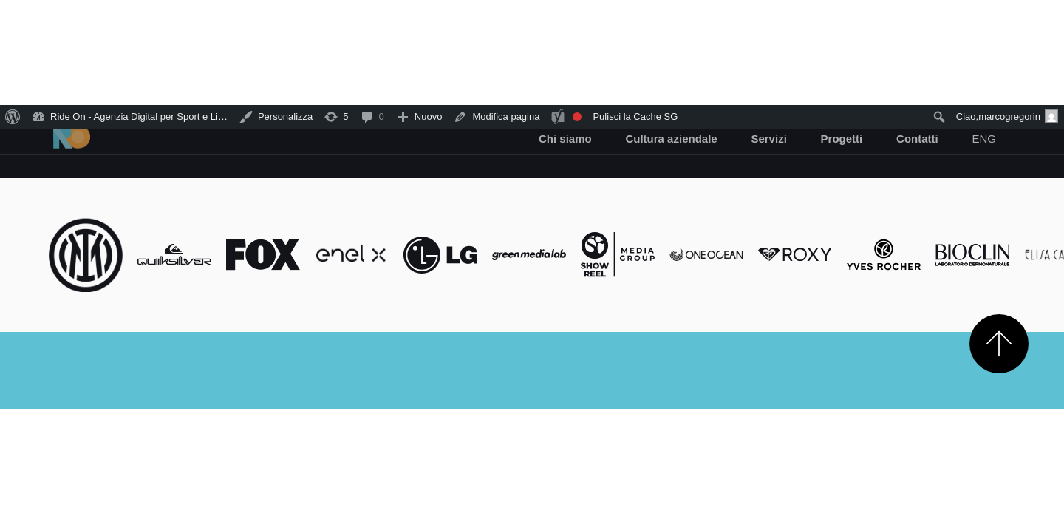
scroll to position [2181, 0]
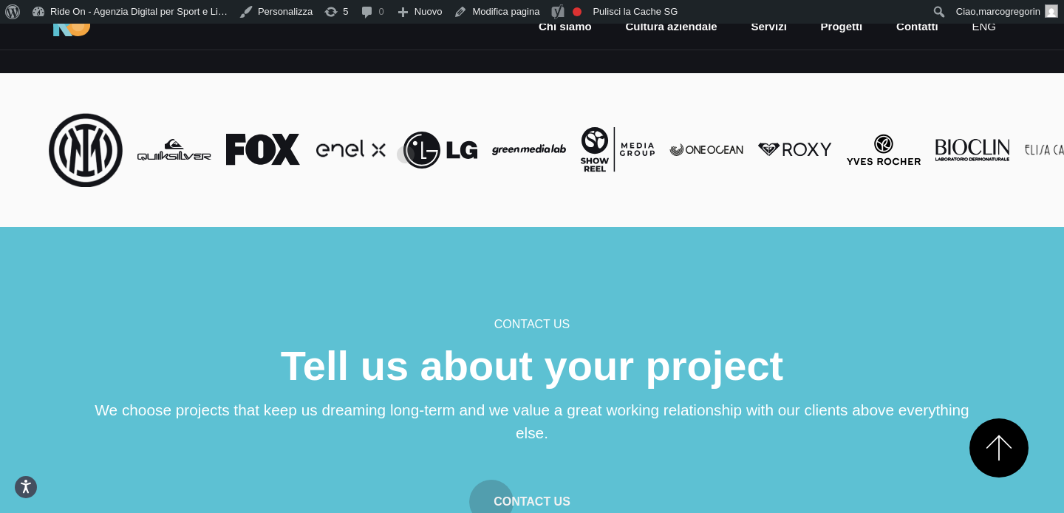
click at [408, 130] on section at bounding box center [532, 150] width 1064 height 154
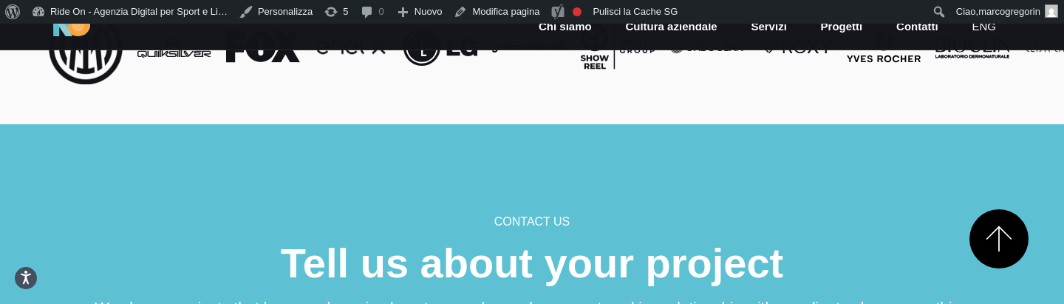
scroll to position [2008, 0]
